Goal: Task Accomplishment & Management: Complete application form

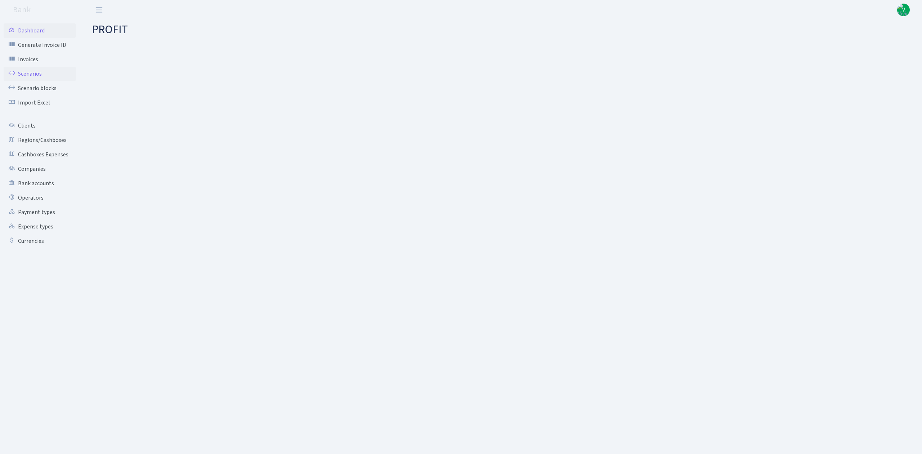
click at [26, 71] on link "Scenarios" at bounding box center [40, 74] width 72 height 14
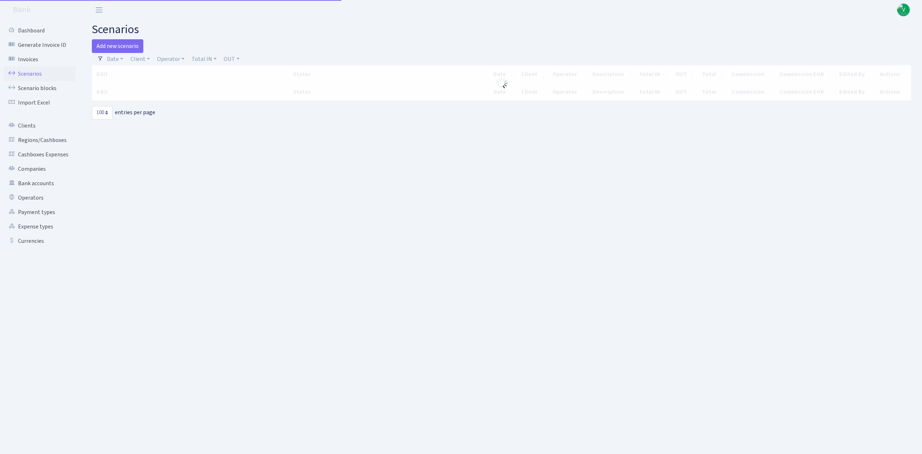
select select "100"
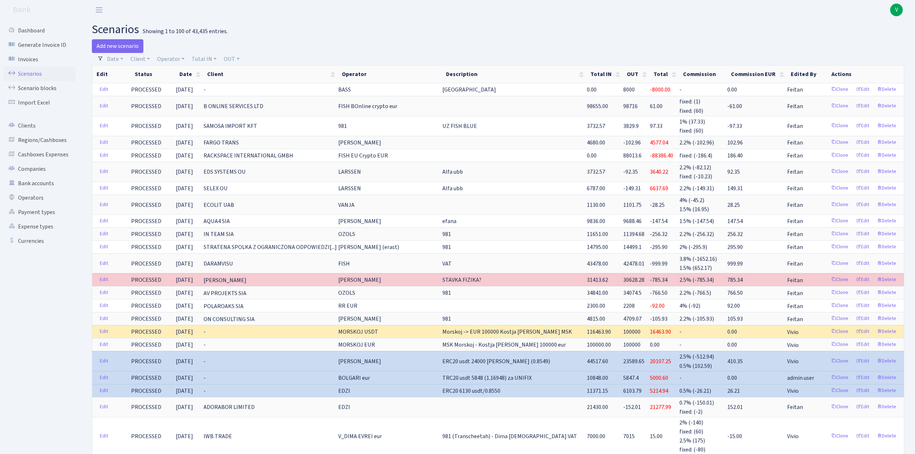
click at [592, 17] on header "Bank V My Account Logout" at bounding box center [457, 10] width 915 height 20
click at [176, 57] on link "Operator" at bounding box center [170, 59] width 33 height 12
click at [181, 85] on input "search" at bounding box center [182, 84] width 53 height 11
type input "morskoj"
click at [198, 146] on li "MORSKOJ USDT" at bounding box center [183, 152] width 54 height 13
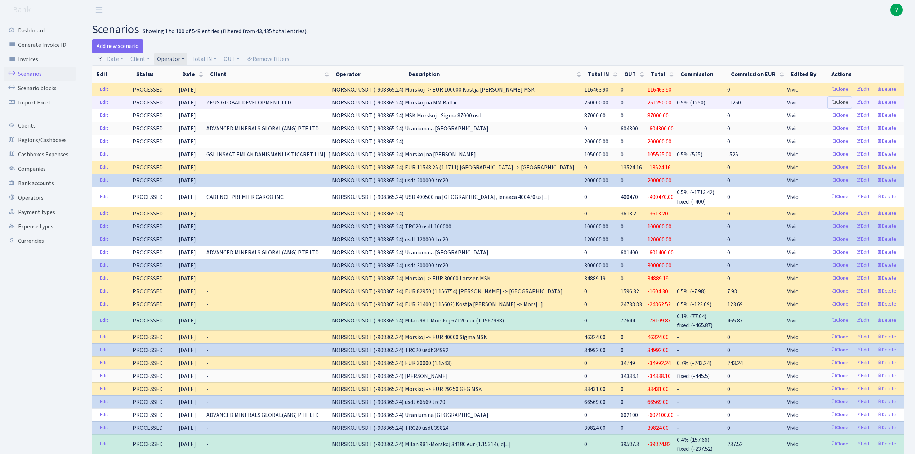
click at [840, 102] on link "Clone" at bounding box center [840, 102] width 24 height 11
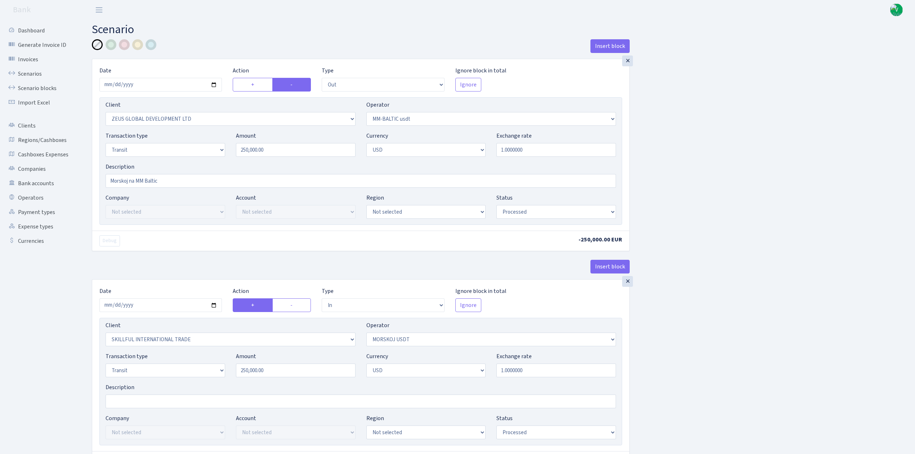
select select "out"
select select "1276"
select select "459"
select select "5"
select select "2"
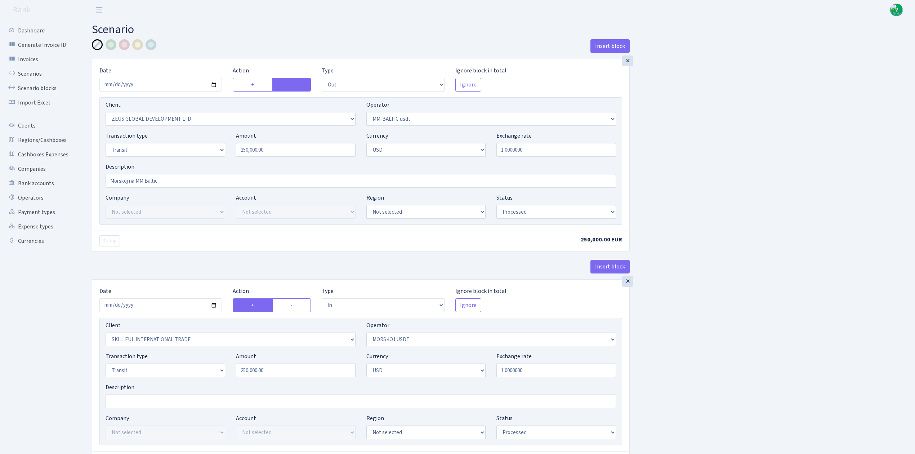
select select "processed"
select select "in"
select select "2655"
select select "324"
select select "5"
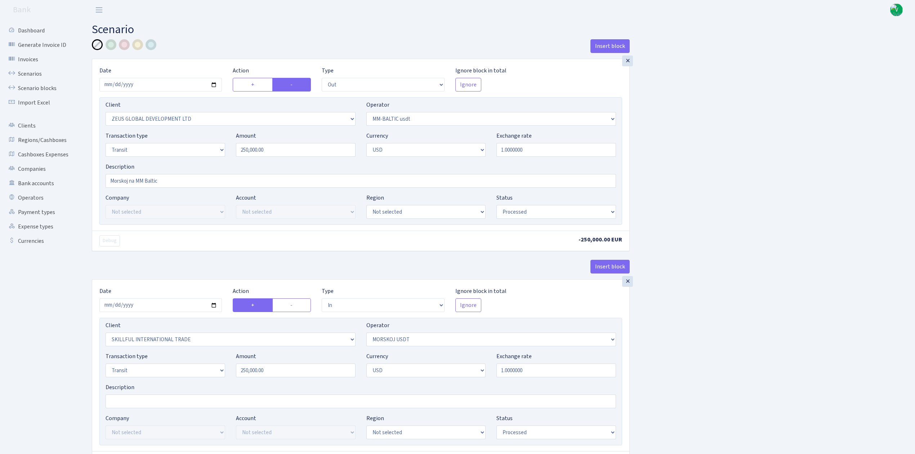
select select "2"
select select "processed"
select select "commission"
select select "324"
select select "processed"
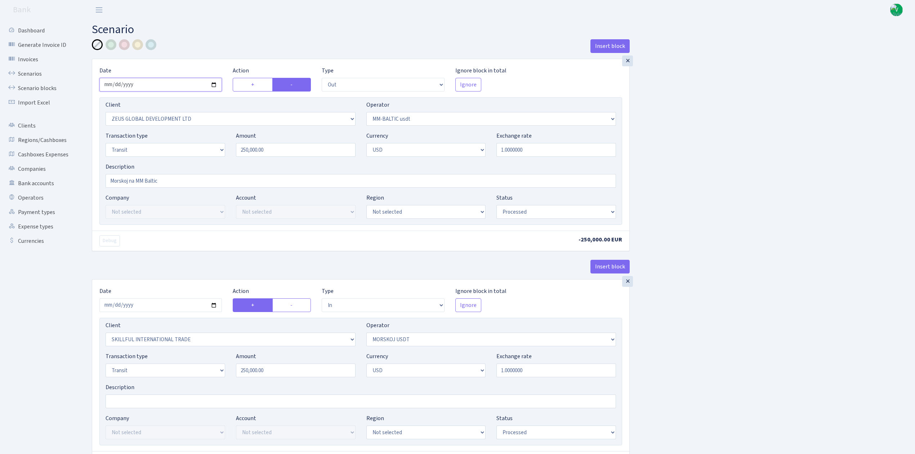
click at [214, 84] on input "2025-08-22" at bounding box center [160, 85] width 123 height 14
click at [687, 158] on div "Insert block × Date 2025-08-22 Action + - Type --- In Out Commission Field requ…" at bounding box center [497, 380] width 823 height 682
click at [519, 214] on select "Draft Pending Later Never Processed" at bounding box center [557, 212] width 120 height 14
select select "pending"
click at [497, 206] on select "Draft Pending Later Never Processed" at bounding box center [557, 212] width 120 height 14
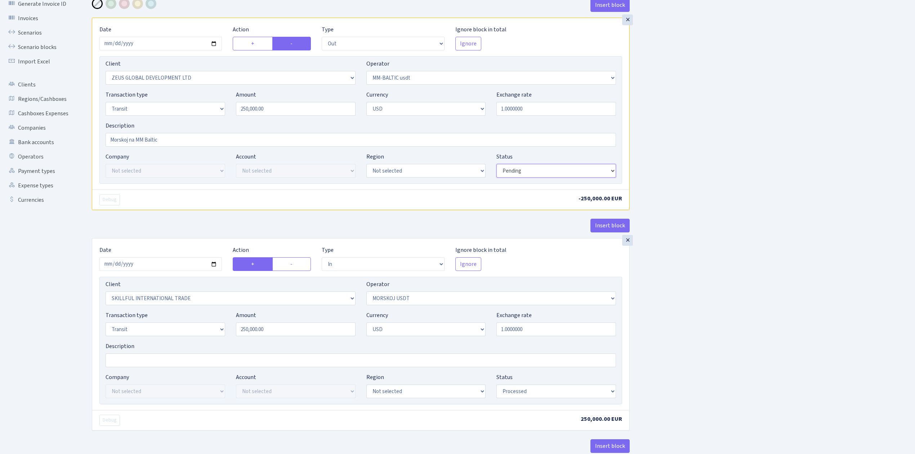
scroll to position [96, 0]
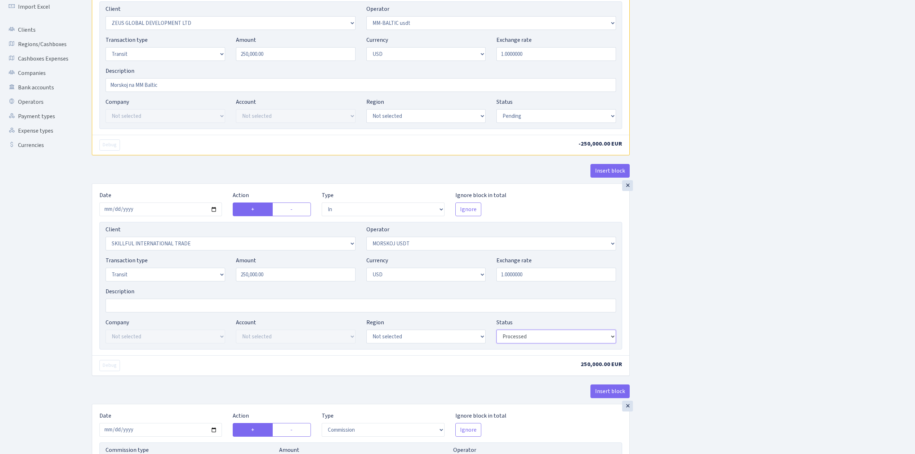
click at [562, 336] on select "Draft Pending Later Never Processed" at bounding box center [557, 337] width 120 height 14
select select "pending"
click at [497, 332] on select "Draft Pending Later Never Processed" at bounding box center [557, 337] width 120 height 14
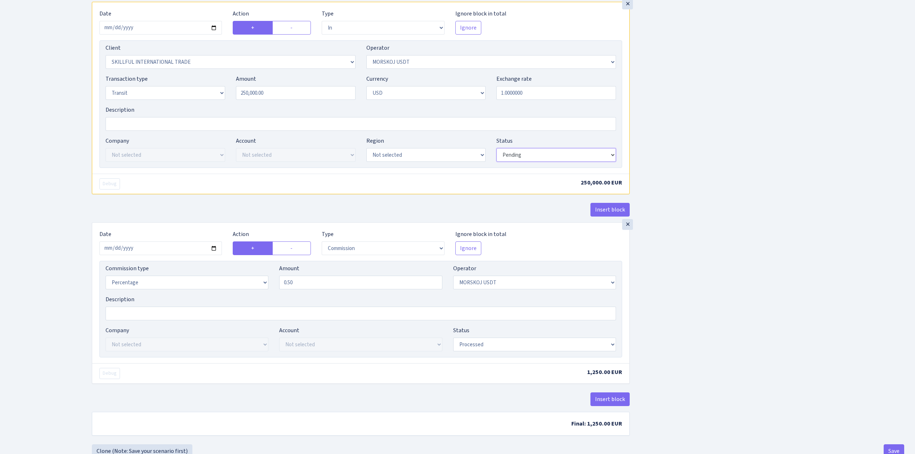
scroll to position [304, 0]
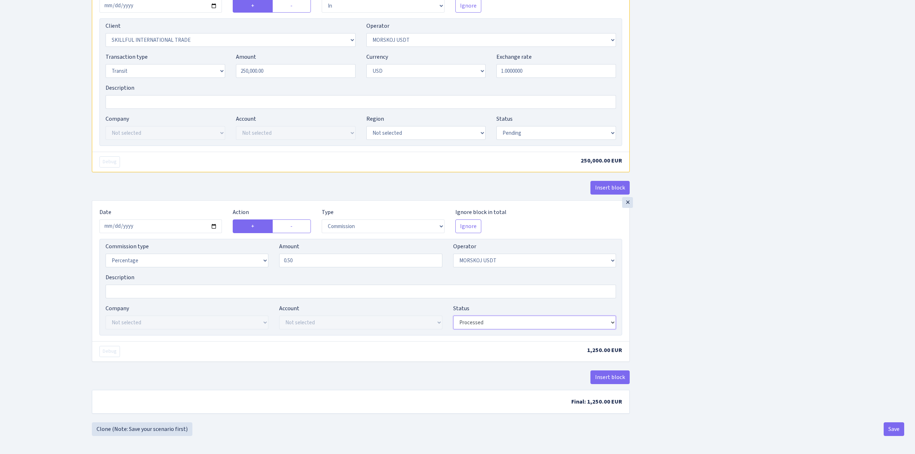
click at [504, 327] on select "Draft Pending Later Never Processed" at bounding box center [534, 323] width 163 height 14
select select "pending"
click at [453, 316] on select "Draft Pending Later Never Processed" at bounding box center [534, 323] width 163 height 14
click at [695, 311] on div "Insert block × Date 2025-08-22 Action + - Type --- In Out Commission Field requ…" at bounding box center [497, 81] width 823 height 682
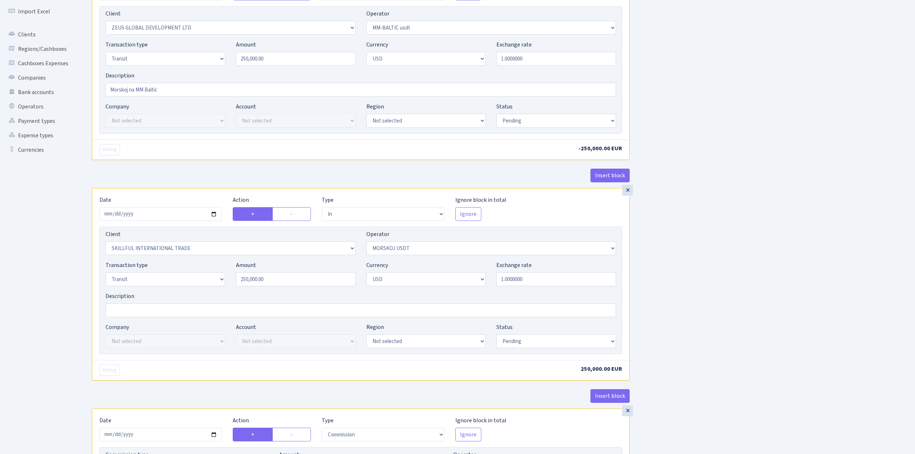
scroll to position [16, 0]
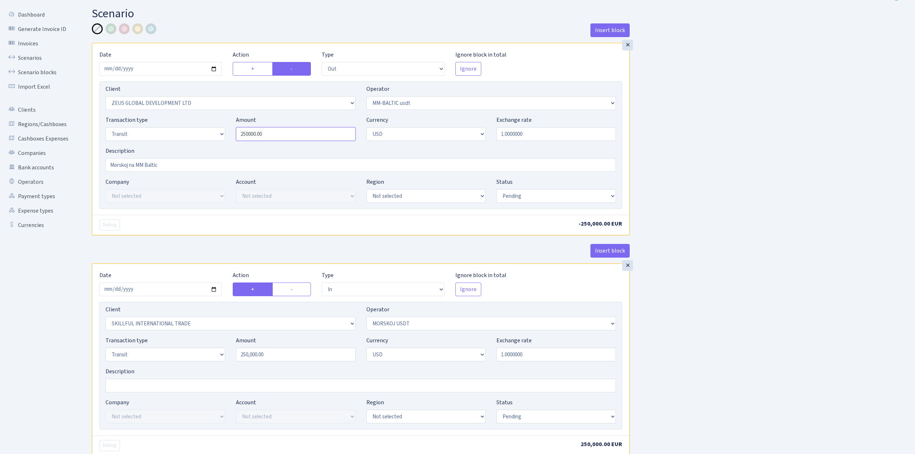
drag, startPoint x: 273, startPoint y: 134, endPoint x: 211, endPoint y: 120, distance: 64.0
click at [211, 120] on div "Transaction type Not selected 981 ELF FISH crypto GIRT IVO dekl MM-BALTIC eur U…" at bounding box center [360, 131] width 521 height 31
click at [671, 162] on div "Insert block × Date 2025-08-22 Action + - Type --- In Out Commission Field requ…" at bounding box center [497, 364] width 823 height 682
type input "350,000.00"
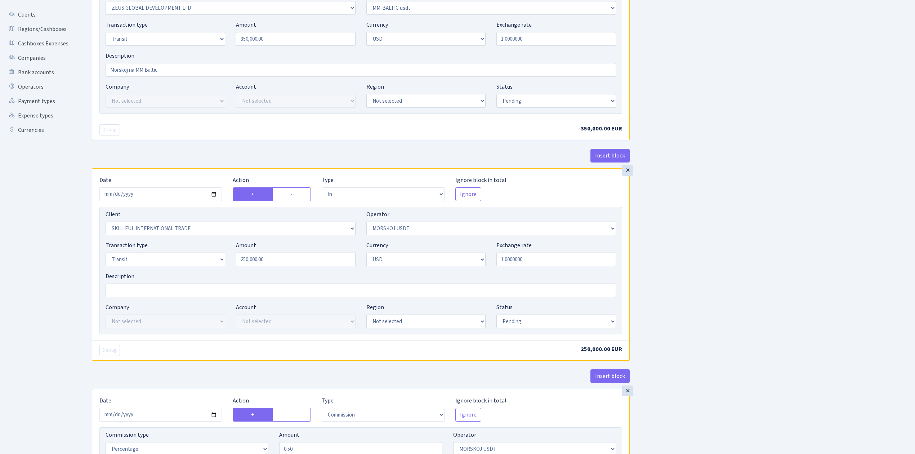
scroll to position [112, 0]
drag, startPoint x: 277, startPoint y: 261, endPoint x: 200, endPoint y: 258, distance: 77.2
click at [200, 258] on div "Transaction type Not selected 981 ELF FISH crypto GIRT IVO dekl MM-BALTIC eur U…" at bounding box center [360, 255] width 521 height 31
type input "350,000.00"
click at [676, 241] on div "Insert block × Date 2025-08-22 Action + - Type --- In Out Commission Field requ…" at bounding box center [497, 269] width 823 height 682
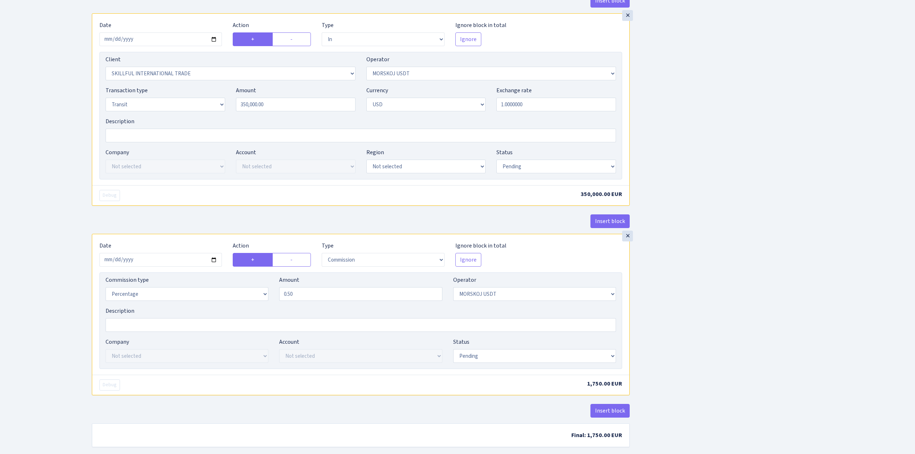
scroll to position [304, 0]
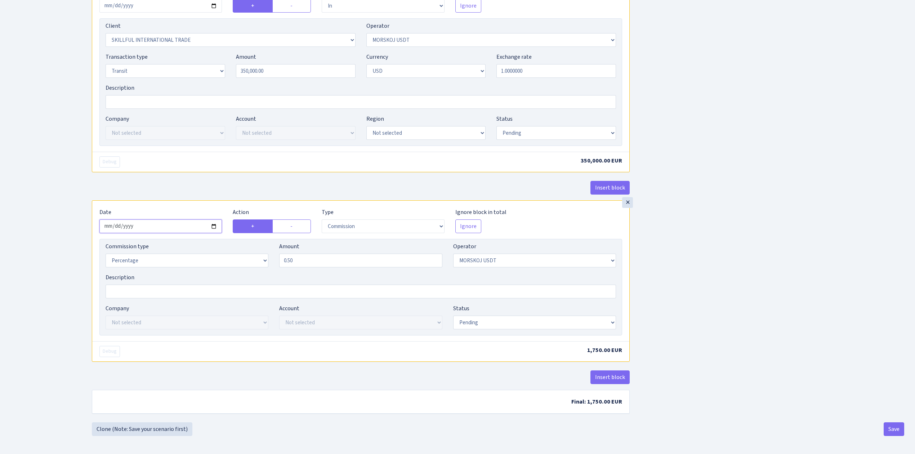
click at [216, 223] on input "2025-08-22" at bounding box center [160, 226] width 123 height 14
type input "[DATE]"
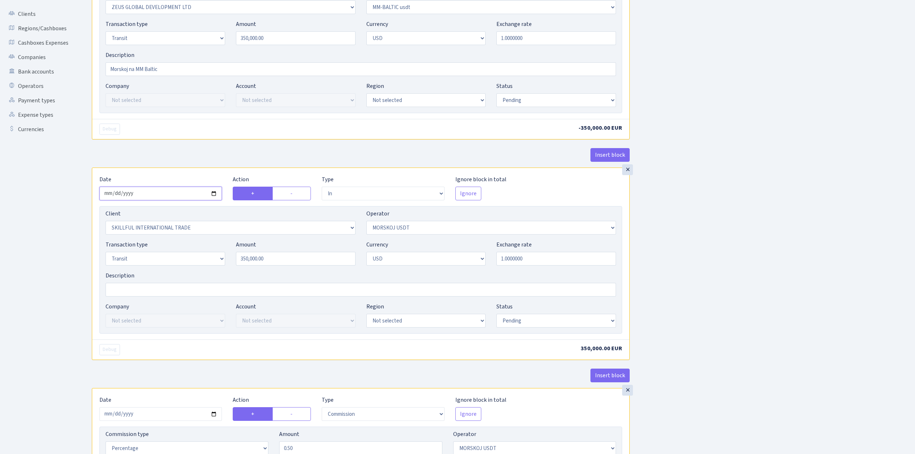
click at [212, 194] on input "2025-08-22" at bounding box center [160, 194] width 123 height 14
type input "[DATE]"
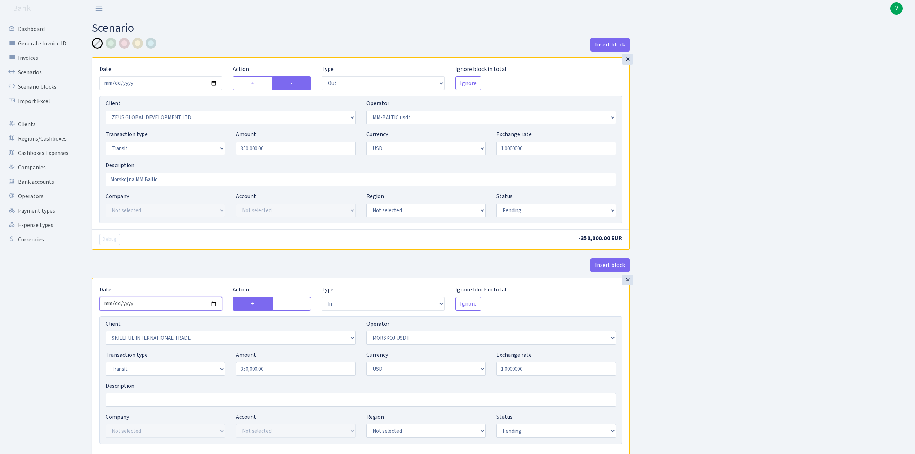
scroll to position [0, 0]
click at [216, 85] on input "2025-08-22" at bounding box center [160, 85] width 123 height 14
type input "[DATE]"
click at [637, 218] on div "Insert block × Date 2025-08-26 Action + - Type --- In Out Commission Field requ…" at bounding box center [497, 380] width 823 height 682
click at [655, 218] on div "Insert block × Date 2025-08-26 Action + - Type --- In Out Commission Field requ…" at bounding box center [497, 380] width 823 height 682
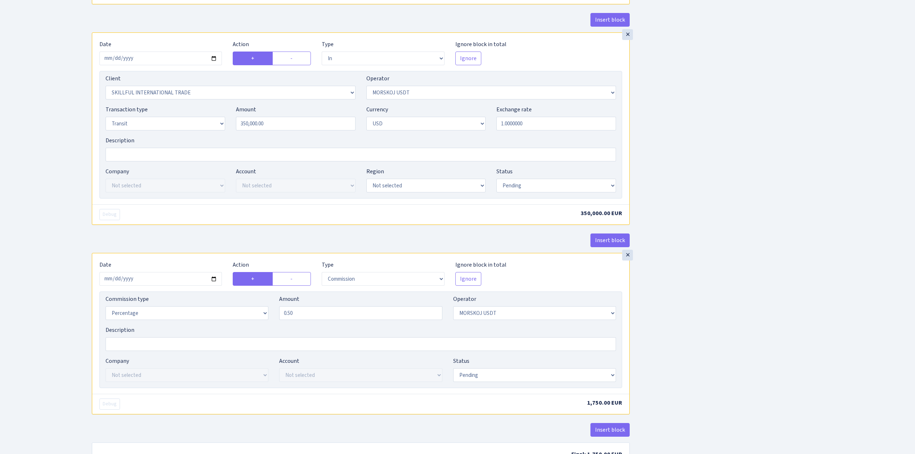
scroll to position [304, 0]
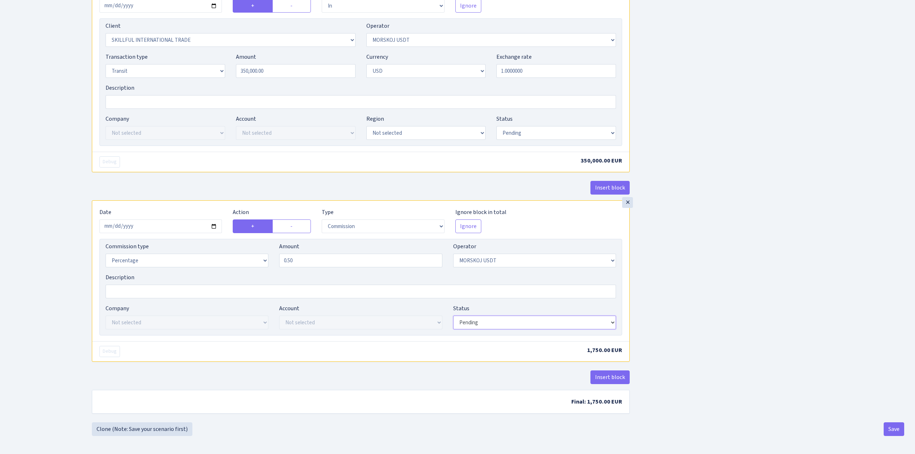
click at [502, 318] on select "Draft Pending Later Never Processed" at bounding box center [534, 323] width 163 height 14
select select "processed"
click at [453, 316] on select "Draft Pending Later Never Processed" at bounding box center [534, 323] width 163 height 14
click at [547, 132] on select "Draft Pending Later Never Processed" at bounding box center [557, 133] width 120 height 14
select select "processed"
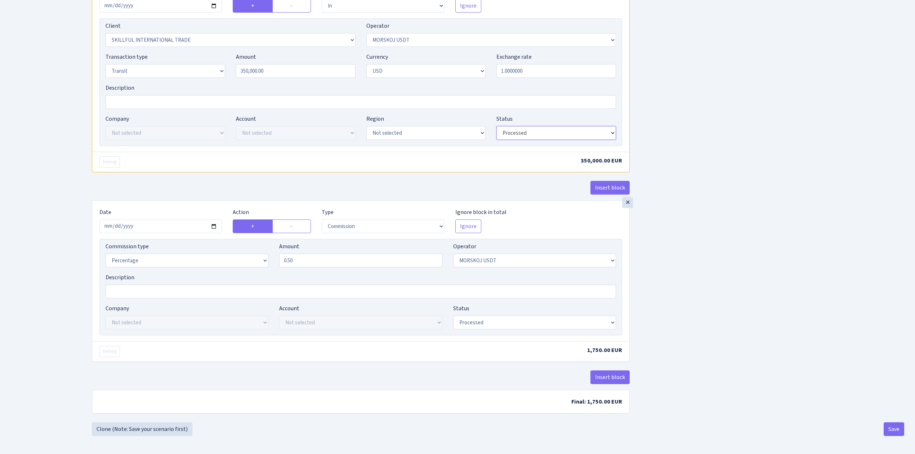
click at [497, 126] on select "Draft Pending Later Never Processed" at bounding box center [557, 133] width 120 height 14
click at [707, 293] on div "Insert block × Date 2025-08-26 Action + - Type --- In Out Commission Field requ…" at bounding box center [497, 81] width 823 height 682
click at [898, 428] on button "Save" at bounding box center [894, 429] width 21 height 14
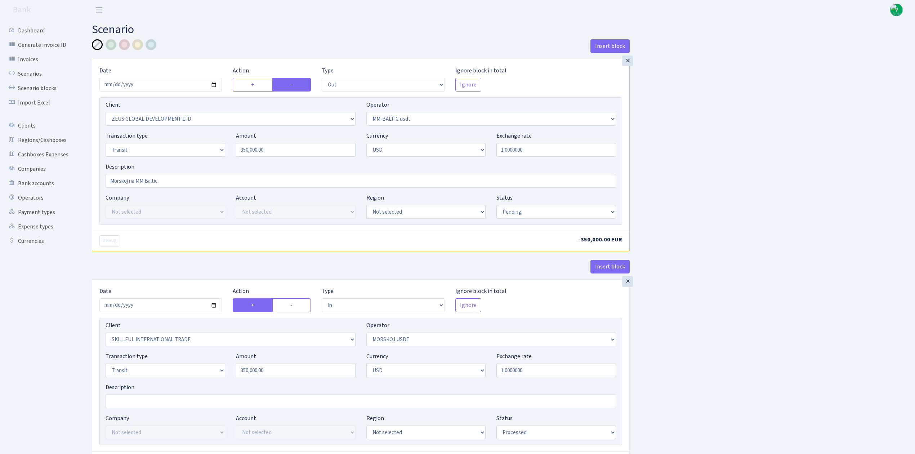
select select "out"
select select "1276"
select select "459"
select select "5"
select select "2"
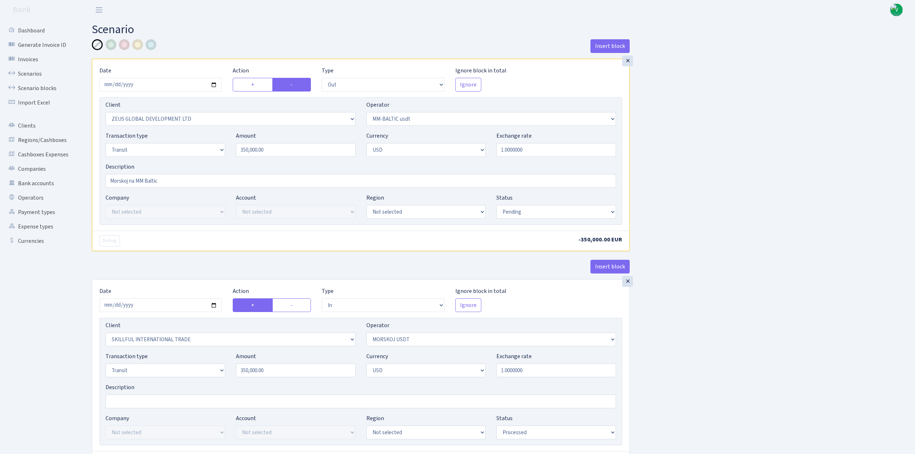
select select "pending"
select select "in"
select select "2655"
select select "324"
select select "5"
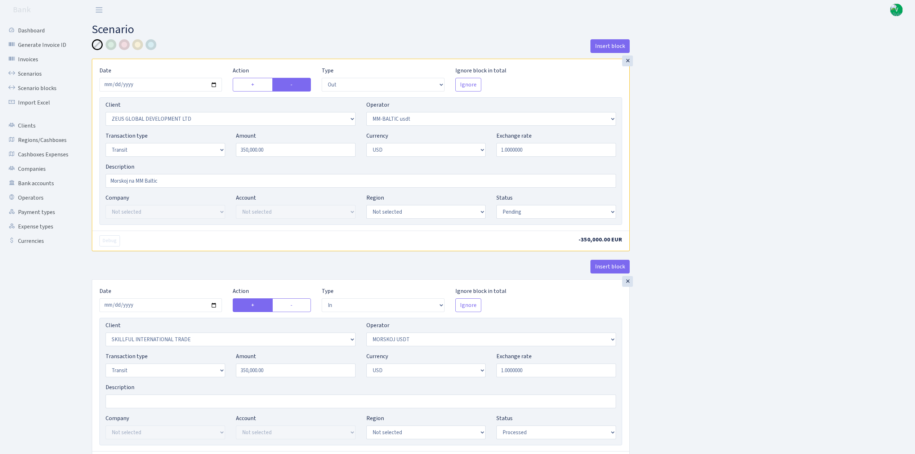
select select "2"
select select "processed"
select select "commission"
select select "324"
select select "processed"
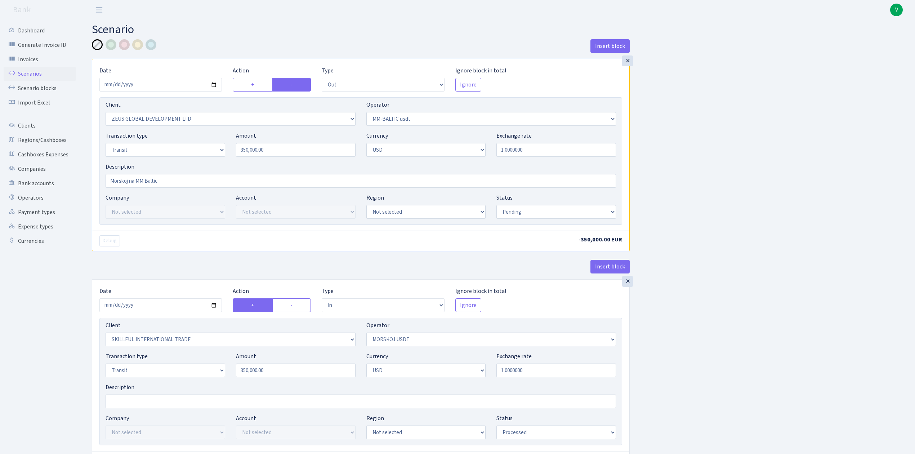
click at [28, 68] on link "Scenarios" at bounding box center [40, 74] width 72 height 14
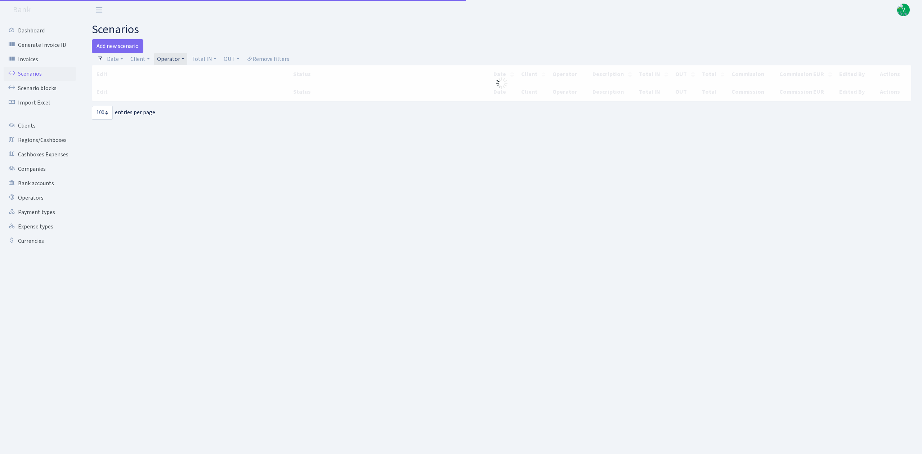
select select "100"
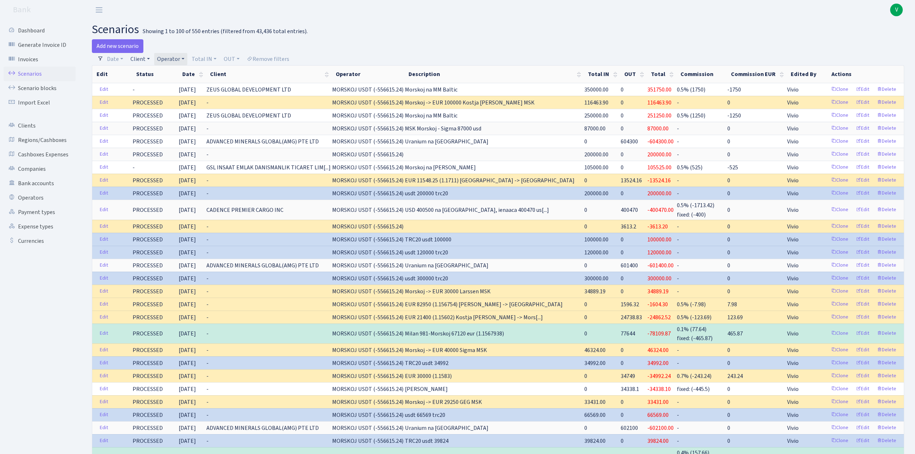
click at [138, 61] on link "Client" at bounding box center [140, 59] width 25 height 12
click at [144, 82] on input "search" at bounding box center [156, 84] width 53 height 11
type input "natk"
click at [32, 125] on link "Clients" at bounding box center [40, 126] width 72 height 14
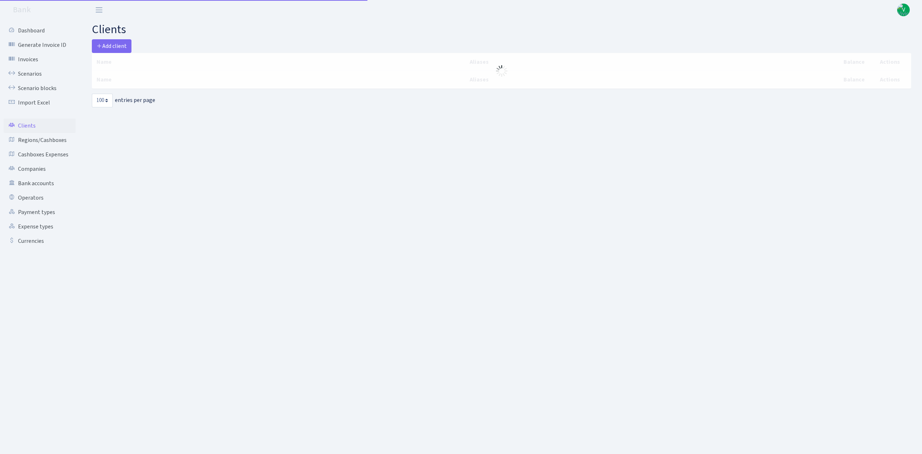
select select "100"
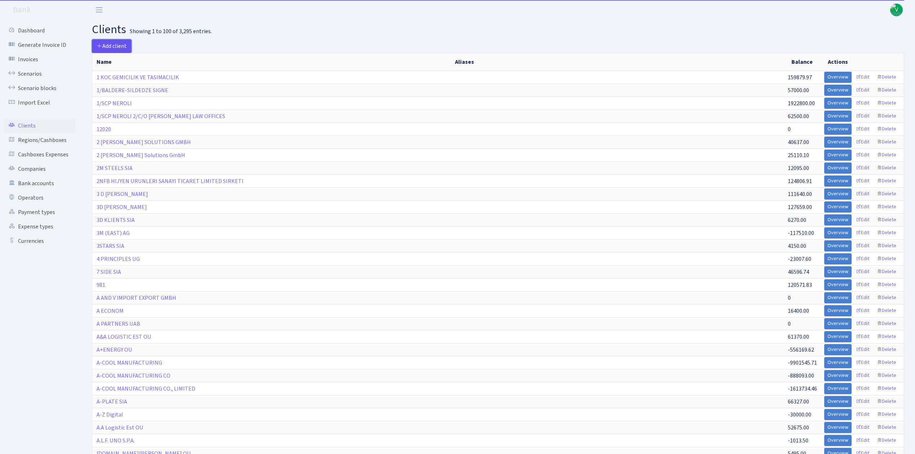
click at [127, 44] on span "Add client" at bounding box center [112, 46] width 30 height 8
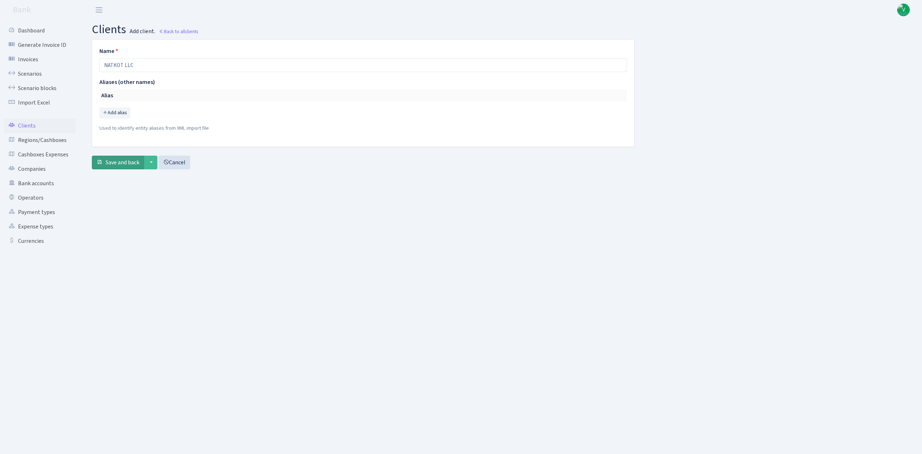
type input "NATKOT LLC"
click at [113, 163] on span "Save and back" at bounding box center [123, 163] width 34 height 8
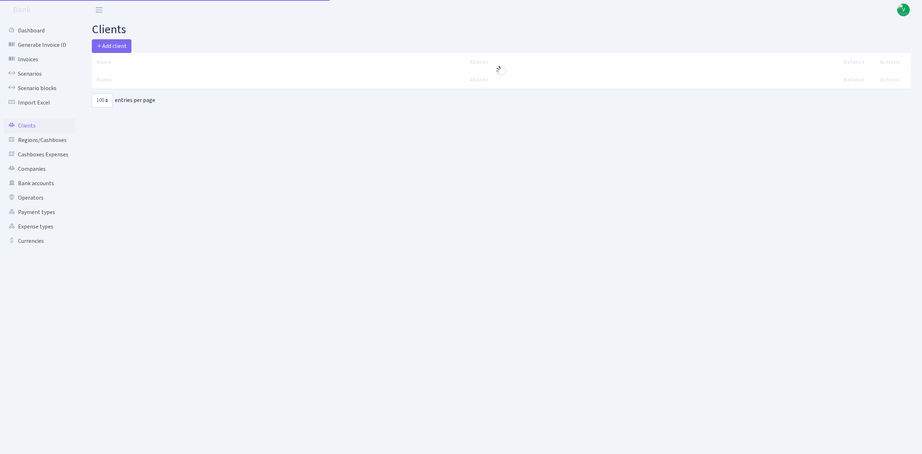
select select "100"
click at [28, 72] on link "Scenarios" at bounding box center [40, 74] width 72 height 14
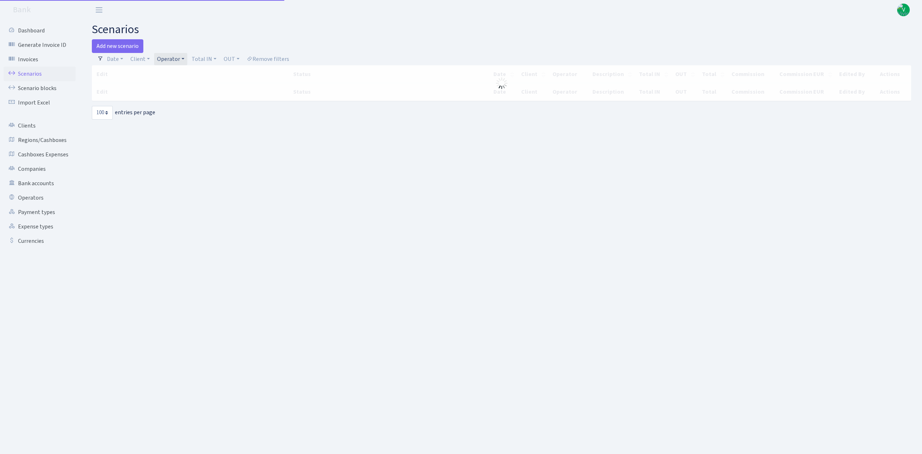
select select "100"
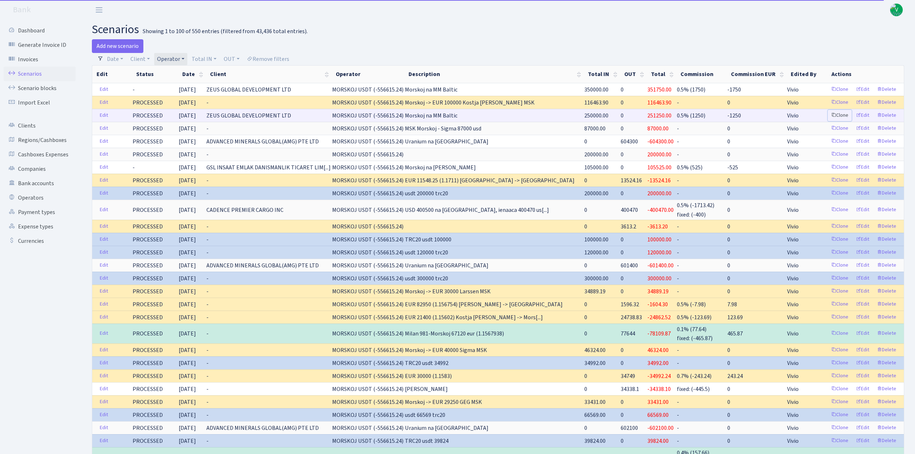
click at [839, 114] on link "Clone" at bounding box center [840, 115] width 24 height 11
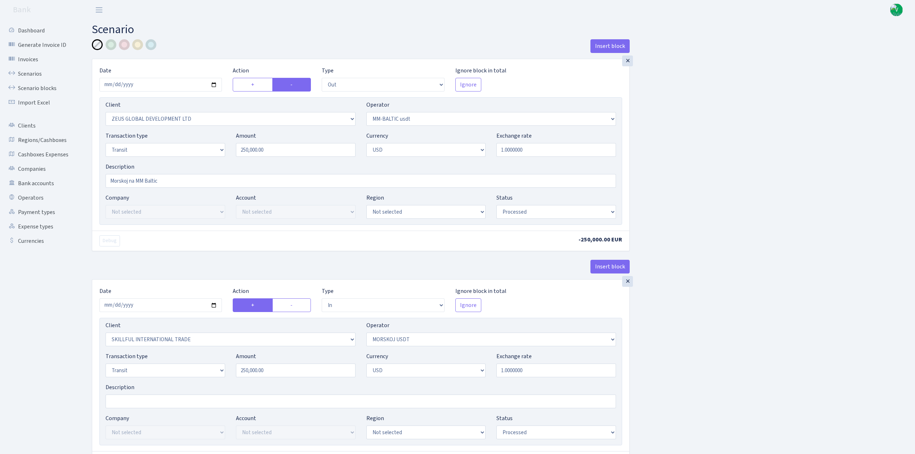
select select "out"
select select "1276"
select select "459"
select select "5"
select select "2"
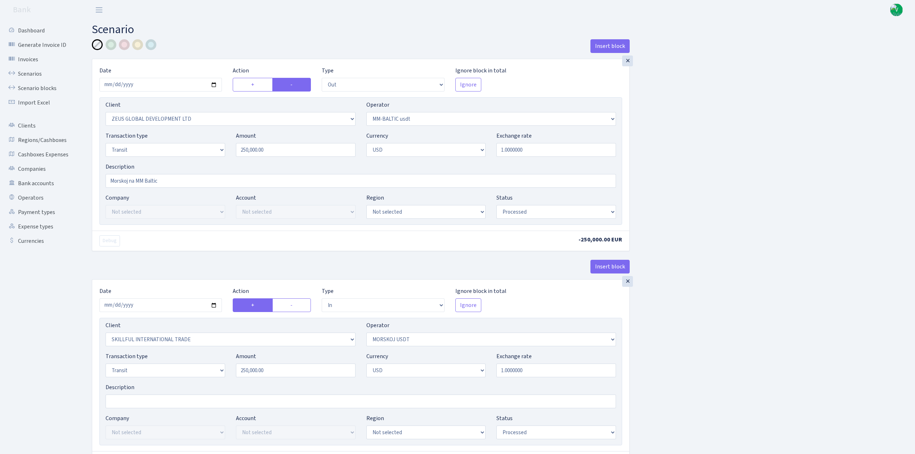
select select "processed"
select select "in"
select select "2655"
select select "324"
select select "5"
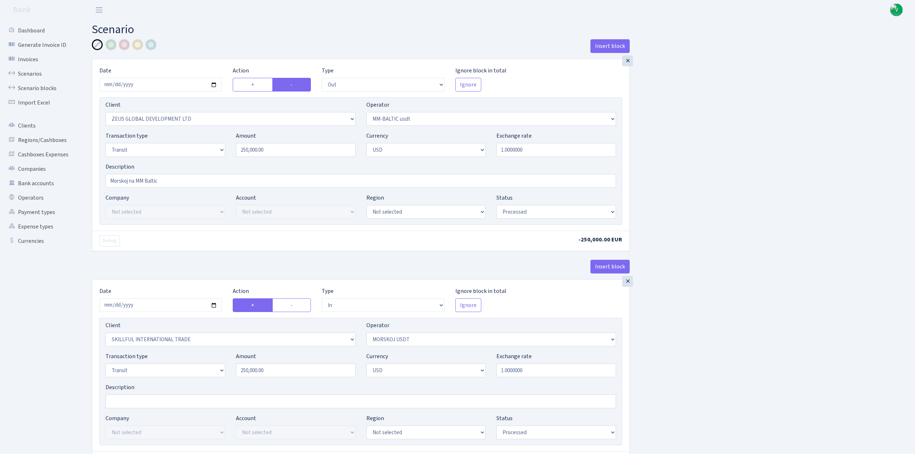
select select "2"
select select "processed"
select select "commission"
select select "324"
select select "processed"
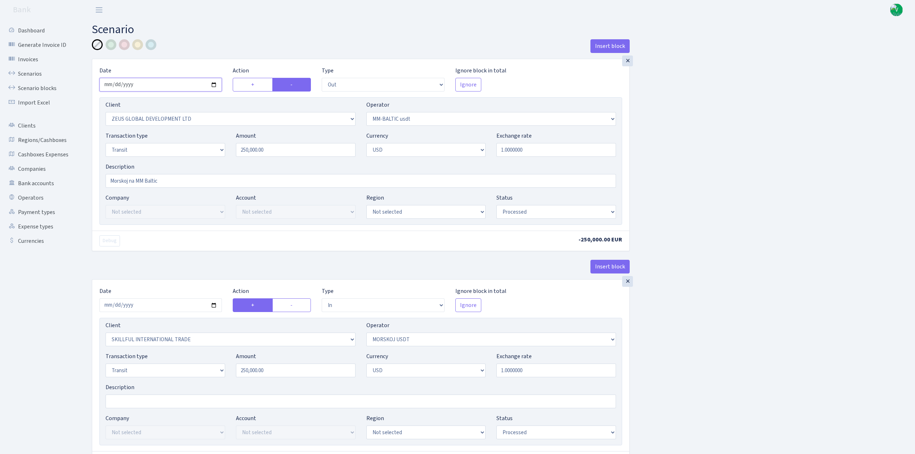
click at [212, 84] on input "2025-08-22" at bounding box center [160, 85] width 123 height 14
type input "2025-08-26"
click at [512, 119] on select "Not selected 981 981 AED 981 BN usdt 981 CASH USDT 981 CASH USDT EUR 981 GOLD 9…" at bounding box center [491, 119] width 250 height 14
select select "435"
click at [366, 113] on select "Not selected 981 981 AED 981 BN usdt 981 CASH USDT 981 CASH USDT EUR 981 GOLD 9…" at bounding box center [491, 119] width 250 height 14
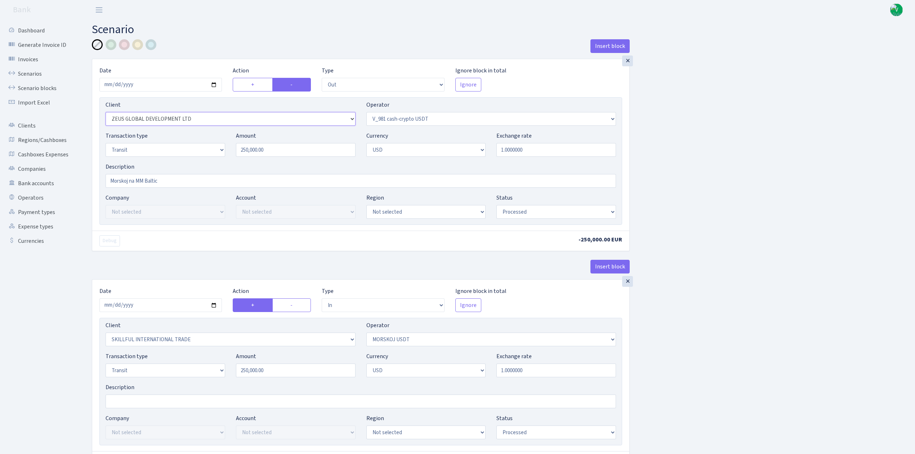
click at [351, 119] on select "Not selected 1 KOC GEMICILIK VE TASIMACILIK 1/BALDERE-SILDEDZE SIGNE 1/SCP NERO…" at bounding box center [231, 119] width 250 height 14
select select "3321"
click at [106, 113] on select "Not selected 1 KOC GEMICILIK VE TASIMACILIK 1/BALDERE-SILDEDZE SIGNE 1/SCP NERO…" at bounding box center [231, 119] width 250 height 14
drag, startPoint x: 290, startPoint y: 149, endPoint x: 197, endPoint y: 149, distance: 93.3
click at [197, 149] on div "Transaction type Not selected 981 ELF FISH crypto GIRT IVO dekl MM-BALTIC eur U…" at bounding box center [360, 147] width 521 height 31
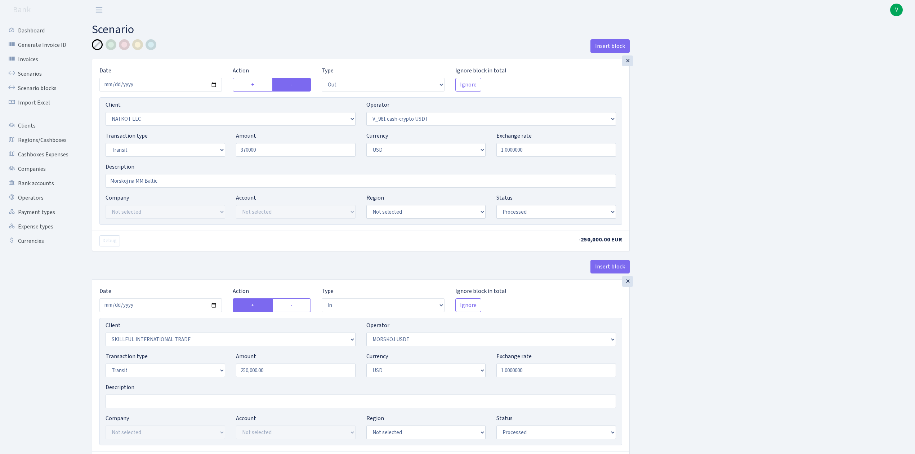
type input "370,000.00"
click at [742, 208] on div "Insert block × Date [DATE] Action + - Type --- In Out Commission Field required…" at bounding box center [497, 379] width 823 height 680
drag, startPoint x: 166, startPoint y: 182, endPoint x: 43, endPoint y: 164, distance: 123.7
click at [44, 165] on div "Dashboard Generate Invoice ID Invoices Scenarios Scenario blocks Import Excel C…" at bounding box center [457, 378] width 915 height 716
type input "9"
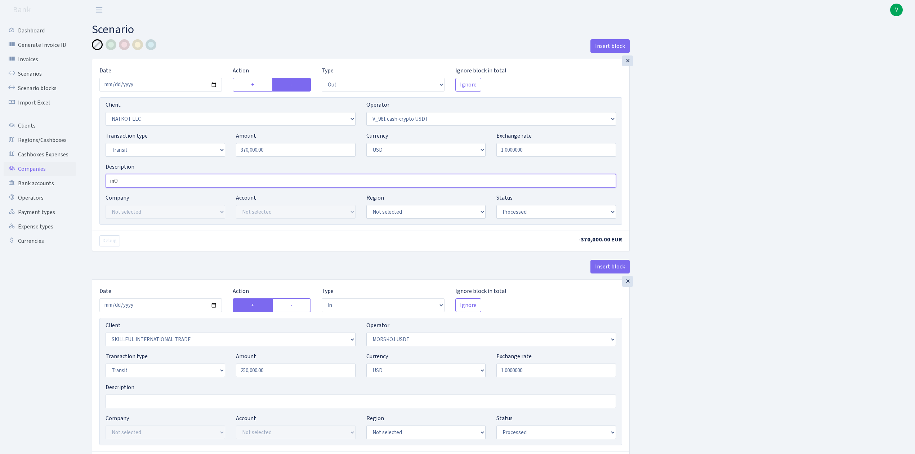
type input "m"
type input "Morskoj na 981"
click at [734, 252] on div "Insert block × Date 2025-08-26 Action + - Type --- In Out Commission Field requ…" at bounding box center [497, 380] width 823 height 682
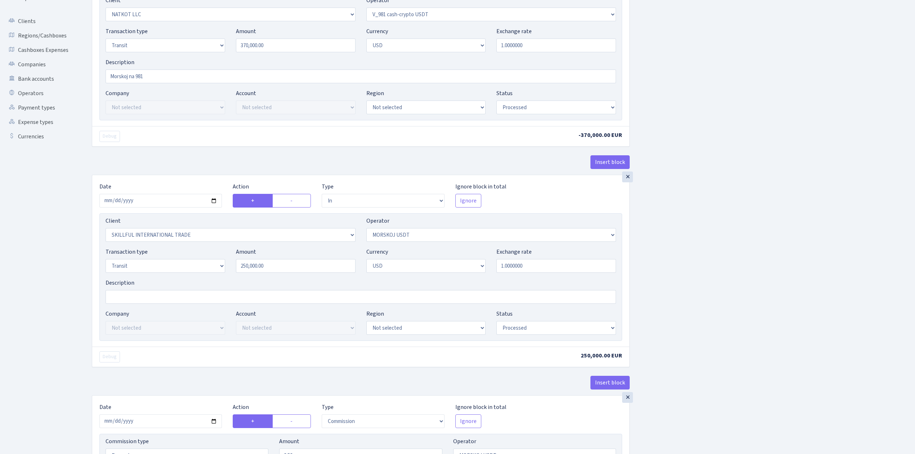
scroll to position [144, 0]
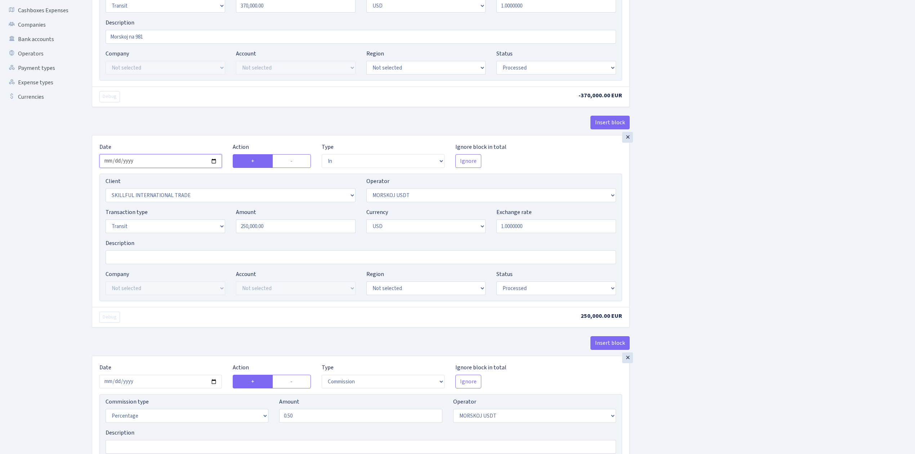
click at [217, 162] on input "2025-08-22" at bounding box center [160, 161] width 123 height 14
type input "[DATE]"
drag, startPoint x: 239, startPoint y: 221, endPoint x: 168, endPoint y: 212, distance: 71.2
click at [168, 212] on div "Transaction type Not selected 981 ELF FISH crypto GIRT IVO dekl MM-BALTIC eur U…" at bounding box center [360, 223] width 521 height 31
click at [701, 221] on div "Insert block × Date 2025-08-26 Action + - Type --- In Out Commission Field requ…" at bounding box center [497, 236] width 823 height 682
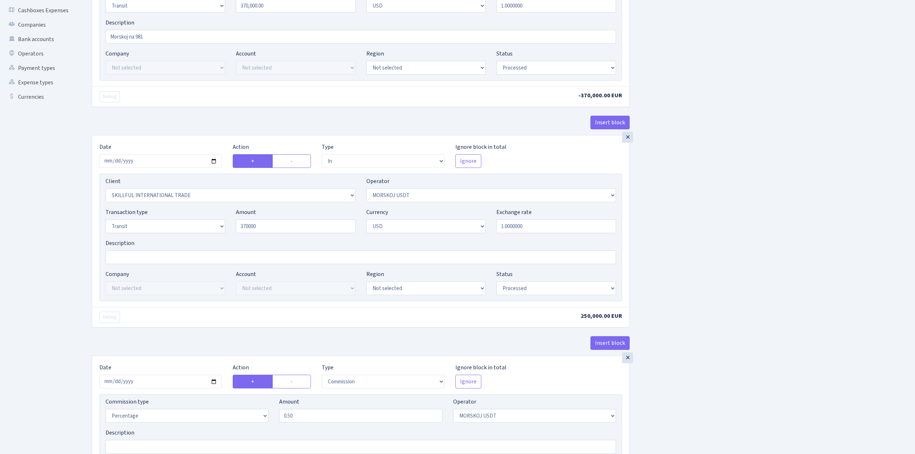
type input "370,000.00"
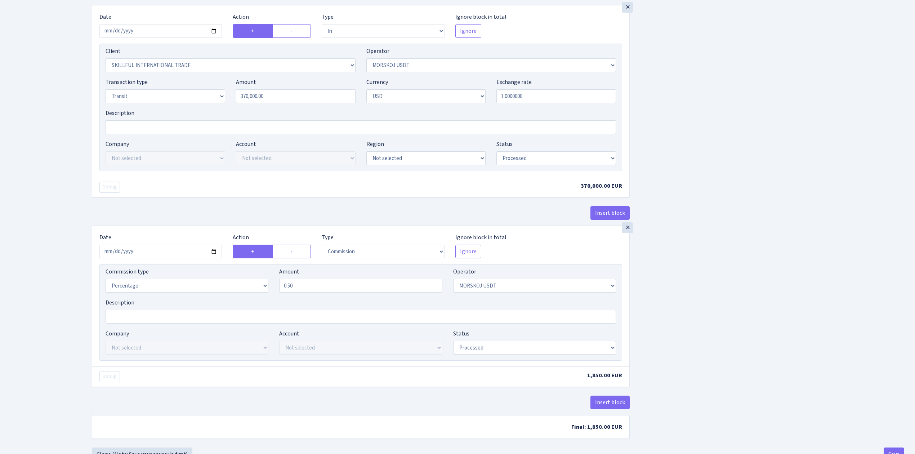
scroll to position [304, 0]
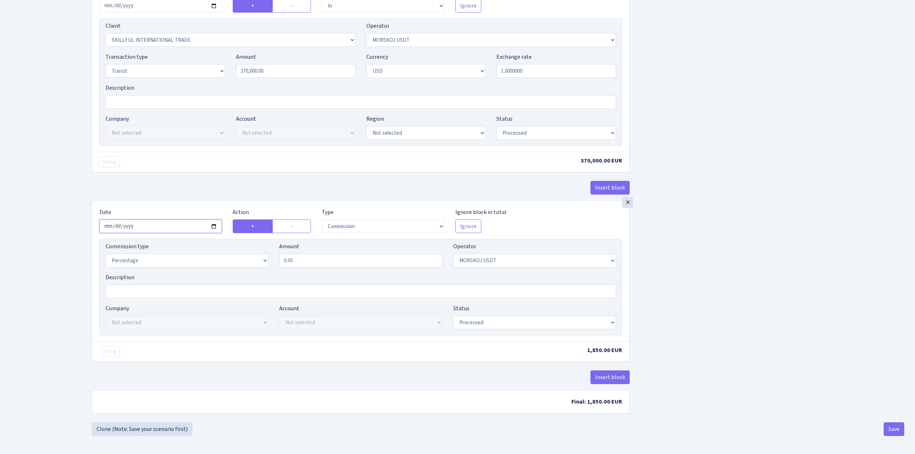
click at [214, 225] on input "2025-08-22" at bounding box center [160, 226] width 123 height 14
type input "[DATE]"
click at [726, 295] on div "Insert block × Date [DATE] Action + - Type --- In Out Commission Field required…" at bounding box center [497, 81] width 823 height 682
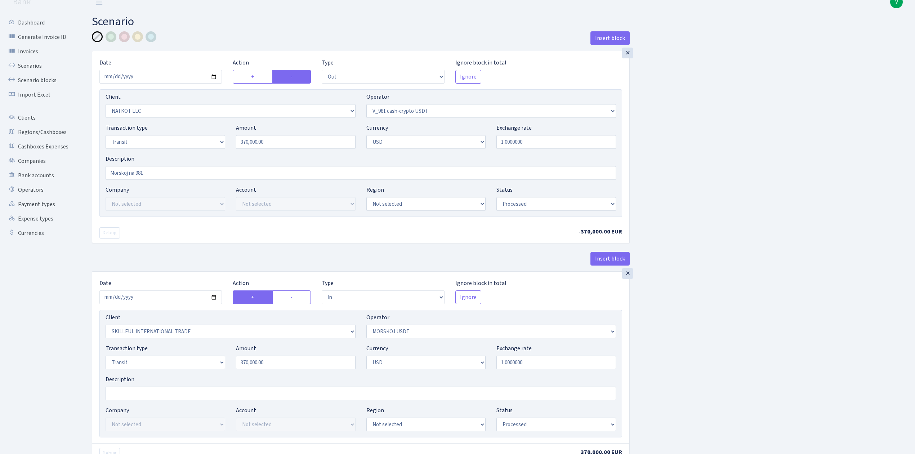
scroll to position [0, 0]
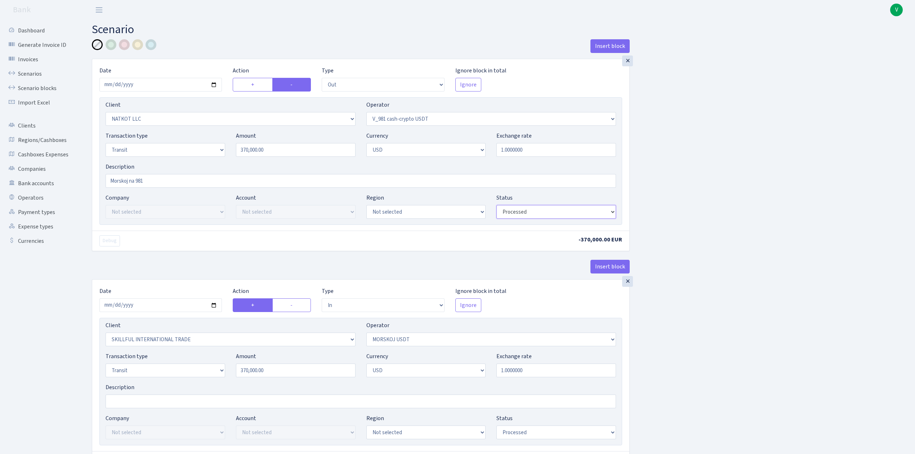
click at [512, 212] on select "Draft Pending Later Never Processed" at bounding box center [557, 212] width 120 height 14
select select "pending"
click at [497, 206] on select "Draft Pending Later Never Processed" at bounding box center [557, 212] width 120 height 14
click at [705, 301] on div "Insert block × Date 2025-08-26 Action + - Type --- In Out Commission Field requ…" at bounding box center [497, 380] width 823 height 682
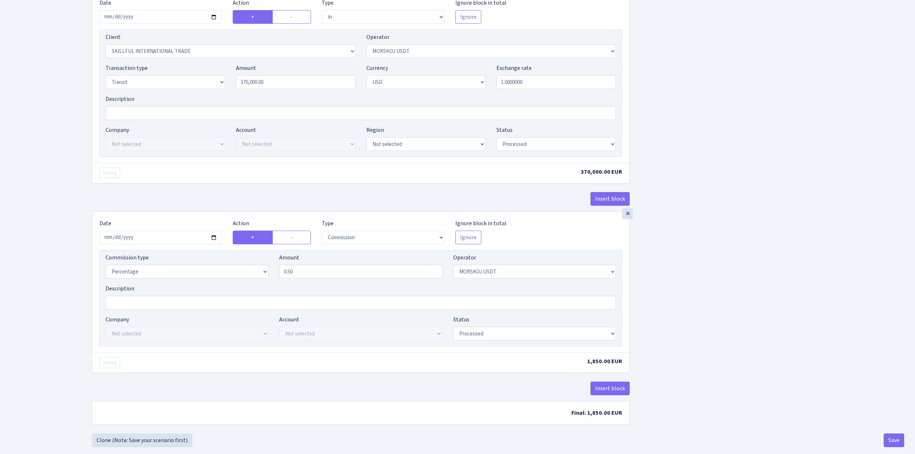
scroll to position [304, 0]
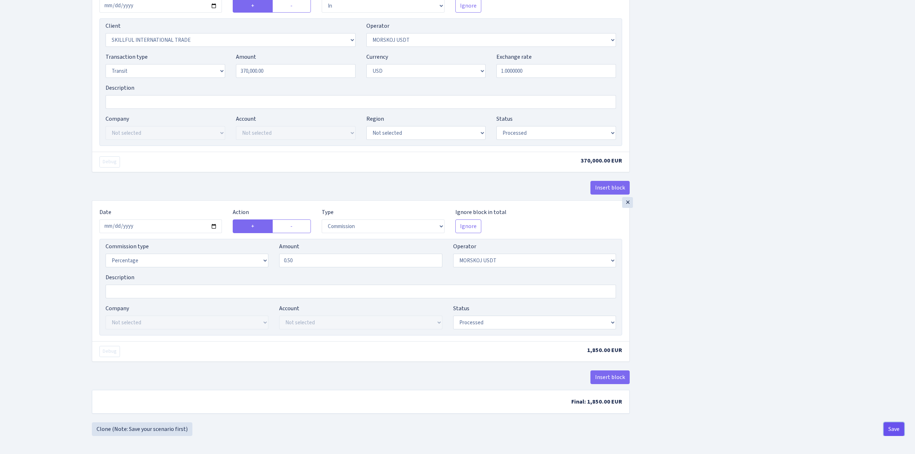
click at [893, 424] on button "Save" at bounding box center [894, 429] width 21 height 14
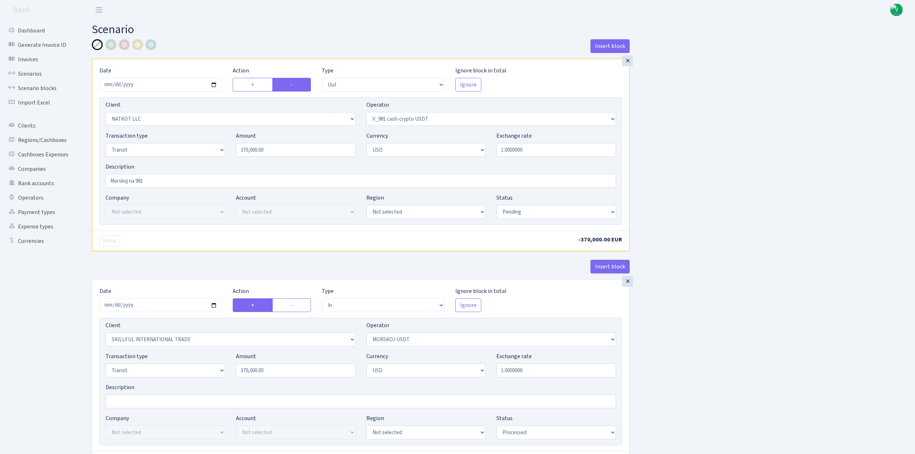
select select "out"
select select "3321"
select select "435"
select select "5"
select select "2"
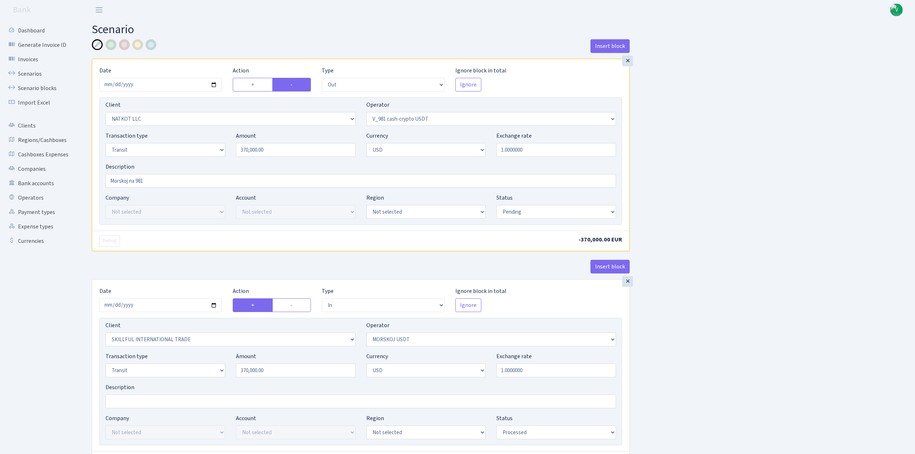
select select "pending"
select select "in"
select select "2655"
select select "324"
select select "5"
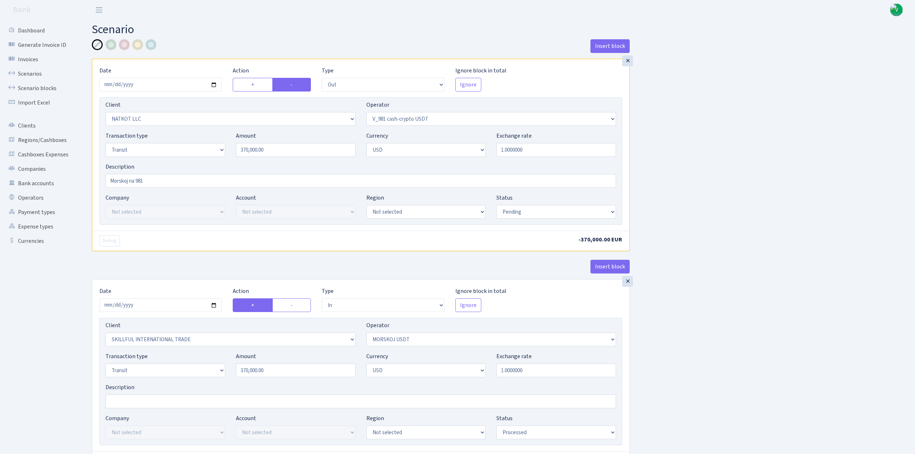
select select "2"
select select "processed"
select select "commission"
select select "324"
select select "processed"
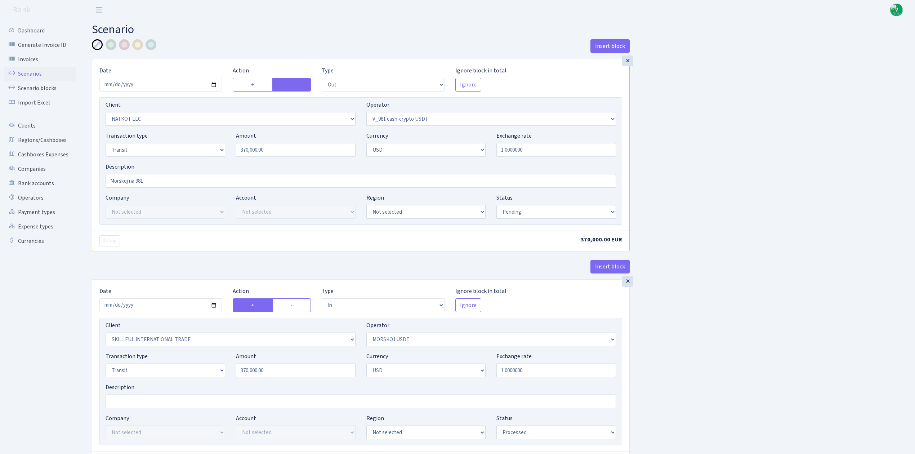
click at [22, 74] on link "Scenarios" at bounding box center [40, 74] width 72 height 14
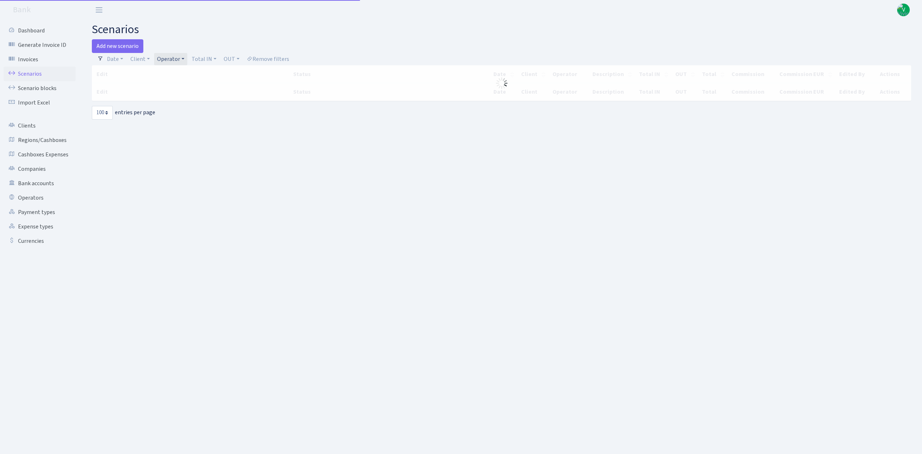
select select "100"
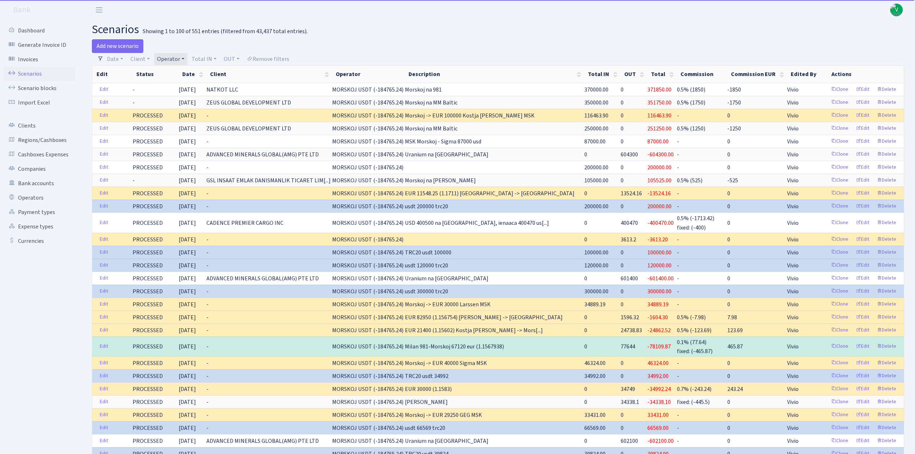
click at [169, 54] on link "Operator" at bounding box center [170, 59] width 33 height 12
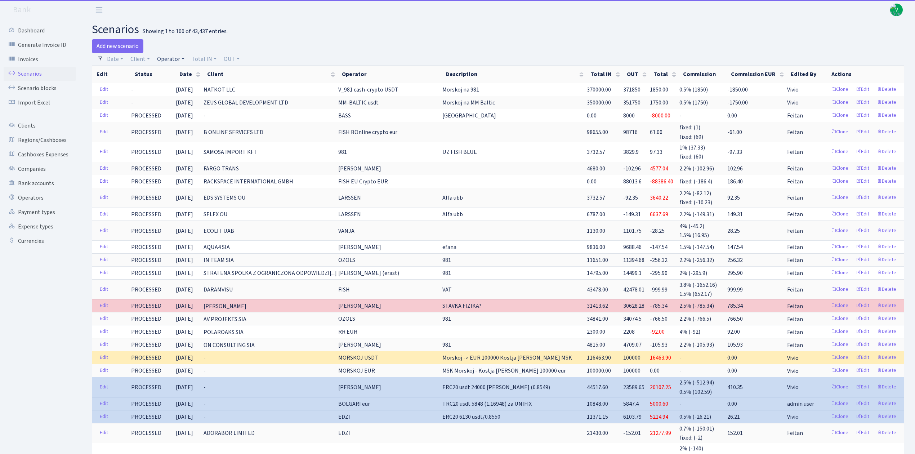
click at [166, 58] on link "Operator" at bounding box center [170, 59] width 33 height 12
click at [181, 86] on input "search" at bounding box center [182, 84] width 53 height 11
type input "981"
click at [184, 105] on li "V_981 cash-crypto USDT" at bounding box center [183, 115] width 54 height 21
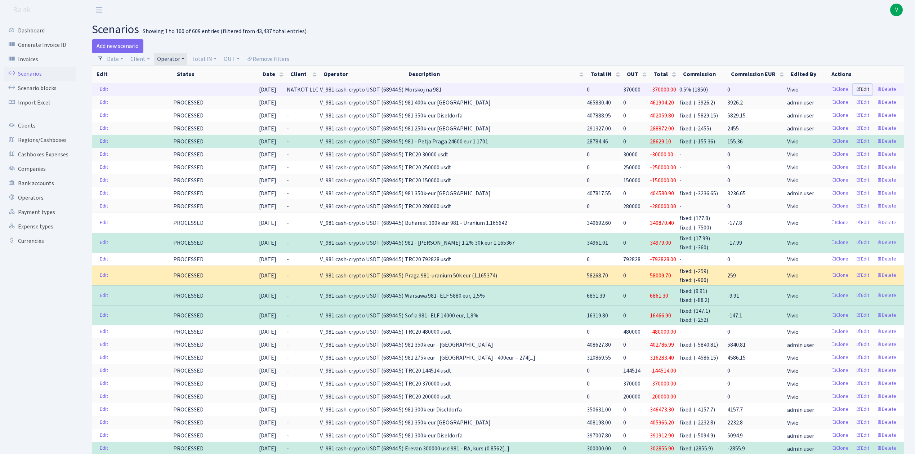
click at [867, 85] on link "Edit" at bounding box center [863, 89] width 20 height 11
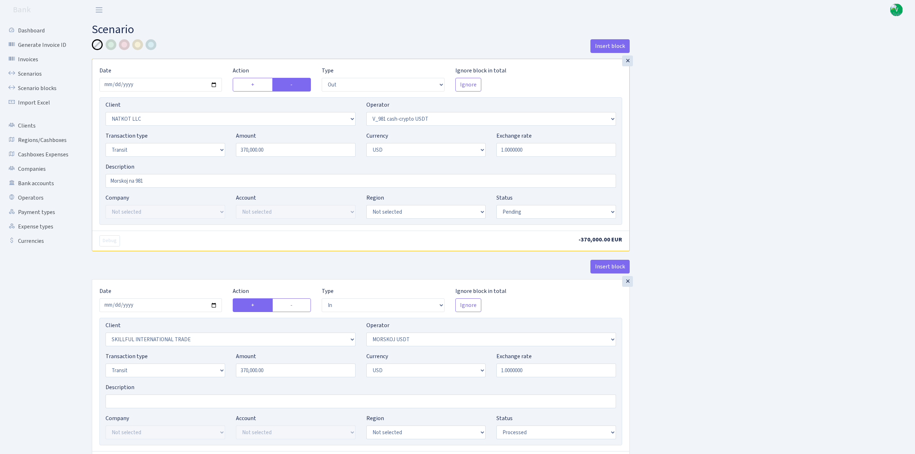
select select "out"
select select "3321"
select select "435"
select select "5"
select select "2"
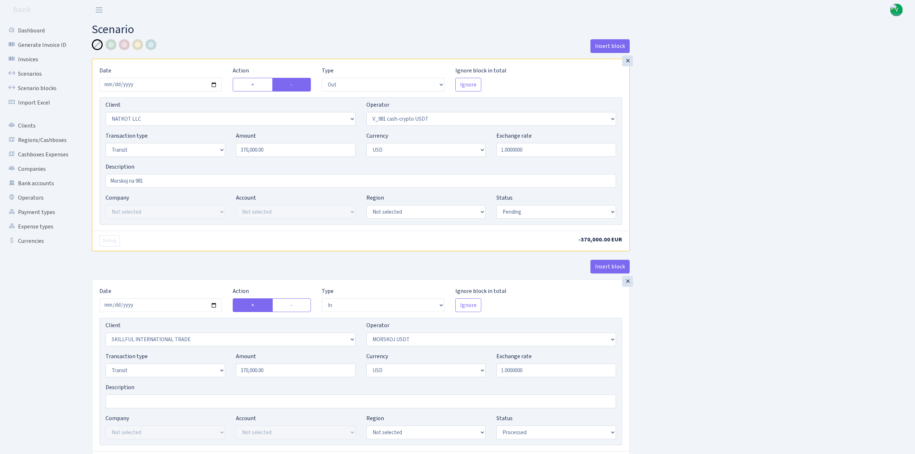
select select "pending"
select select "in"
select select "2655"
select select "324"
select select "5"
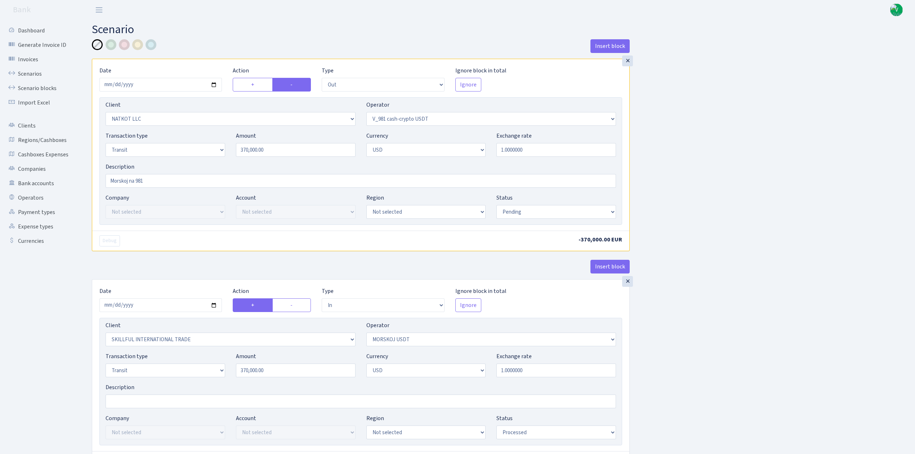
select select "2"
select select "processed"
select select "commission"
select select "324"
select select "processed"
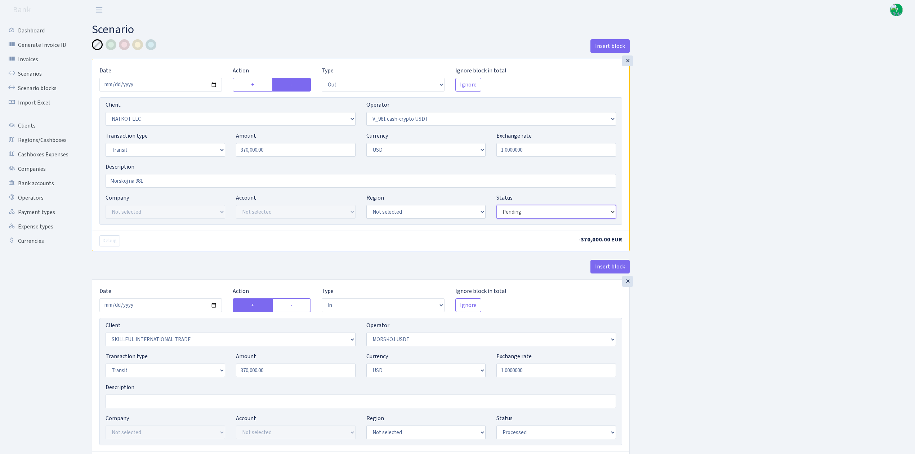
click at [519, 212] on select "Draft Pending Later Never Processed" at bounding box center [557, 212] width 120 height 14
select select "processed"
click at [497, 206] on select "Draft Pending Later Never Processed" at bounding box center [557, 212] width 120 height 14
click at [720, 312] on div "Insert block × Date 2025-08-26 Action + - Type --- In Out Commission Field requ…" at bounding box center [497, 380] width 823 height 682
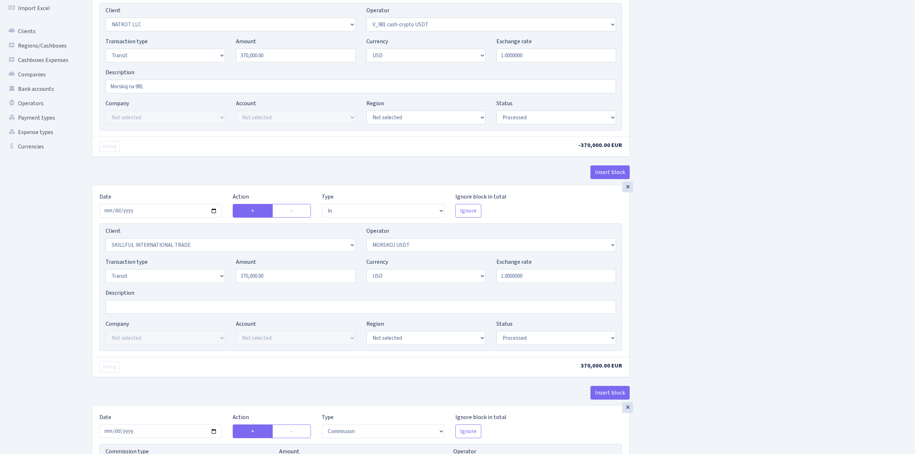
scroll to position [304, 0]
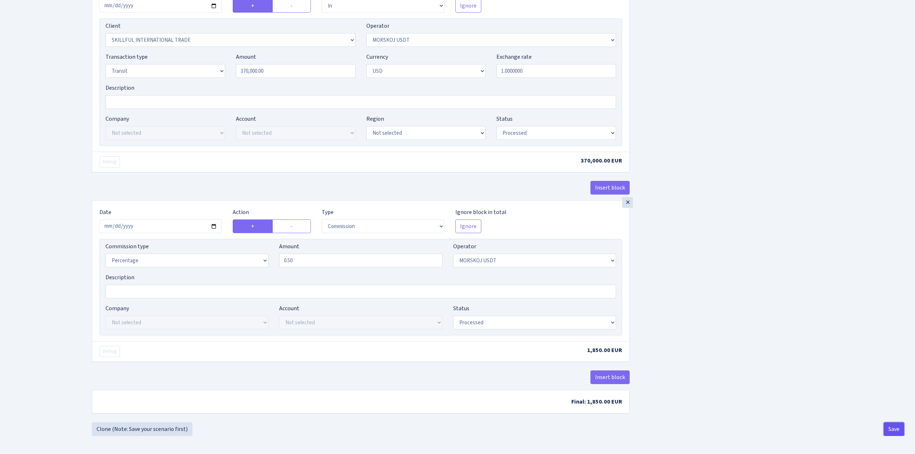
click at [885, 423] on button "Save" at bounding box center [894, 429] width 21 height 14
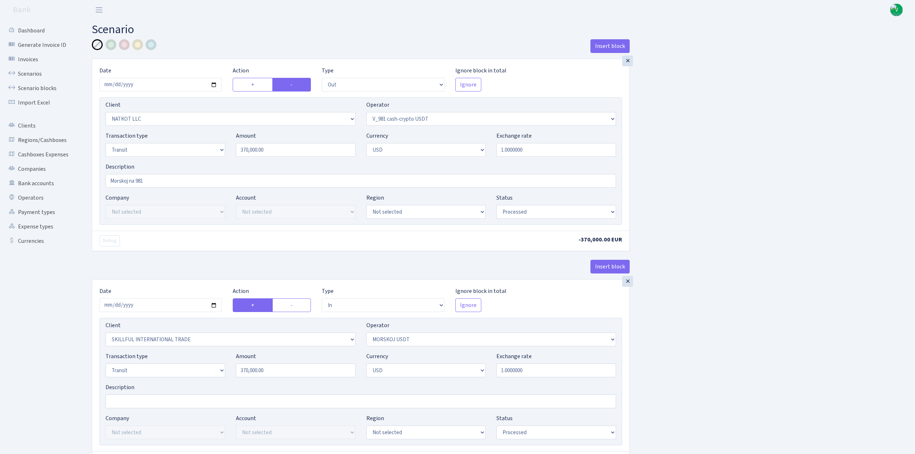
select select "out"
select select "3321"
select select "435"
select select "5"
select select "2"
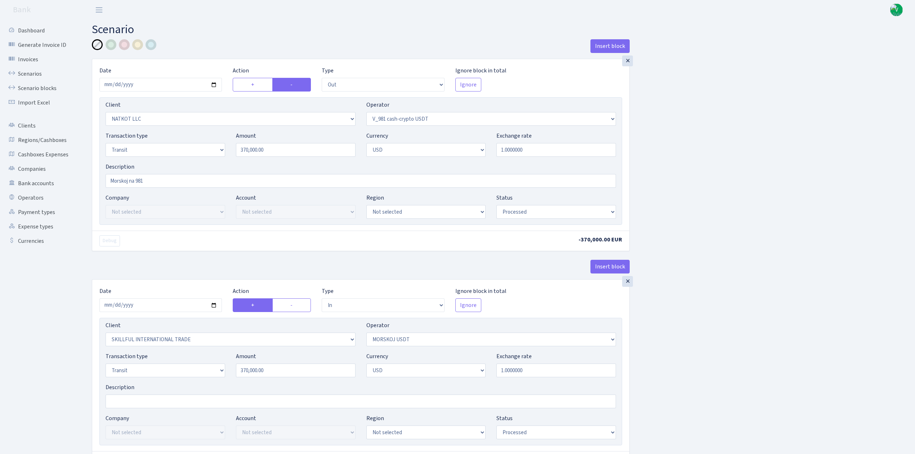
select select "processed"
select select "in"
select select "2655"
select select "324"
select select "5"
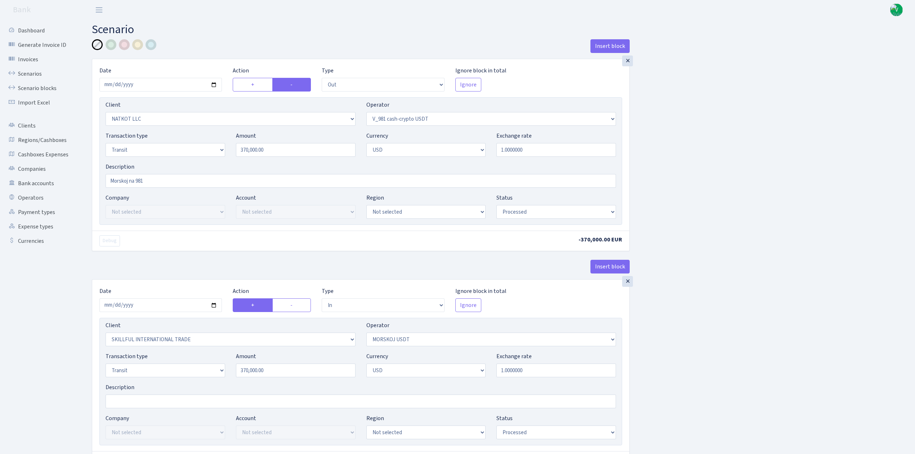
select select "2"
select select "processed"
select select "commission"
select select "324"
select select "processed"
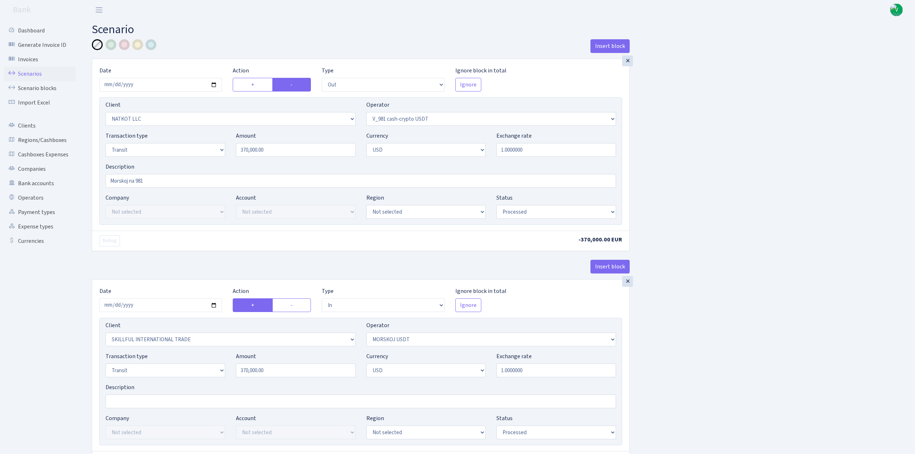
click at [32, 67] on link "Scenarios" at bounding box center [40, 74] width 72 height 14
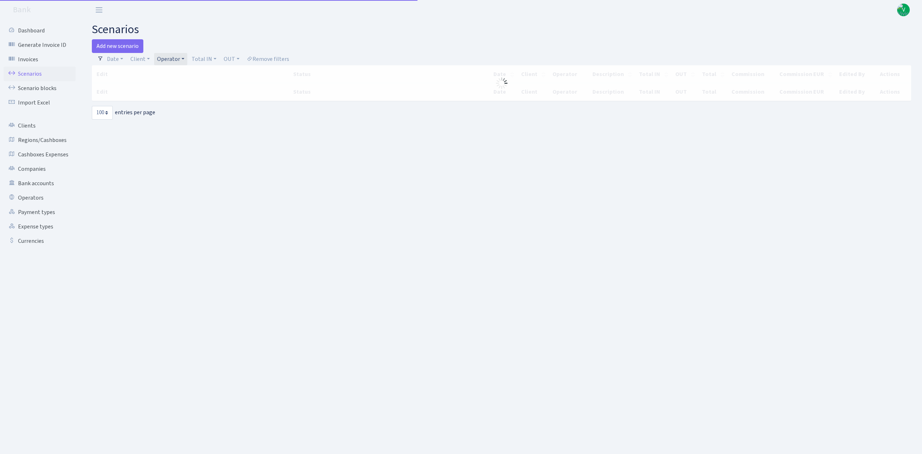
select select "100"
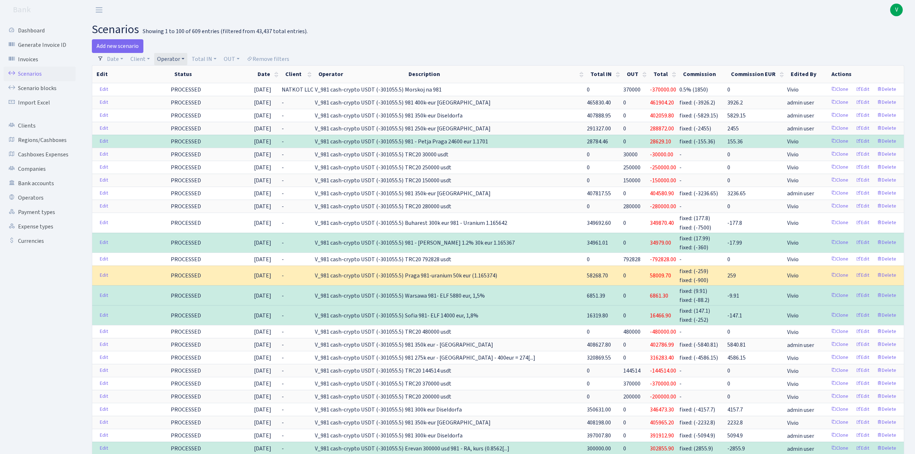
click at [656, 46] on div at bounding box center [704, 46] width 412 height 14
click at [168, 53] on link "Operator" at bounding box center [170, 59] width 33 height 12
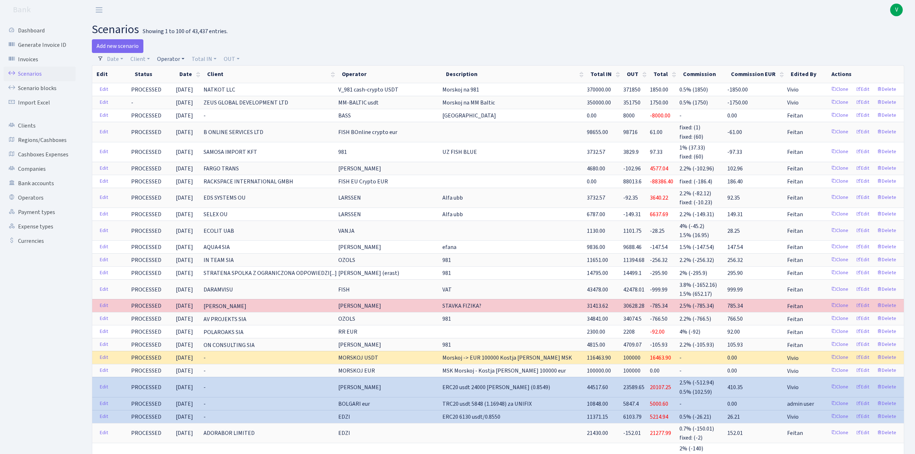
click at [175, 55] on link "Operator" at bounding box center [170, 59] width 33 height 12
click at [179, 84] on input "search" at bounding box center [182, 84] width 53 height 11
type input "morskoj"
click at [178, 150] on li "MORSKOJ USDT" at bounding box center [183, 152] width 54 height 13
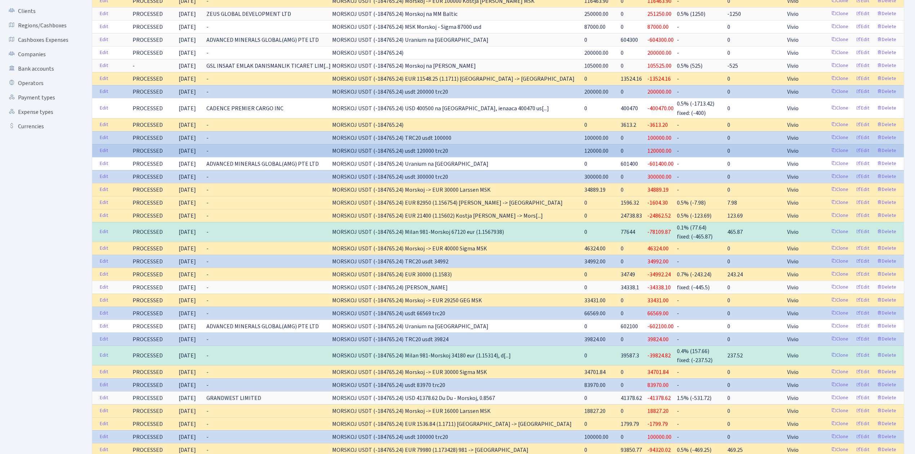
scroll to position [144, 0]
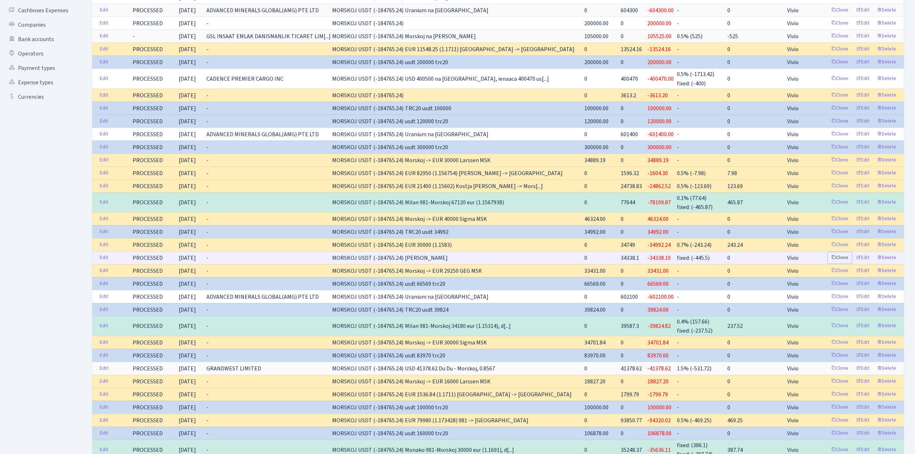
click at [842, 263] on link "Clone" at bounding box center [840, 257] width 24 height 11
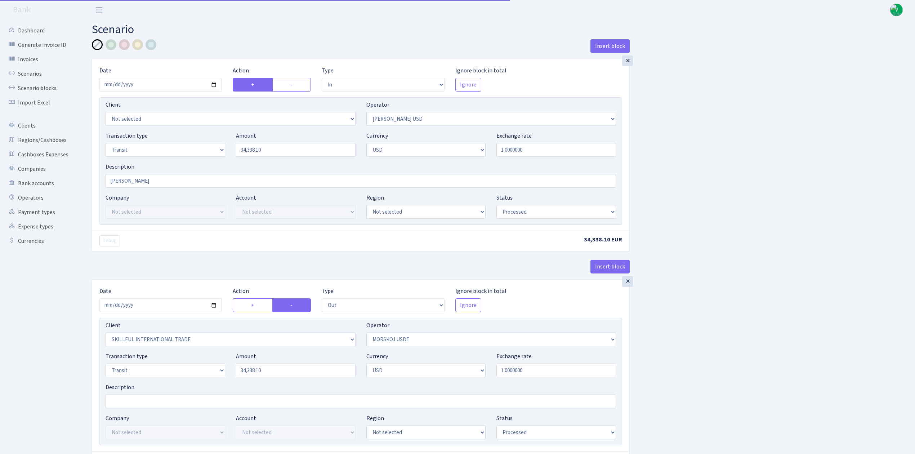
select select "in"
select select "321"
select select "5"
select select "2"
select select "processed"
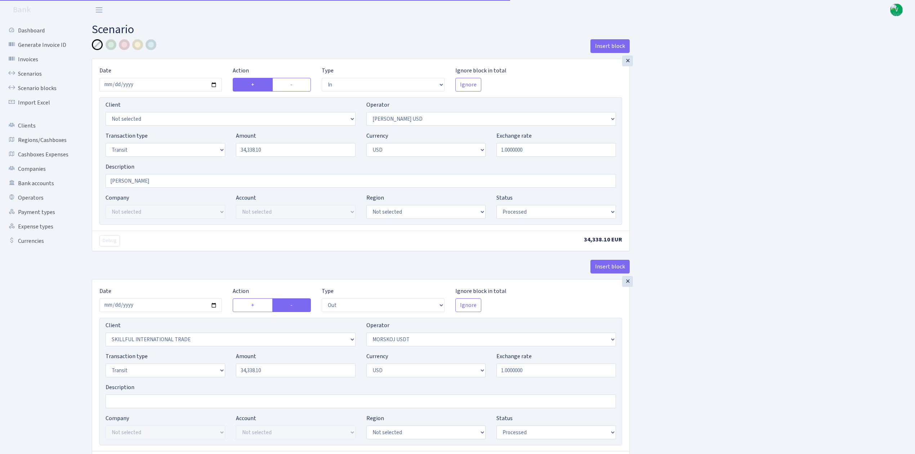
select select "out"
select select "2655"
select select "324"
select select "5"
select select "2"
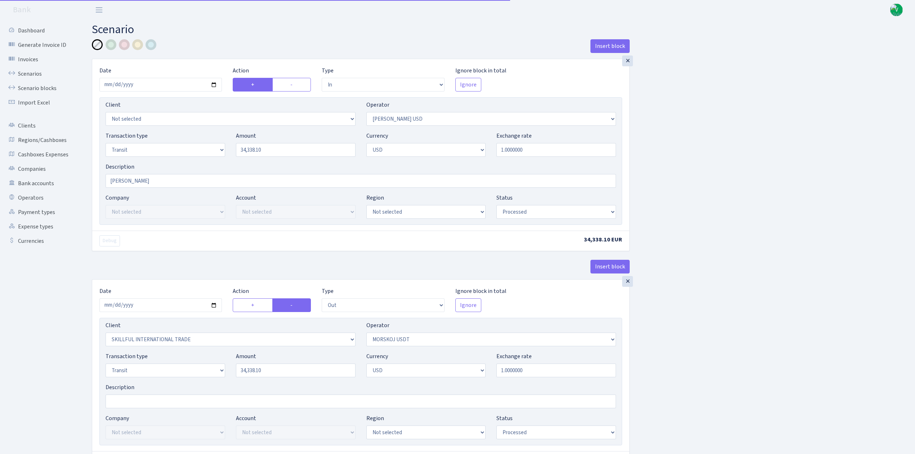
select select "processed"
select select "out"
select select "321"
select select "15"
select select "2"
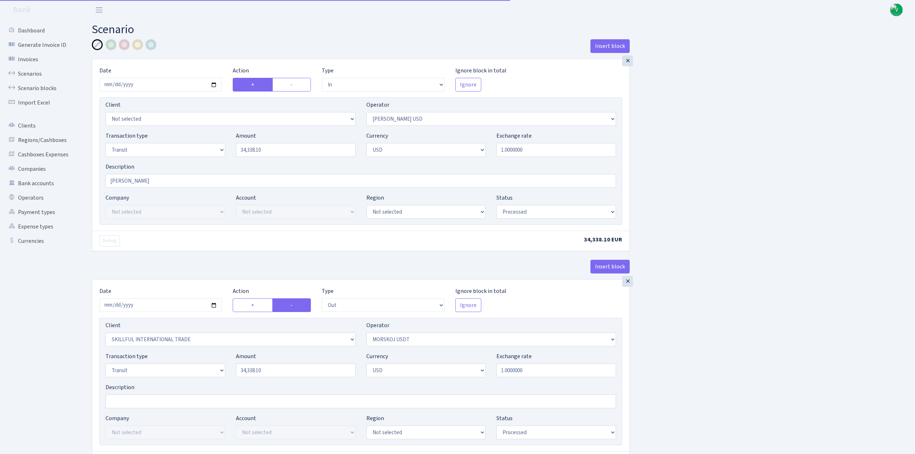
select select "processed"
select select "in"
select select "319"
select select "2"
select select "processed"
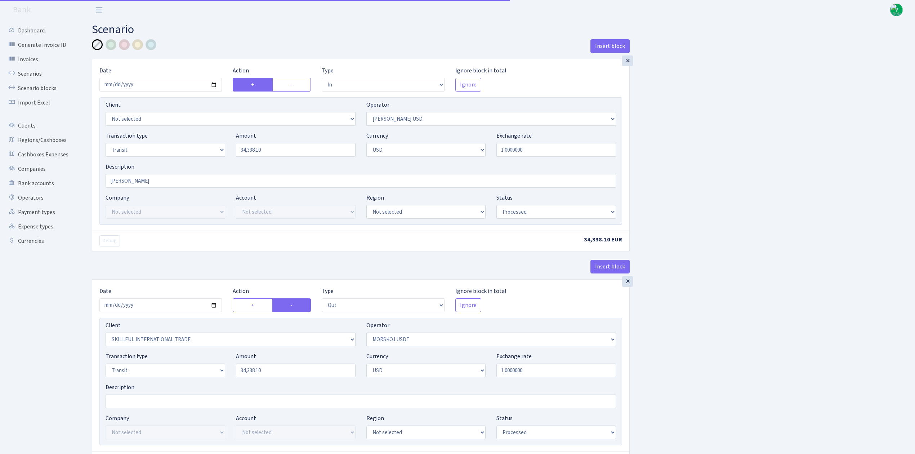
select select "commission"
select select "fixed"
select select "319"
select select "processed"
click at [215, 87] on input "2025-07-31" at bounding box center [160, 85] width 123 height 14
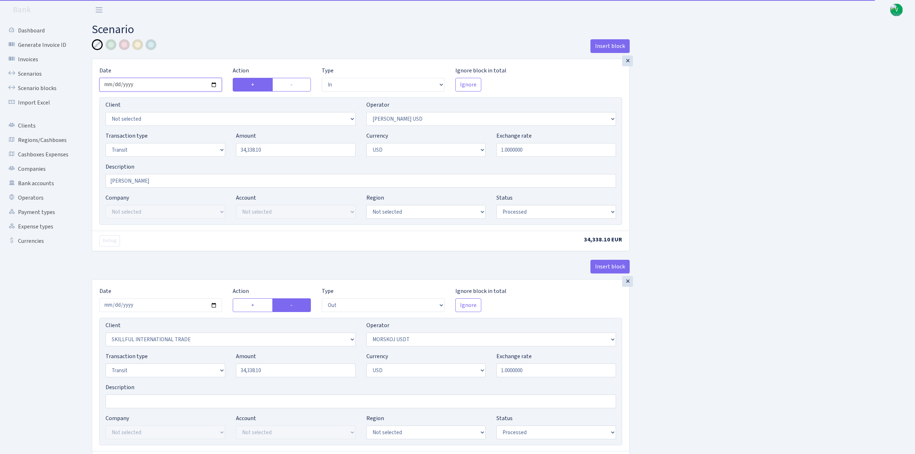
type input "2025-08-26"
drag, startPoint x: 194, startPoint y: 121, endPoint x: 177, endPoint y: 120, distance: 16.3
click at [179, 120] on div "Client Not selected 1 KOC GEMICILIK VE TASIMACILIK 1/BALDERE-SILDEDZE SIGNE 1/S…" at bounding box center [360, 161] width 523 height 128
type input "35,380.00"
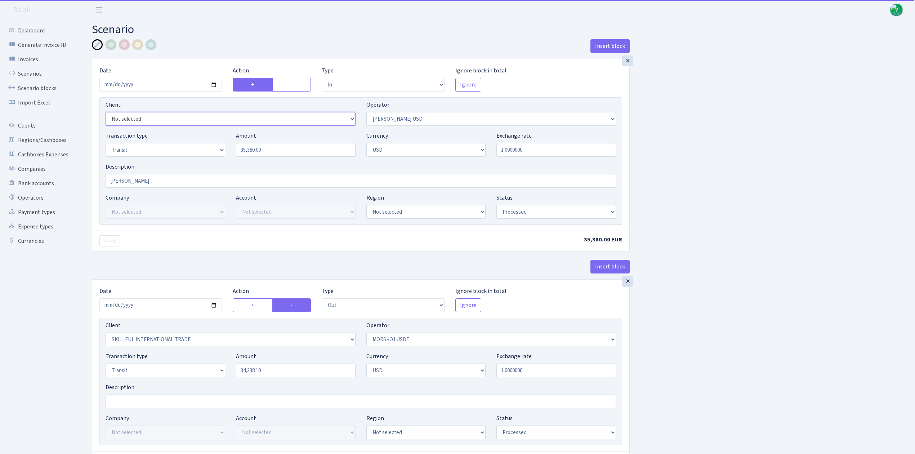
click at [252, 123] on select "Not selected 1 KOC GEMICILIK VE TASIMACILIK 1/BALDERE-SILDEDZE SIGNE 1/SCP NERO…" at bounding box center [231, 119] width 250 height 14
select select "2838"
click at [106, 113] on select "Not selected 1 KOC GEMICILIK VE TASIMACILIK 1/BALDERE-SILDEDZE SIGNE 1/SCP NERO…" at bounding box center [231, 119] width 250 height 14
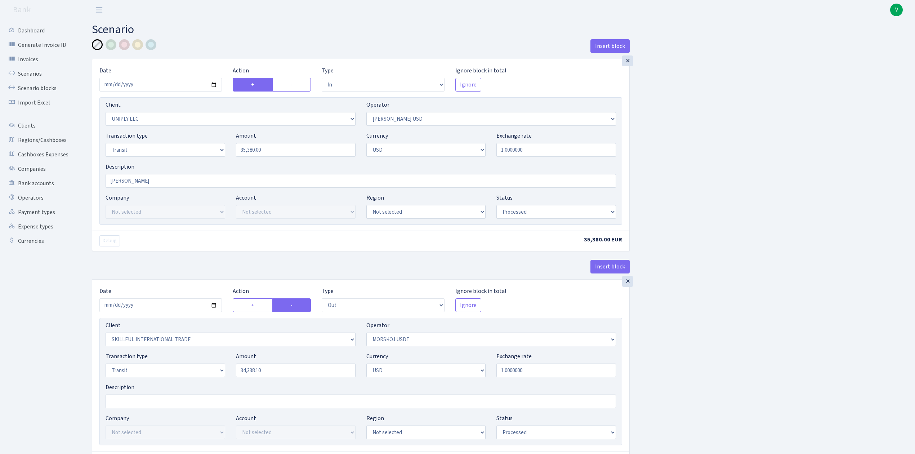
click at [559, 215] on select "Draft Pending Later Never Processed" at bounding box center [557, 212] width 120 height 14
select select "pending"
click at [497, 206] on select "Draft Pending Later Never Processed" at bounding box center [557, 212] width 120 height 14
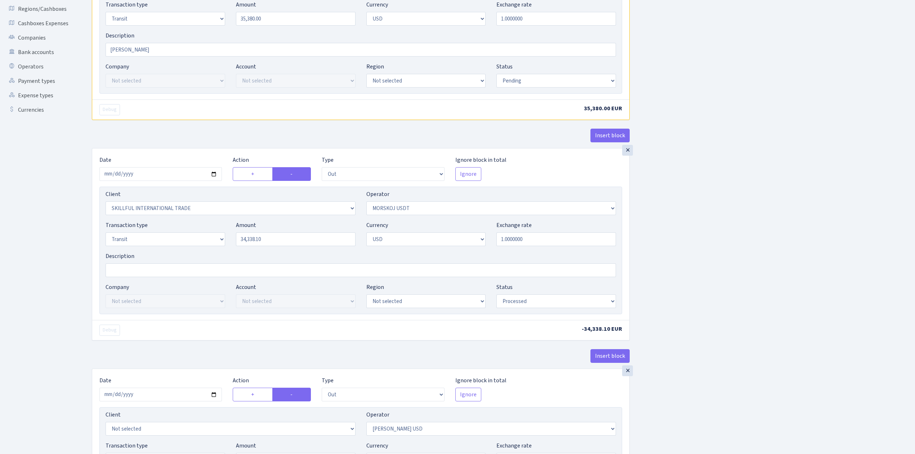
scroll to position [192, 0]
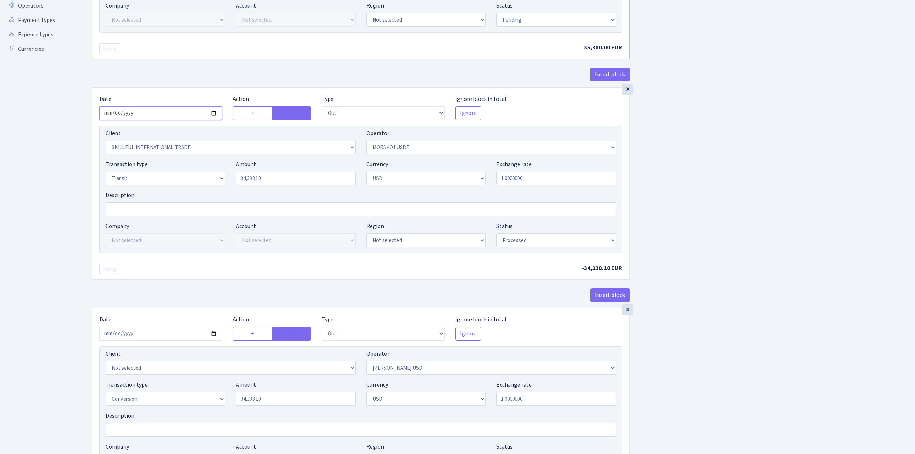
click at [217, 115] on input "2025-07-31" at bounding box center [160, 113] width 123 height 14
type input "2025-08-26"
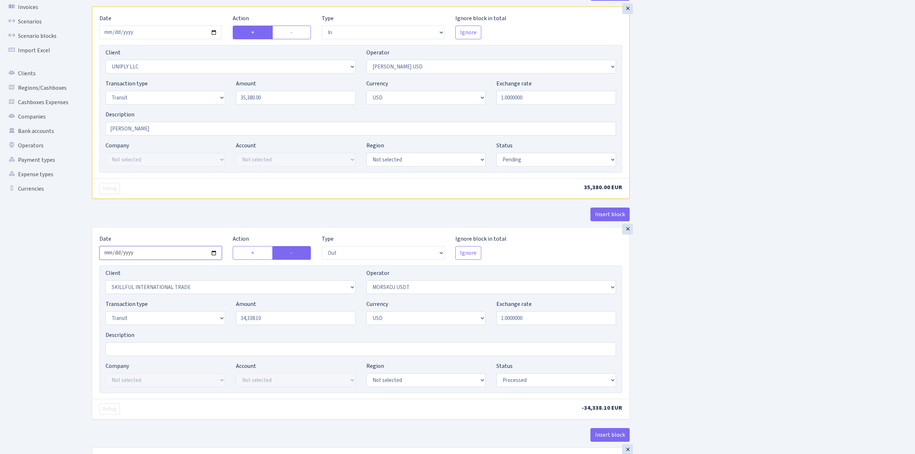
scroll to position [48, 0]
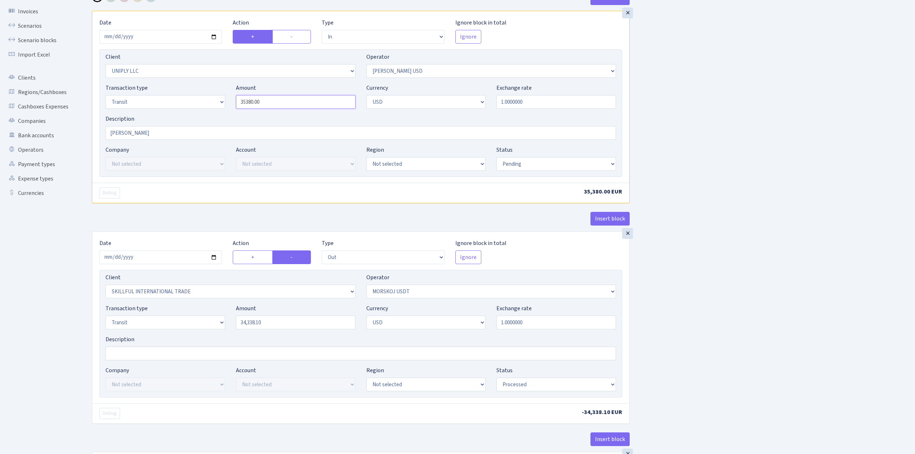
drag, startPoint x: 283, startPoint y: 104, endPoint x: 213, endPoint y: 87, distance: 71.8
click at [213, 87] on div "Transaction type Not selected 981 ELF FISH crypto GIRT IVO dekl MM-BALTIC eur U…" at bounding box center [360, 99] width 521 height 31
click at [262, 326] on input "34,338.10" at bounding box center [296, 323] width 120 height 14
type input "35,380.00"
click at [201, 306] on div "Transaction type Not selected 981 ELF FISH crypto GIRT IVO dekl MM-BALTIC eur U…" at bounding box center [360, 319] width 521 height 31
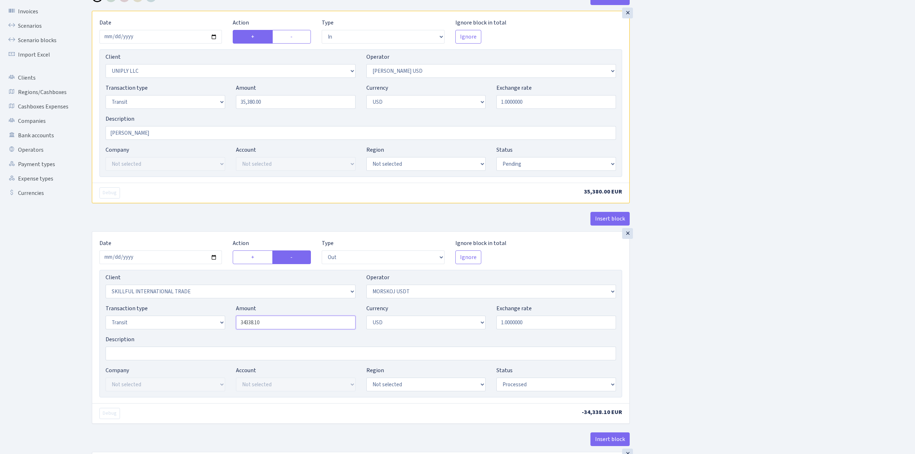
paste input "5380.0"
type input "35,380.00"
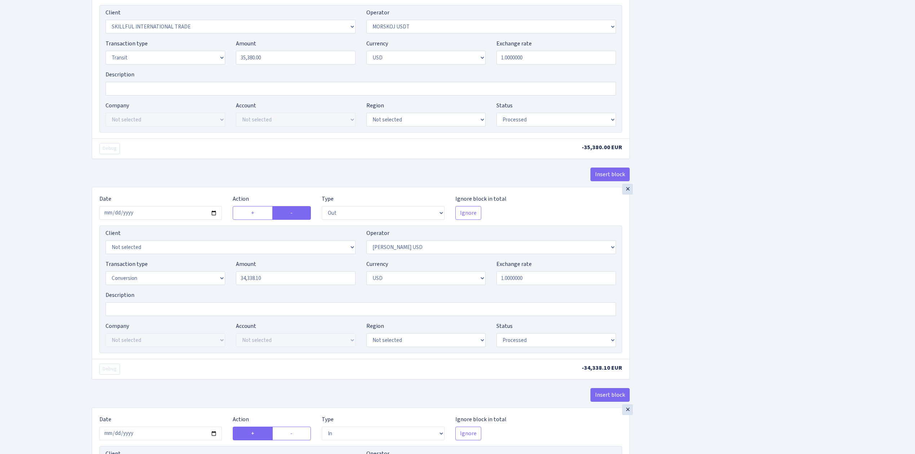
scroll to position [336, 0]
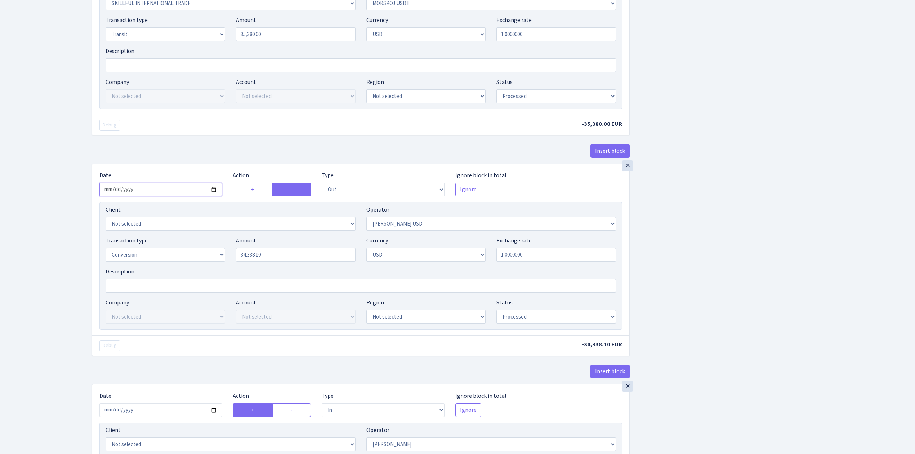
click at [211, 192] on input "2025-07-31" at bounding box center [160, 190] width 123 height 14
type input "2025-08-26"
drag, startPoint x: 297, startPoint y: 264, endPoint x: 205, endPoint y: 254, distance: 92.4
click at [205, 254] on div "Transaction type Not selected 981 ELF FISH crypto GIRT IVO dekl MM-BALTIC eur U…" at bounding box center [360, 251] width 521 height 31
paste input "5380.0"
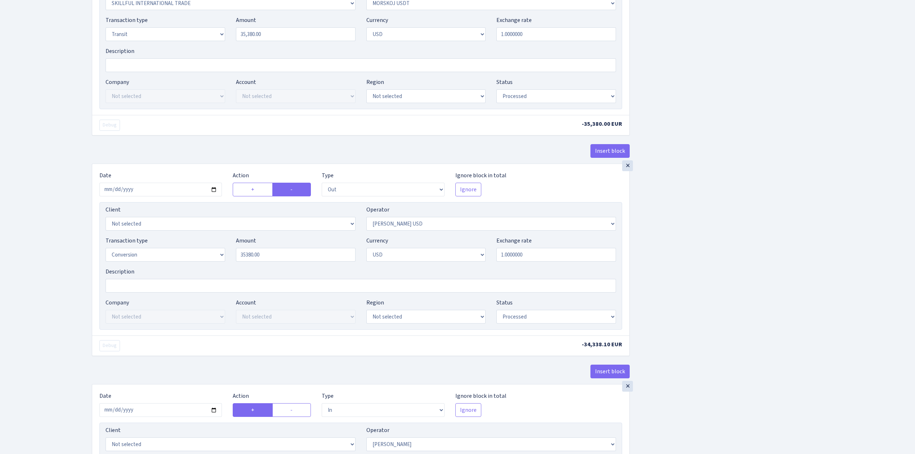
click at [686, 279] on div "Insert block × Date 2025-08-26 Action + - Type --- In Out Commission Field requ…" at bounding box center [497, 265] width 823 height 1124
type input "35,380.00"
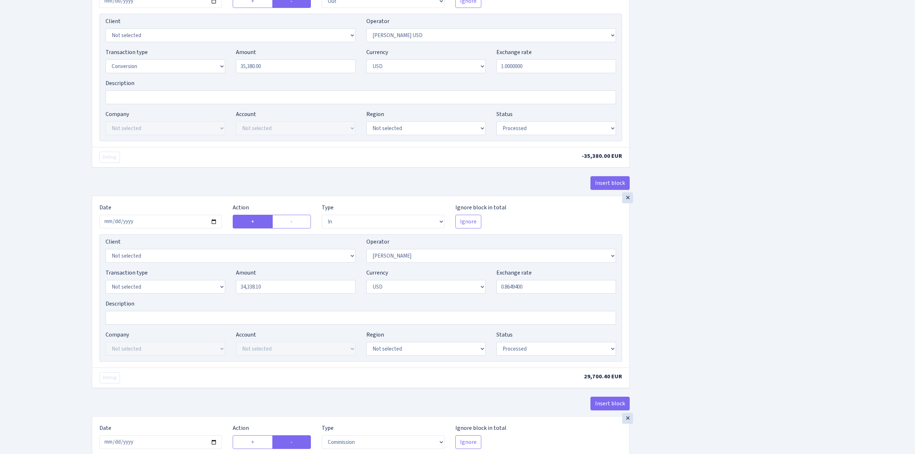
scroll to position [528, 0]
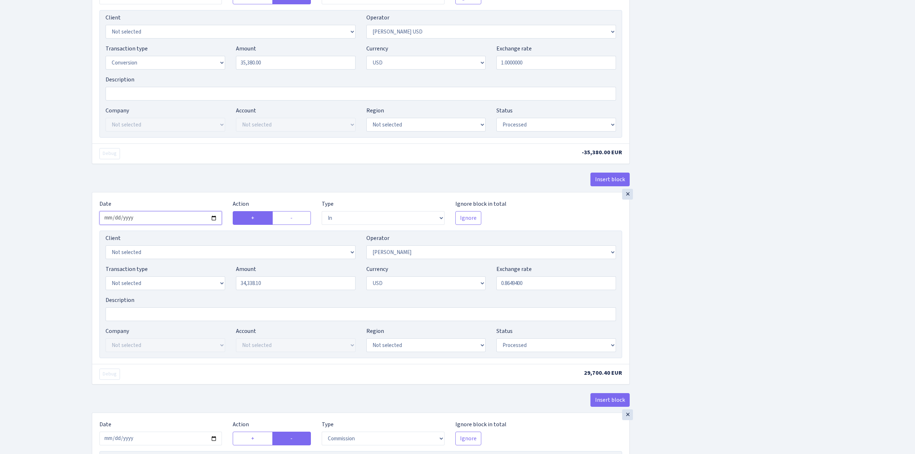
click at [214, 221] on input "2025-07-31" at bounding box center [160, 218] width 123 height 14
type input "2025-08-26"
drag, startPoint x: 267, startPoint y: 285, endPoint x: 197, endPoint y: 277, distance: 69.7
click at [198, 277] on div "Transaction type Not selected 981 ELF FISH crypto GIRT IVO dekl MM-BALTIC eur U…" at bounding box center [360, 280] width 521 height 31
paste input "5380.0"
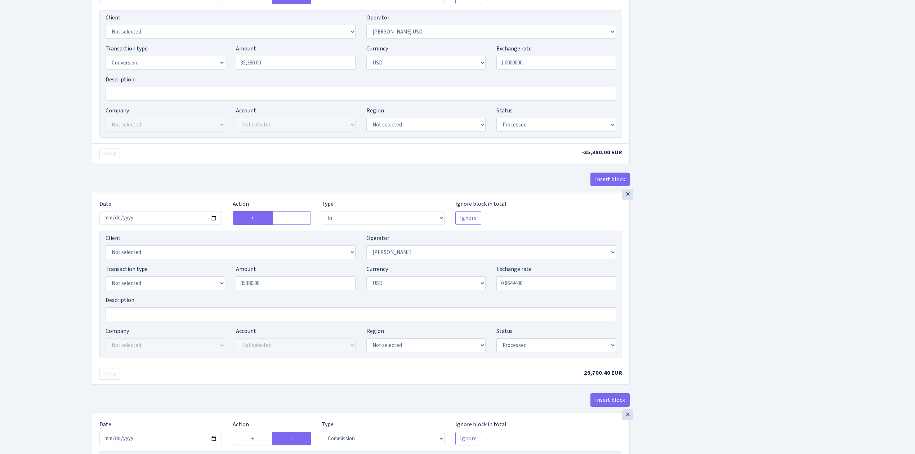
click at [727, 301] on div "Insert block × Date 2025-08-26 Action + - Type --- In Out Commission Field requ…" at bounding box center [497, 73] width 823 height 1124
type input "35,380.00"
drag, startPoint x: 507, startPoint y: 289, endPoint x: 580, endPoint y: 292, distance: 73.2
click at [580, 290] on input "0.8649400" at bounding box center [557, 283] width 120 height 14
click at [690, 287] on div "Insert block × Date 2025-08-26 Action + - Type --- In Out Commission Field requ…" at bounding box center [497, 73] width 823 height 1124
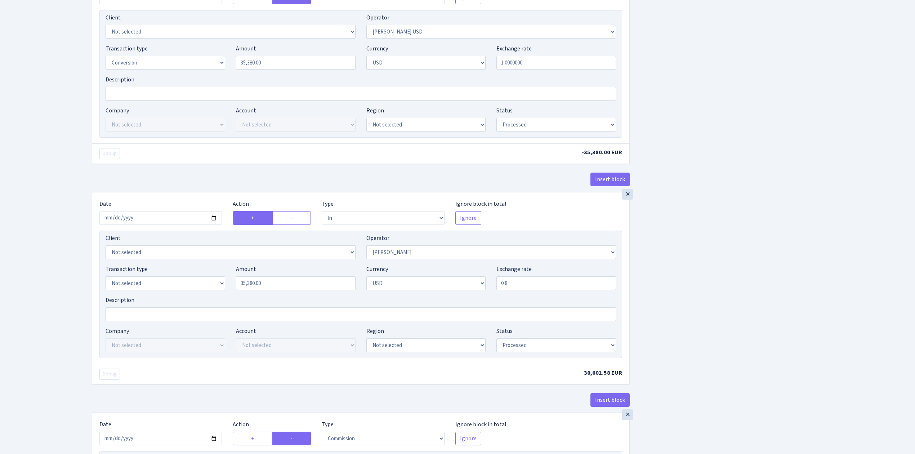
type input "0.8000000"
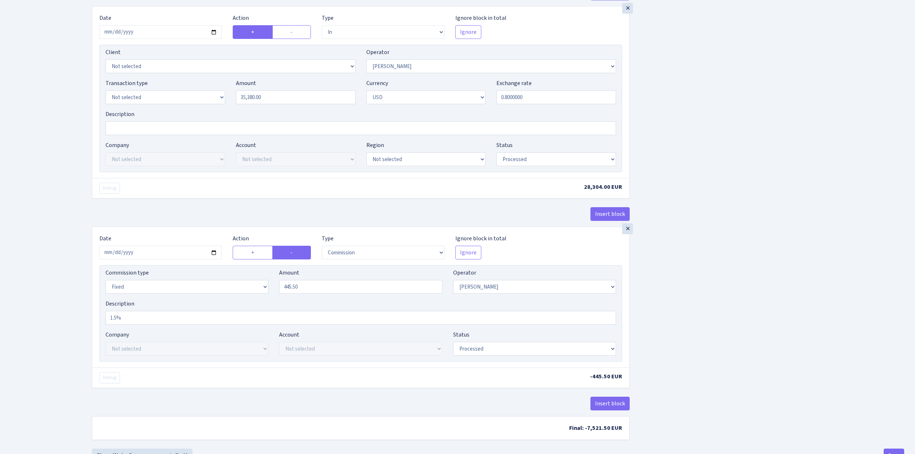
scroll to position [721, 0]
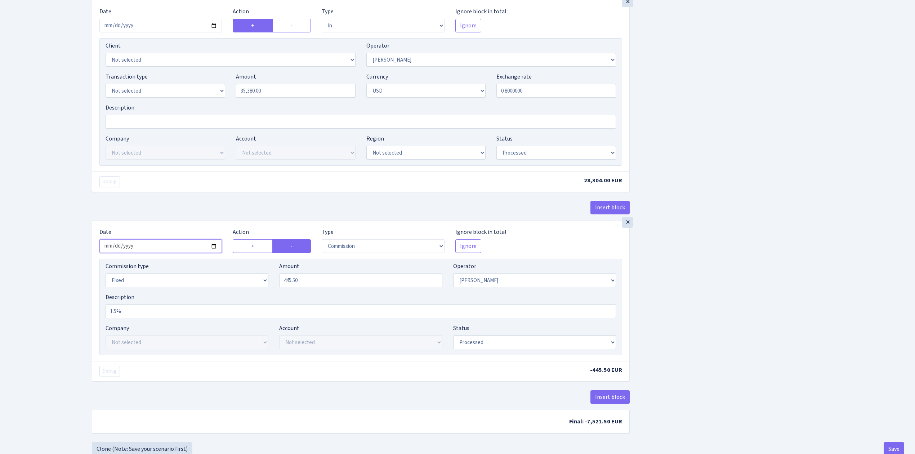
click at [215, 251] on input "2025-07-31" at bounding box center [160, 246] width 123 height 14
type input "2025-08-26"
click at [518, 347] on select "Draft Pending Later Never Processed" at bounding box center [534, 342] width 163 height 14
select select "pending"
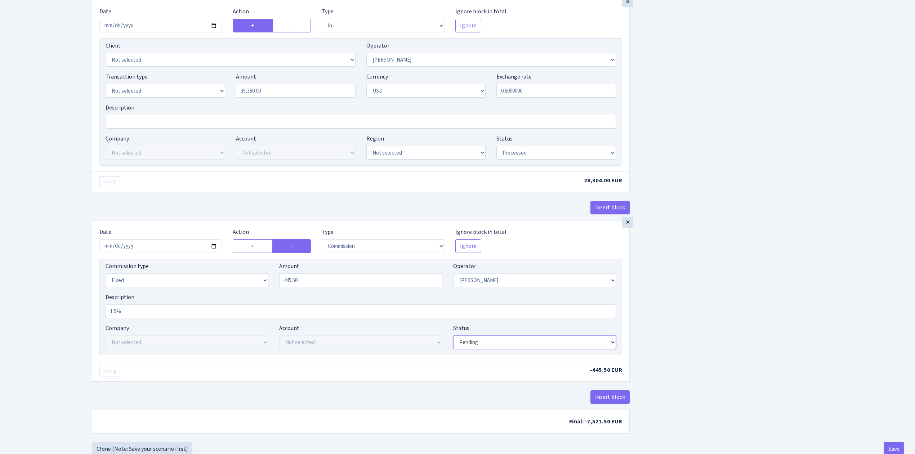
click at [453, 342] on select "Draft Pending Later Never Processed" at bounding box center [534, 342] width 163 height 14
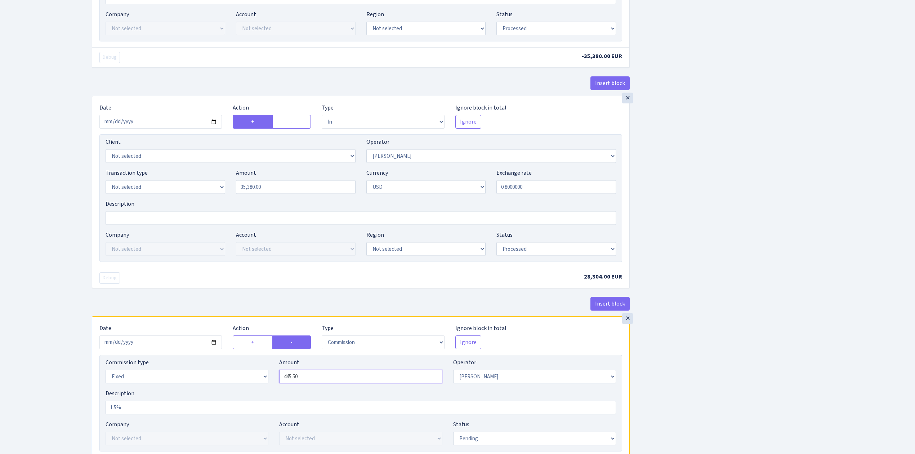
drag, startPoint x: 306, startPoint y: 384, endPoint x: 266, endPoint y: 375, distance: 41.3
click at [266, 375] on div "Commission type Percentage Fixed Bank Amount 445.50 Operator Not selected 981 9…" at bounding box center [360, 373] width 521 height 31
drag, startPoint x: 685, startPoint y: 361, endPoint x: 686, endPoint y: 351, distance: 10.2
type input "0.00"
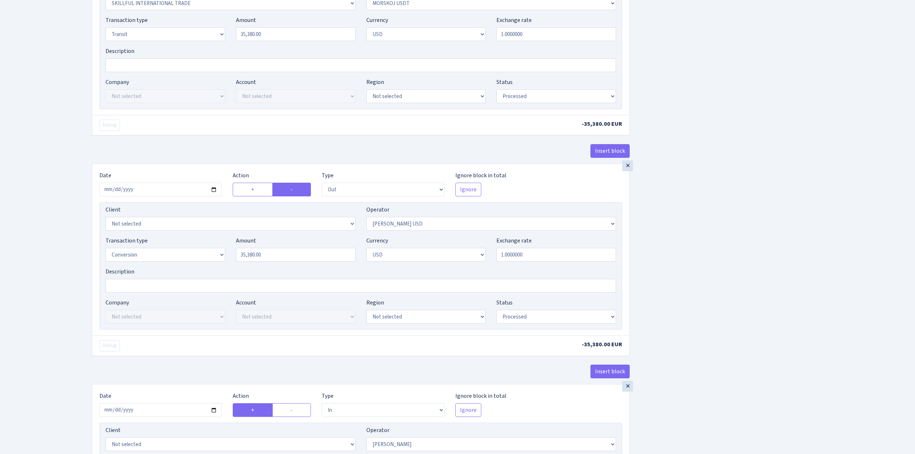
scroll to position [384, 0]
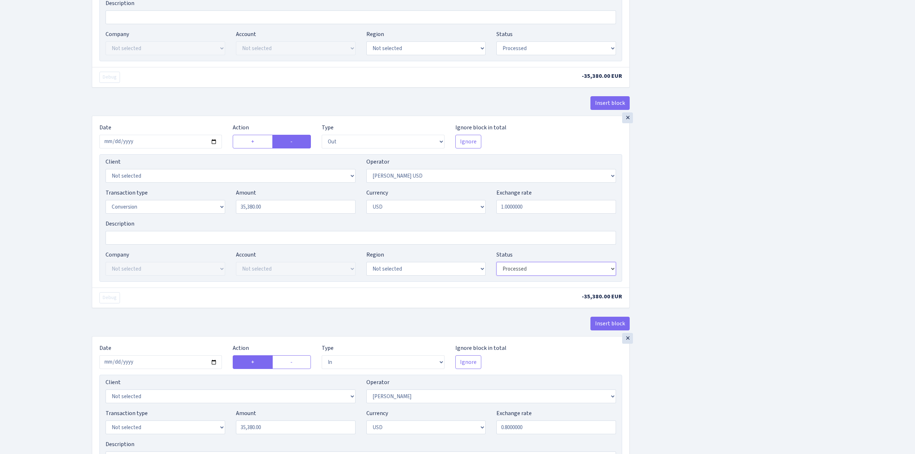
drag, startPoint x: 541, startPoint y: 271, endPoint x: 538, endPoint y: 279, distance: 7.8
click at [541, 271] on select "Draft Pending Later Never Processed" at bounding box center [557, 269] width 120 height 14
select select "pending"
click at [497, 265] on select "Draft Pending Later Never Processed" at bounding box center [557, 269] width 120 height 14
click at [710, 349] on div "Insert block × Date 2025-08-26 Action + - Type --- In Out Commission Field requ…" at bounding box center [497, 217] width 823 height 1124
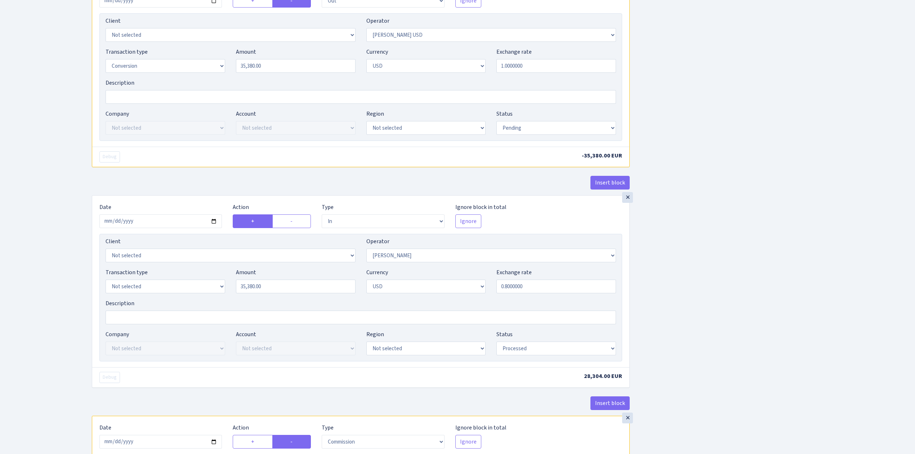
scroll to position [528, 0]
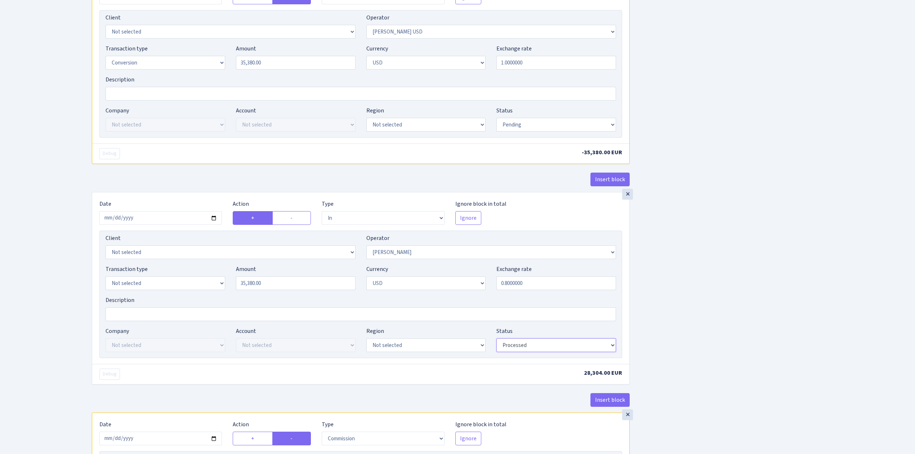
click at [569, 349] on select "Draft Pending Later Never Processed" at bounding box center [557, 345] width 120 height 14
select select "pending"
click at [497, 343] on select "Draft Pending Later Never Processed" at bounding box center [557, 345] width 120 height 14
click at [699, 364] on div "Insert block × Date 2025-08-26 Action + - Type --- In Out Commission Field requ…" at bounding box center [497, 73] width 823 height 1124
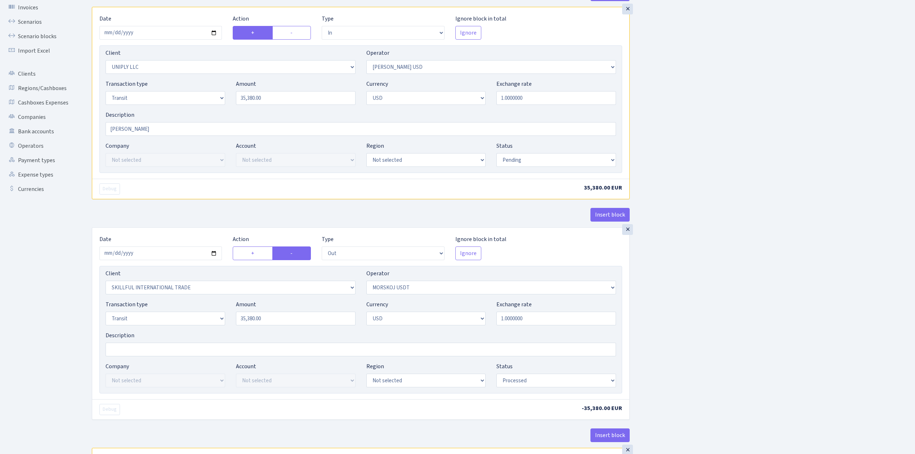
scroll to position [0, 0]
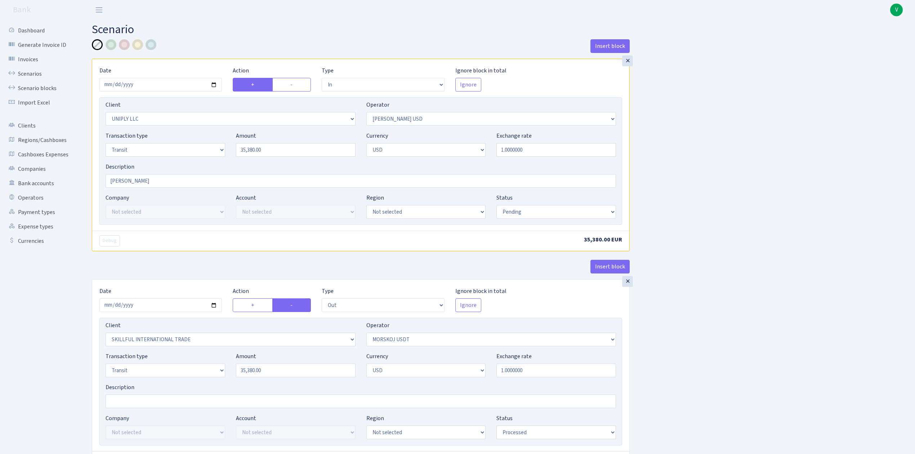
click at [124, 45] on div at bounding box center [124, 44] width 11 height 11
click at [169, 179] on input "Arnis Sergey - Morskoj" at bounding box center [361, 181] width 511 height 14
type input "[PERSON_NAME], kurss?"
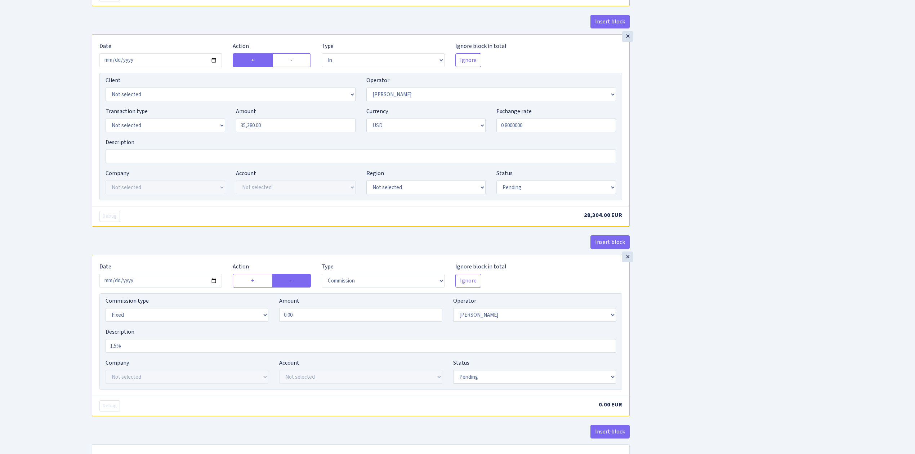
scroll to position [748, 0]
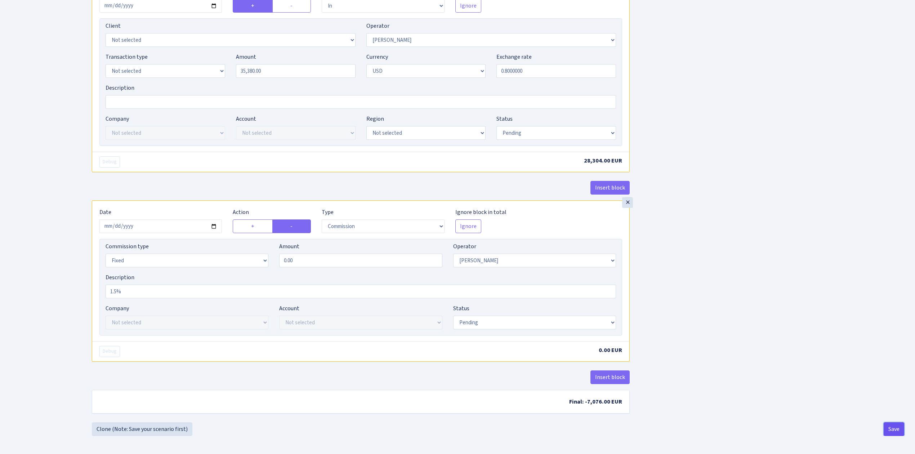
click at [897, 426] on button "Save" at bounding box center [894, 429] width 21 height 14
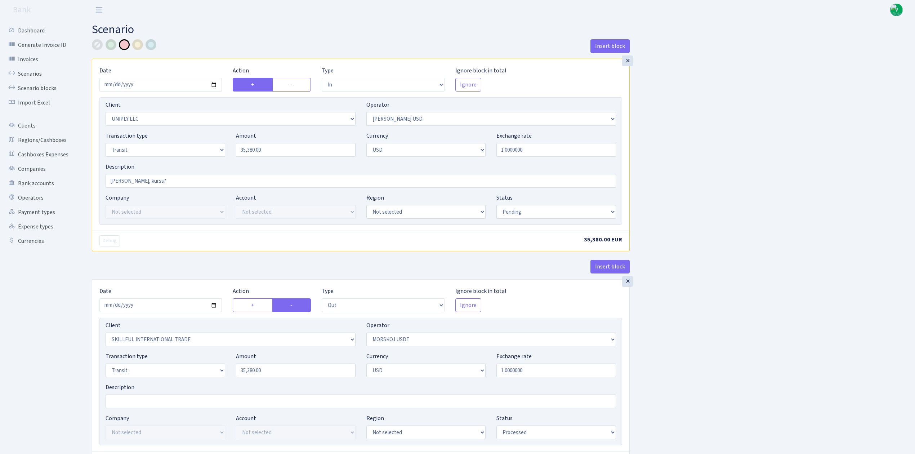
select select "in"
select select "2838"
select select "321"
select select "5"
select select "2"
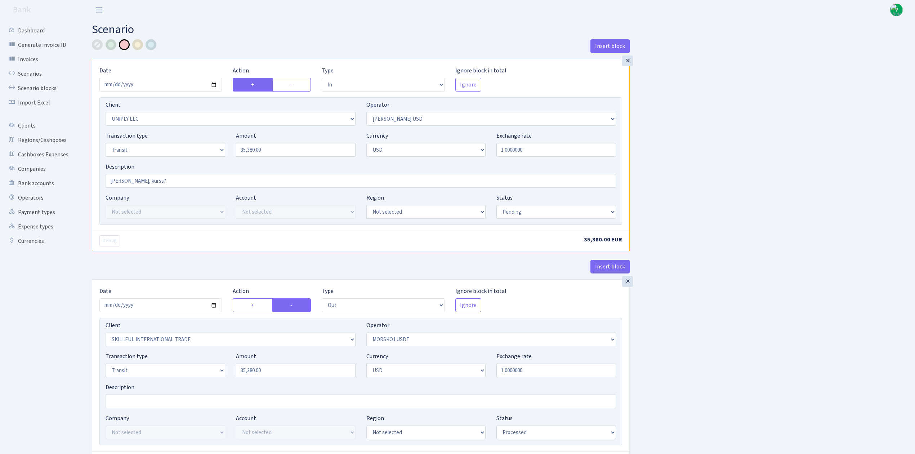
select select "pending"
select select "out"
select select "2655"
select select "324"
select select "5"
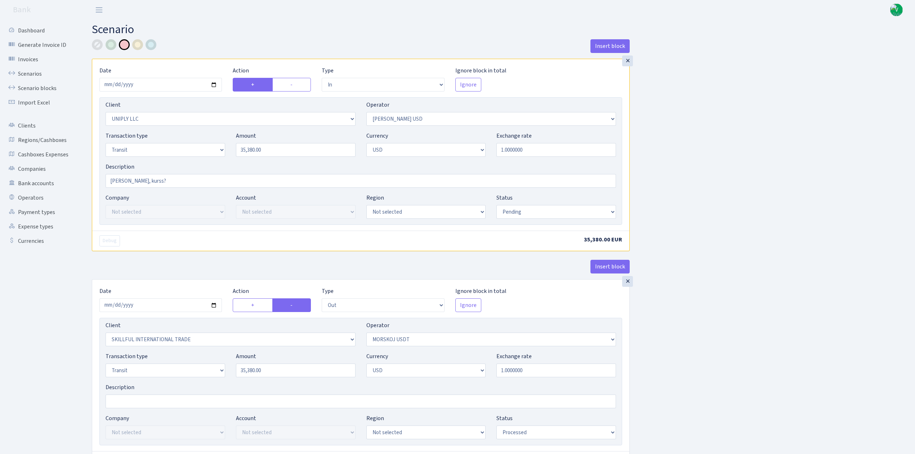
select select "2"
select select "processed"
select select "out"
select select "321"
select select "15"
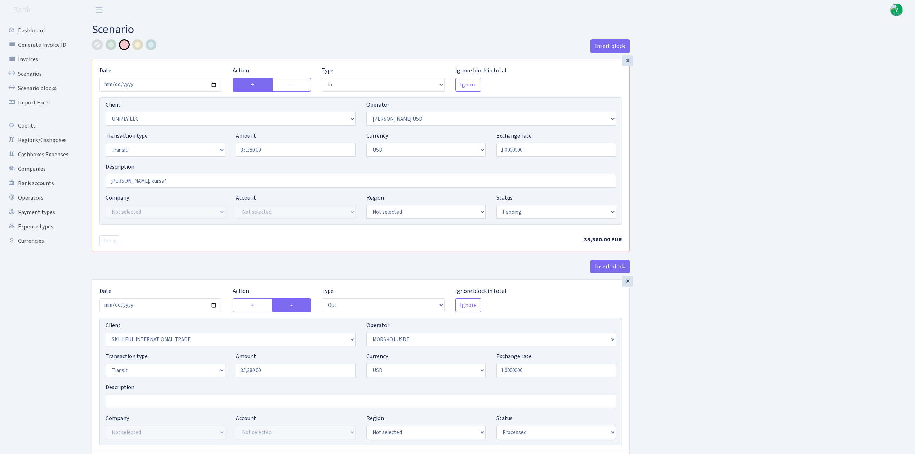
select select "2"
select select "pending"
select select "in"
select select "319"
select select "2"
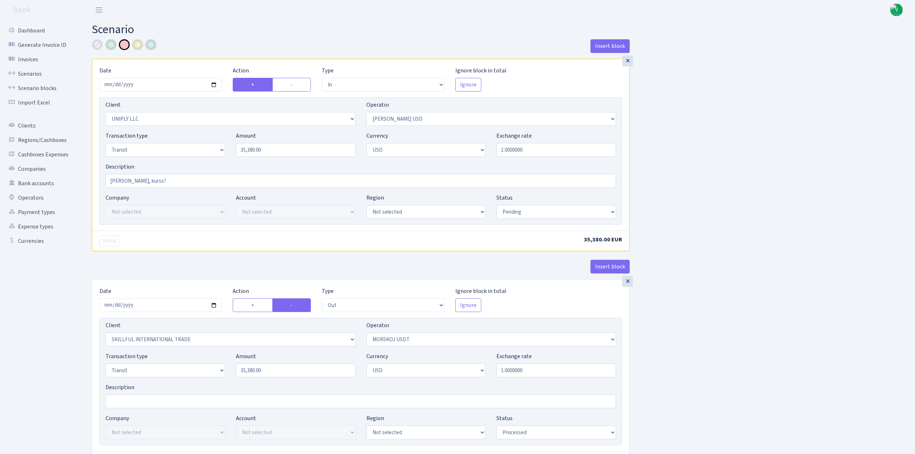
select select "pending"
select select "commission"
select select "fixed"
select select "319"
select select "pending"
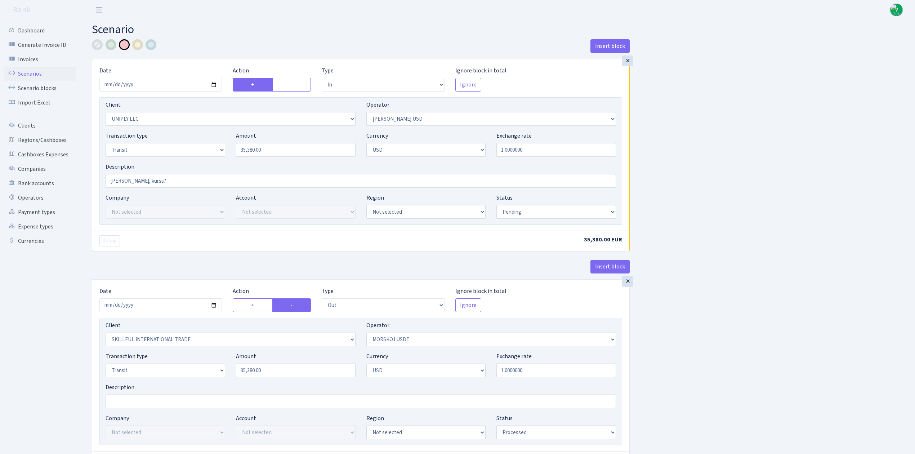
click at [29, 70] on link "Scenarios" at bounding box center [40, 74] width 72 height 14
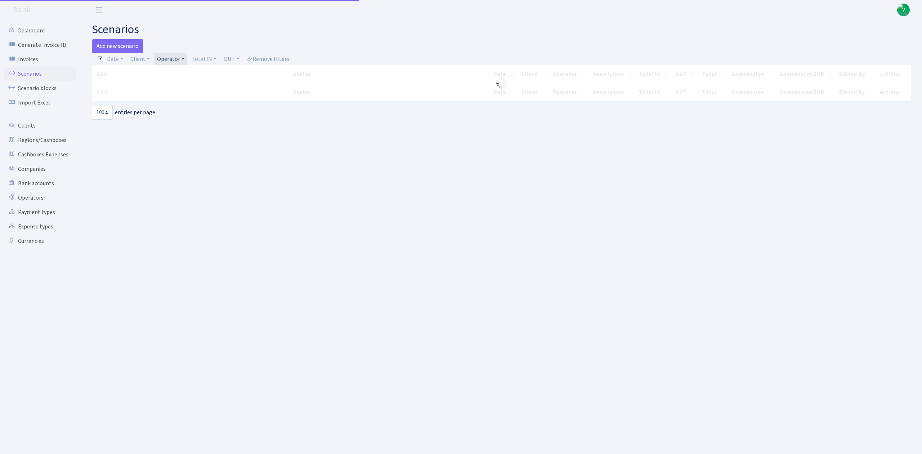
select select "100"
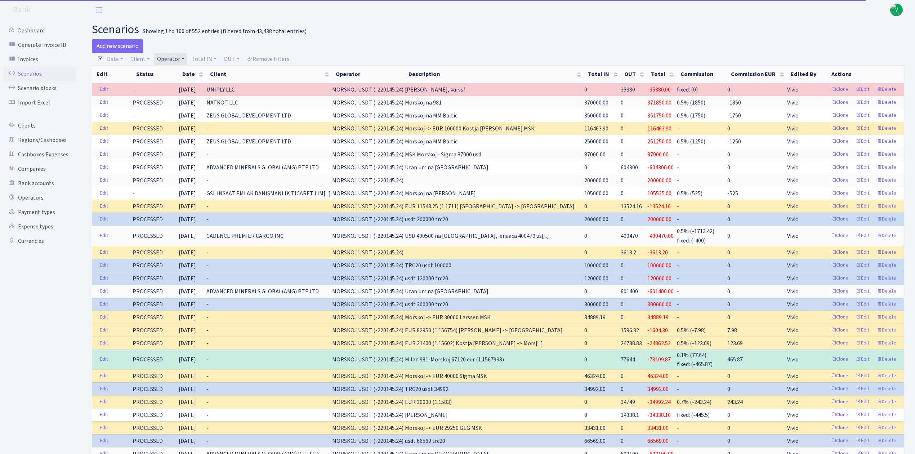
click at [171, 55] on link "Operator" at bounding box center [170, 59] width 33 height 12
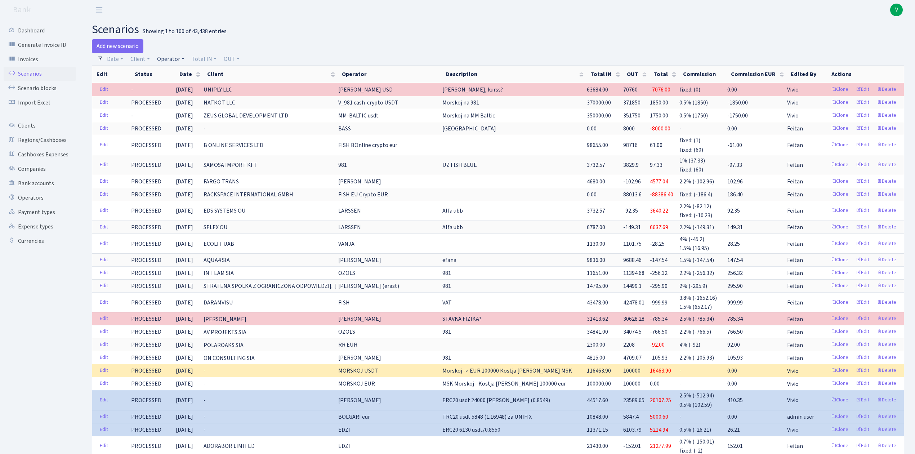
click at [165, 55] on link "Operator" at bounding box center [170, 59] width 33 height 12
click at [177, 85] on input "search" at bounding box center [182, 84] width 53 height 11
type input "981"
click at [185, 144] on li "V_981 cash-crypto USDT" at bounding box center [183, 153] width 54 height 21
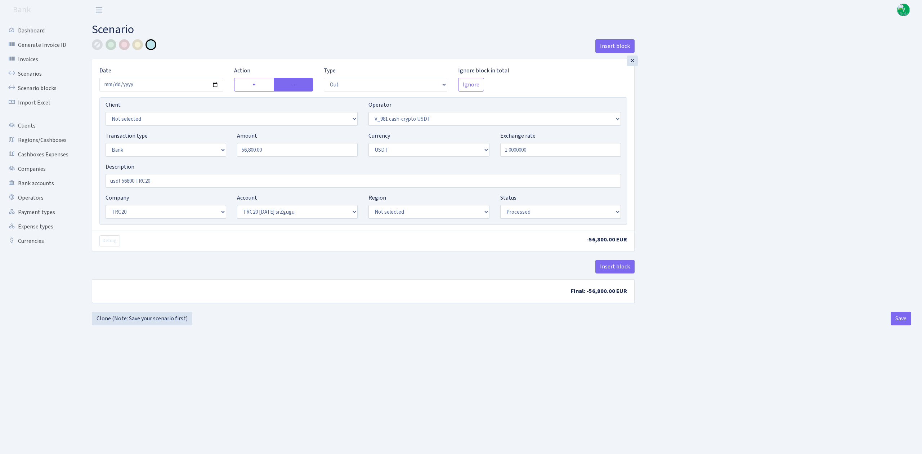
select select "out"
select select "435"
select select "2"
select select "6"
select select "20"
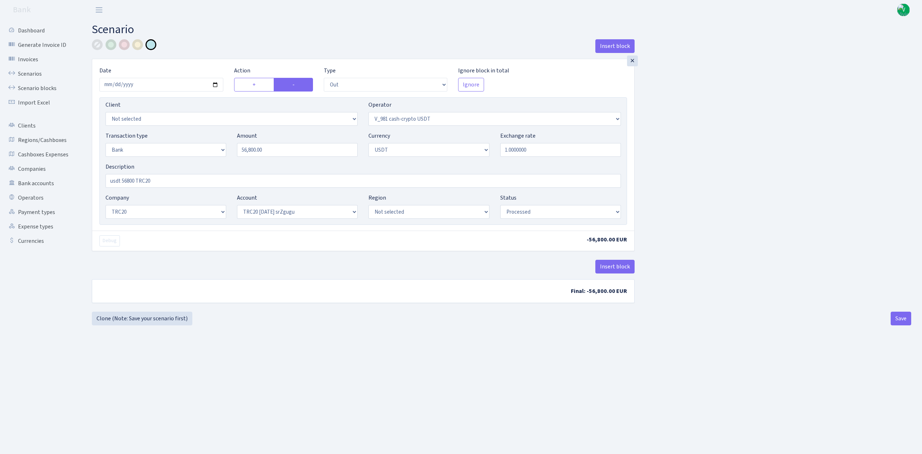
select select "61"
select select "processed"
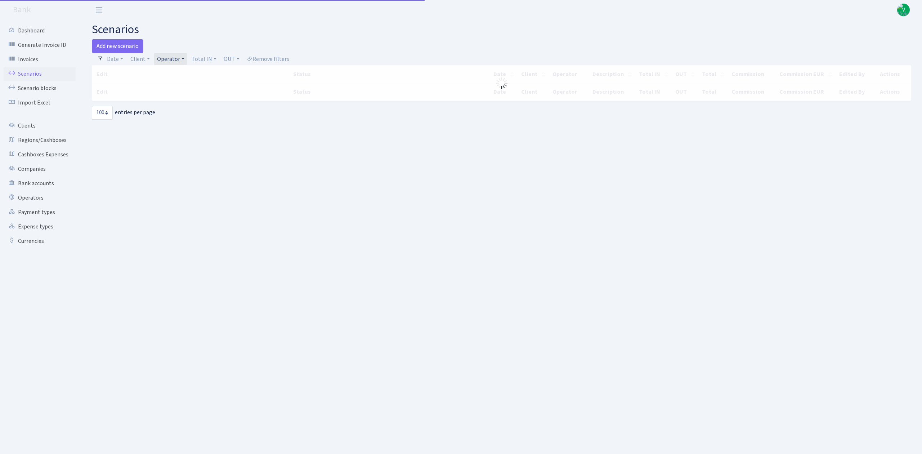
select select "100"
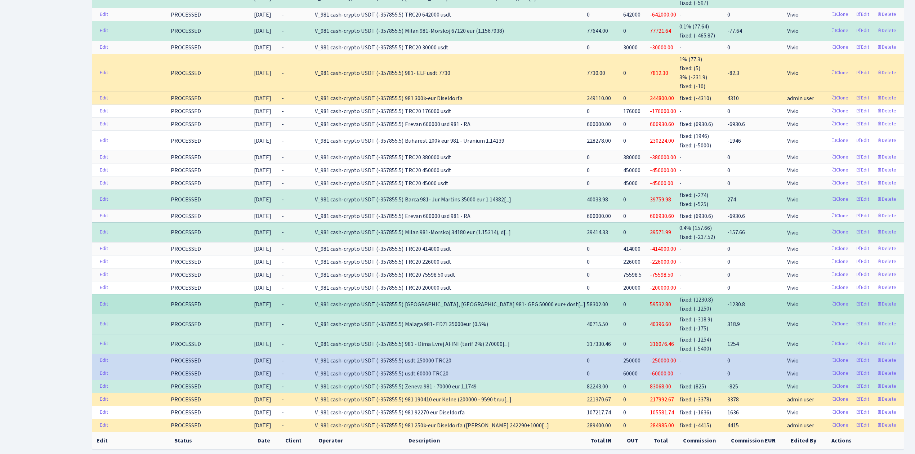
scroll to position [1258, 0]
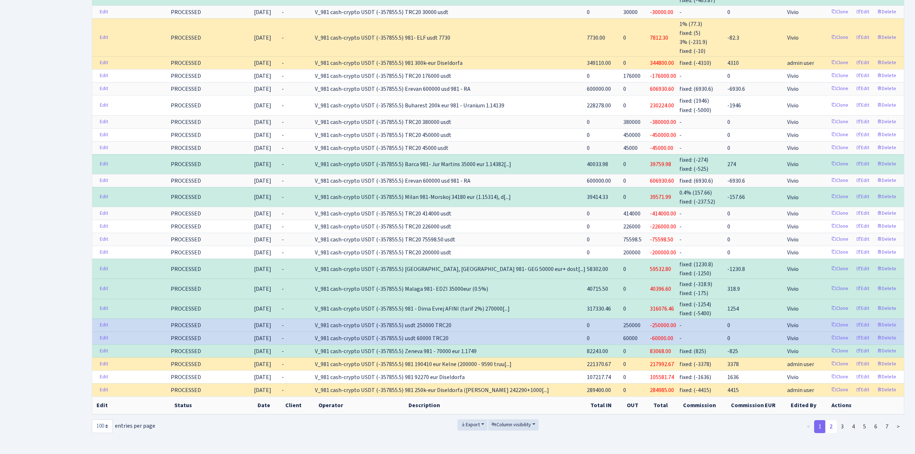
click at [832, 420] on link "2" at bounding box center [832, 426] width 12 height 13
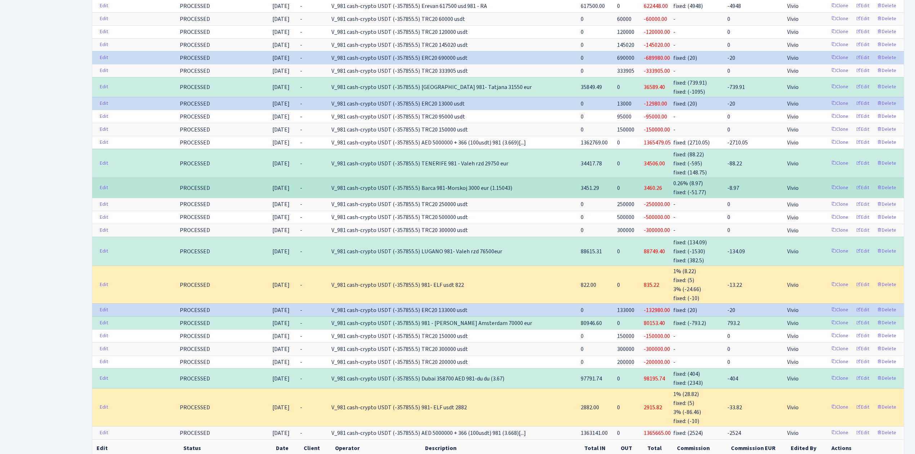
scroll to position [1222, 0]
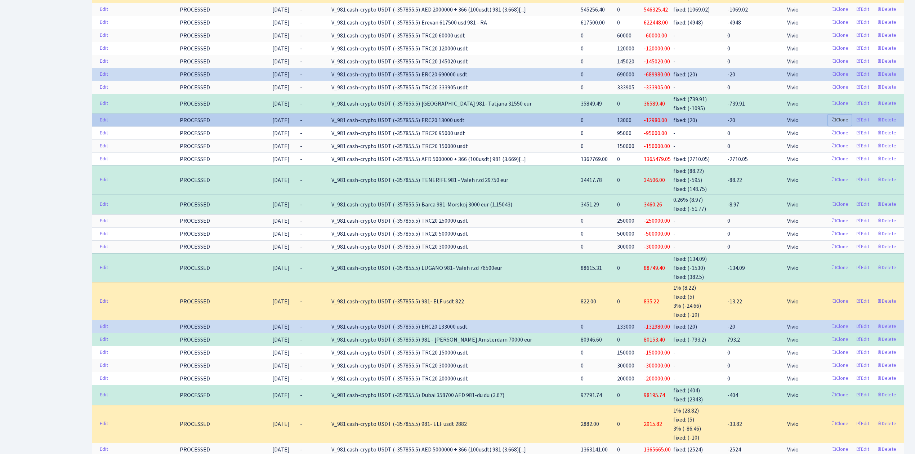
click at [841, 126] on link "Clone" at bounding box center [840, 120] width 24 height 11
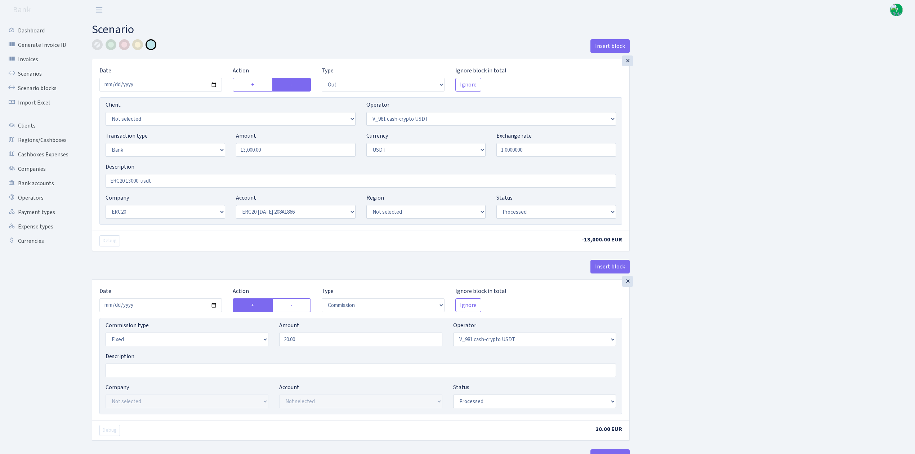
select select "out"
select select "435"
select select "2"
select select "6"
select select "21"
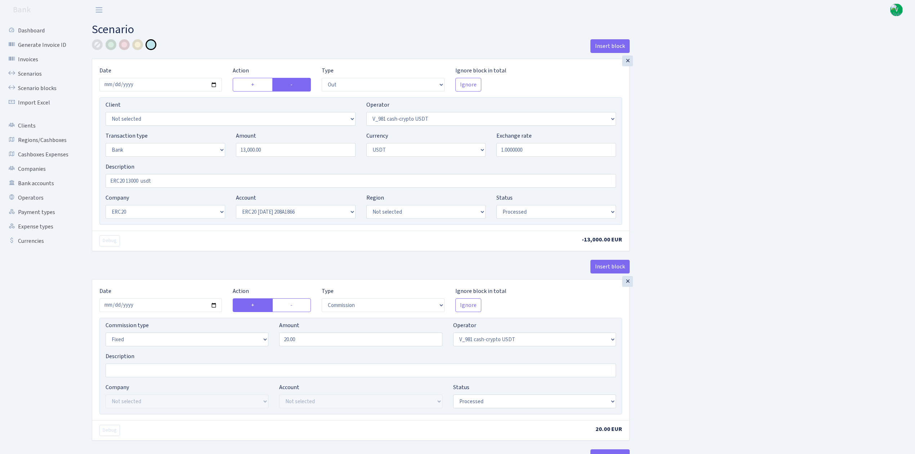
select select "58"
select select "processed"
select select "commission"
select select "fixed"
select select "435"
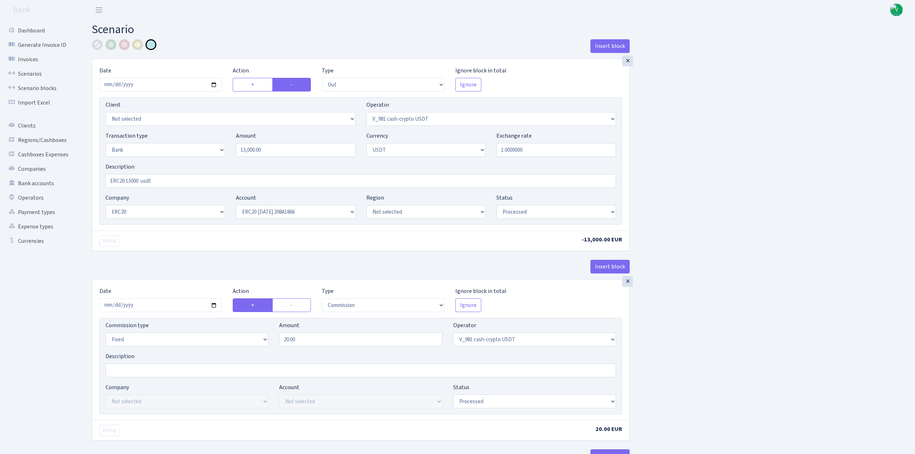
select select "processed"
click at [214, 83] on input "2025-06-20" at bounding box center [160, 85] width 123 height 14
type input "2025-08-26"
drag, startPoint x: 268, startPoint y: 150, endPoint x: 187, endPoint y: 136, distance: 81.9
click at [187, 136] on div "Transaction type Not selected 981 ELF FISH crypto GIRT IVO dekl MM-BALTIC eur U…" at bounding box center [360, 147] width 521 height 31
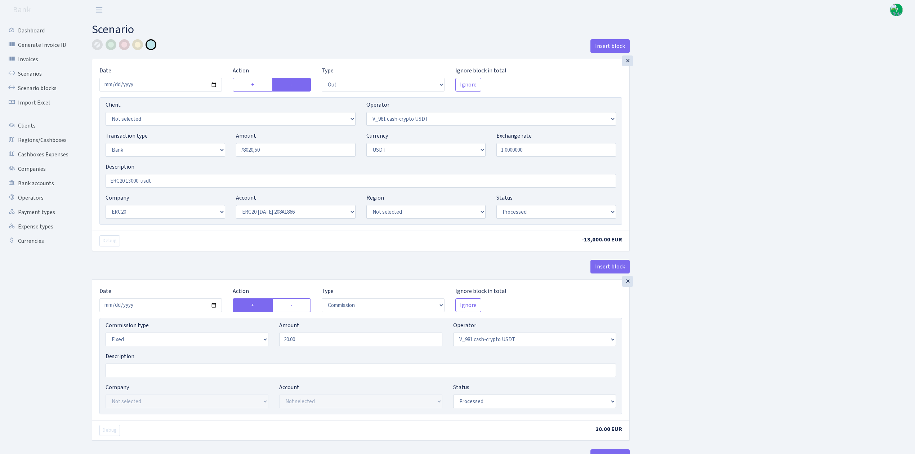
type input "7,802,050.00"
click at [755, 185] on div "Insert block × Date [DATE] Action + - Type --- In Out Commission Field required…" at bounding box center [497, 270] width 823 height 462
drag, startPoint x: 126, startPoint y: 181, endPoint x: 140, endPoint y: 182, distance: 14.1
click at [140, 182] on input "ERC20 13000 usdt" at bounding box center [361, 181] width 511 height 14
type input "ERC20 78020.50 usdt"
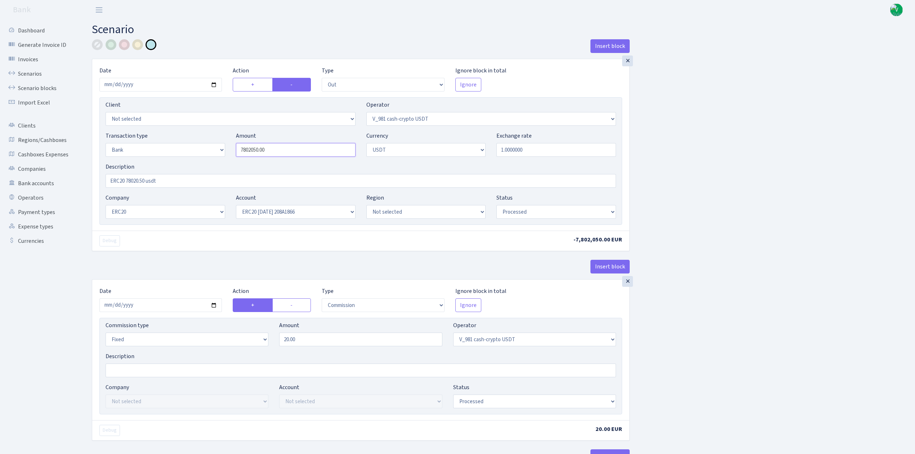
click at [260, 148] on input "7802050.00" at bounding box center [296, 150] width 120 height 14
drag, startPoint x: 223, startPoint y: 148, endPoint x: 193, endPoint y: 149, distance: 29.6
click at [193, 149] on div "Transaction type Not selected 981 ELF FISH crypto GIRT IVO dekl MM-BALTIC eur U…" at bounding box center [360, 147] width 521 height 31
click at [755, 204] on div "Insert block × Date [DATE] Action + - Type --- In Out Commission Field required…" at bounding box center [497, 270] width 823 height 462
type input "78,020.50"
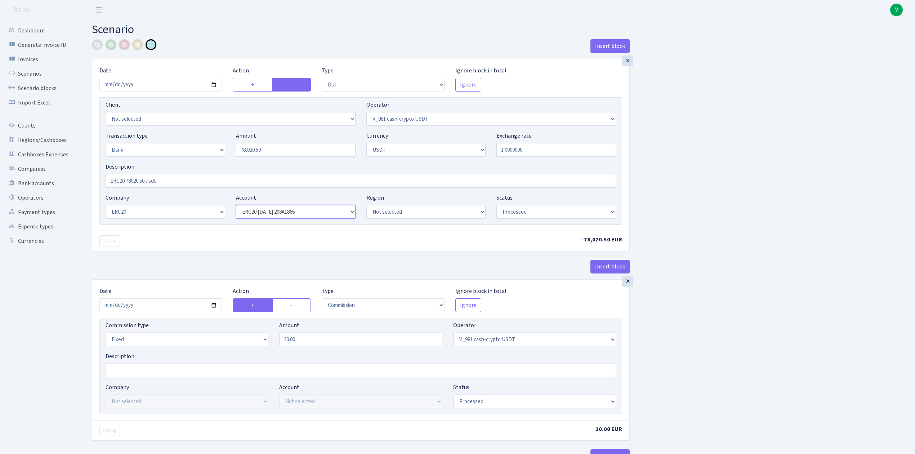
click at [316, 208] on select "Not selected Closed ERC20 2024.08.01-2024.09.15 F83207D Closed ERC20 2024.09.12…" at bounding box center [296, 212] width 120 height 14
select select "62"
click at [236, 206] on select "Not selected Closed ERC20 2024.08.01-2024.09.15 F83207D Closed ERC20 2024.09.12…" at bounding box center [296, 212] width 120 height 14
click at [770, 358] on div "Insert block × Date 2025-08-26 Action + - Type --- In Out Commission Field requ…" at bounding box center [497, 270] width 823 height 462
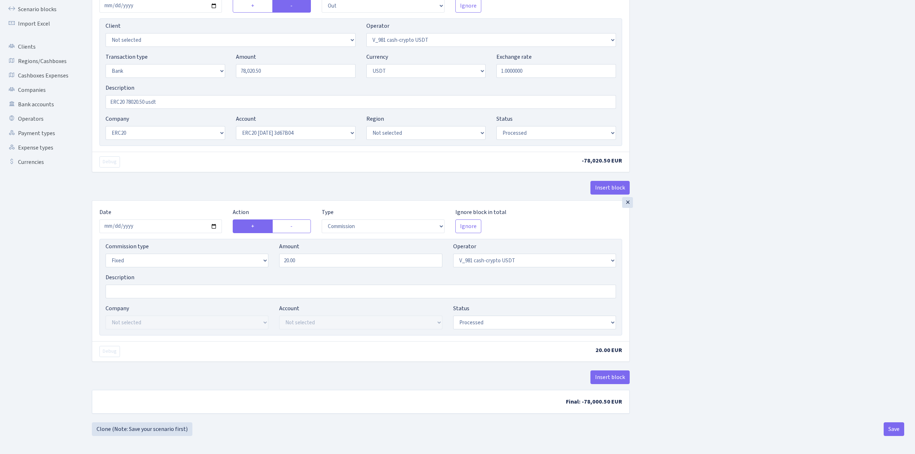
scroll to position [83, 0]
click at [215, 222] on input "2025-06-20" at bounding box center [160, 226] width 123 height 14
type input "[DATE]"
click at [757, 321] on div "Insert block × Date 2025-08-26 Action + - Type --- In Out Commission Field requ…" at bounding box center [497, 191] width 823 height 462
click at [768, 346] on div "Insert block × Date 2025-08-26 Action + - Type --- In Out Commission Field requ…" at bounding box center [497, 191] width 823 height 462
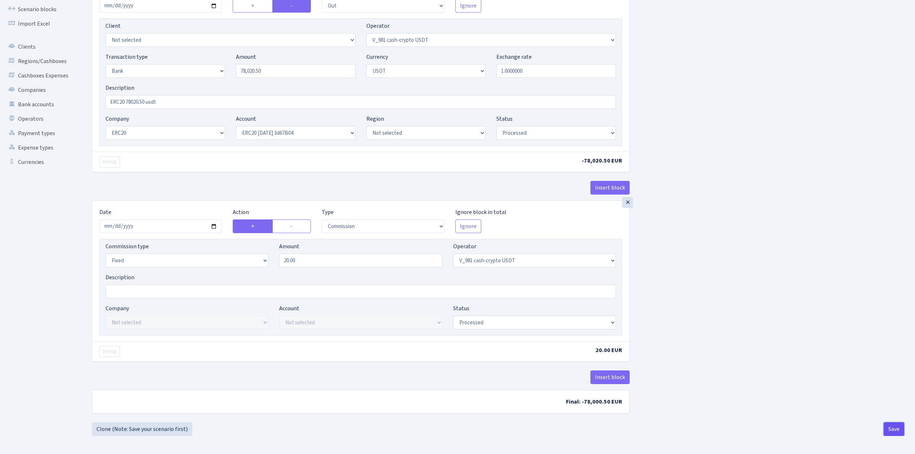
click at [895, 424] on button "Save" at bounding box center [894, 429] width 21 height 14
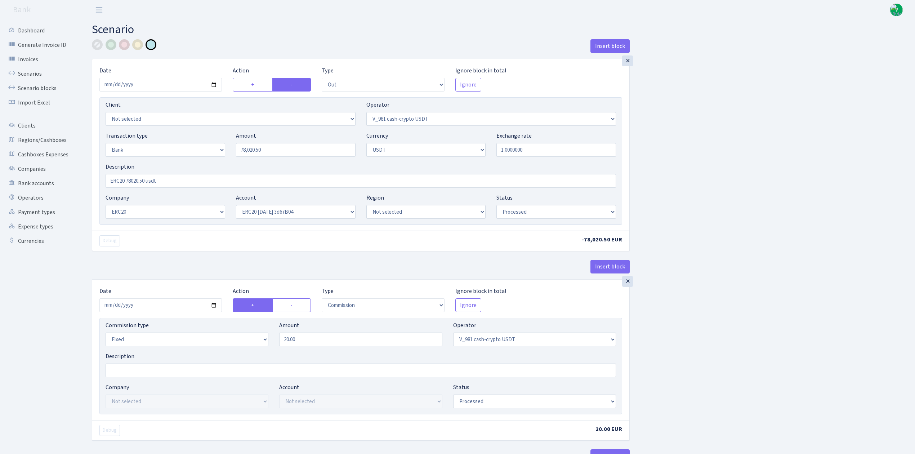
select select "out"
select select "435"
select select "2"
select select "6"
select select "21"
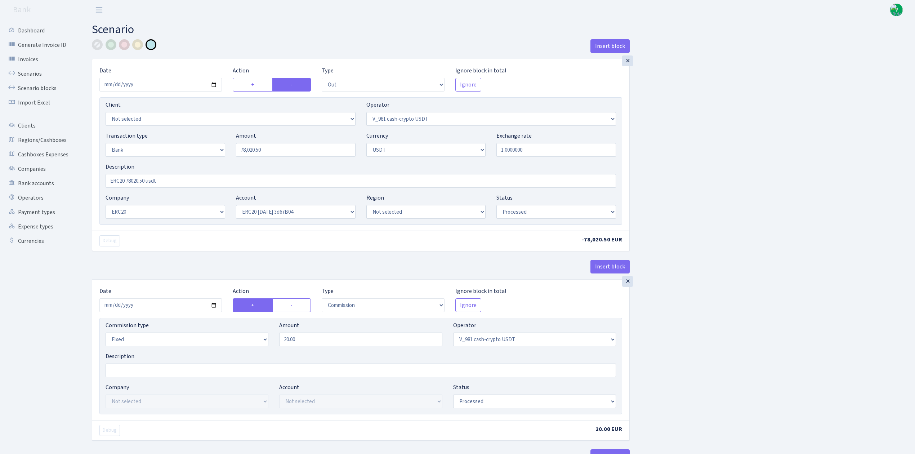
select select "62"
select select "processed"
select select "commission"
select select "fixed"
select select "435"
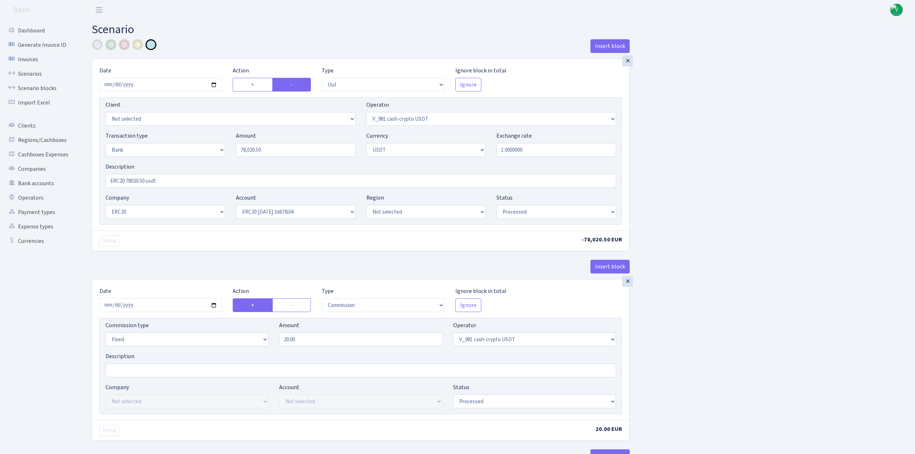
select select "processed"
click at [32, 72] on link "Scenarios" at bounding box center [40, 74] width 72 height 14
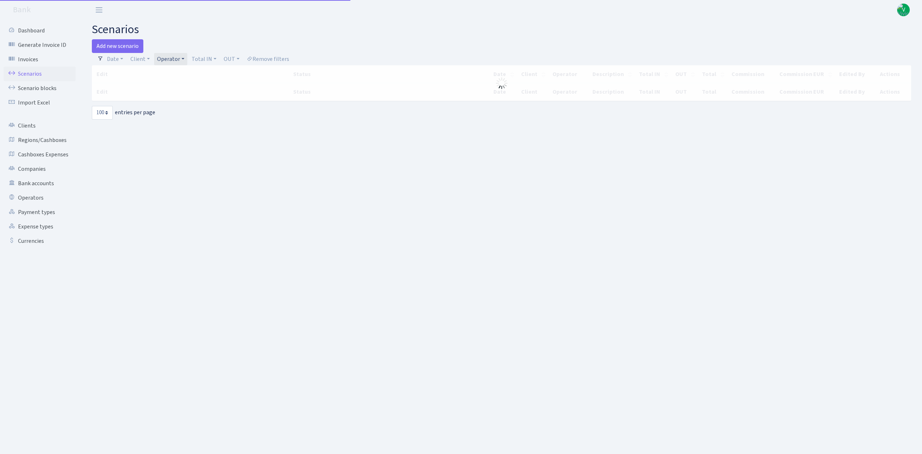
select select "100"
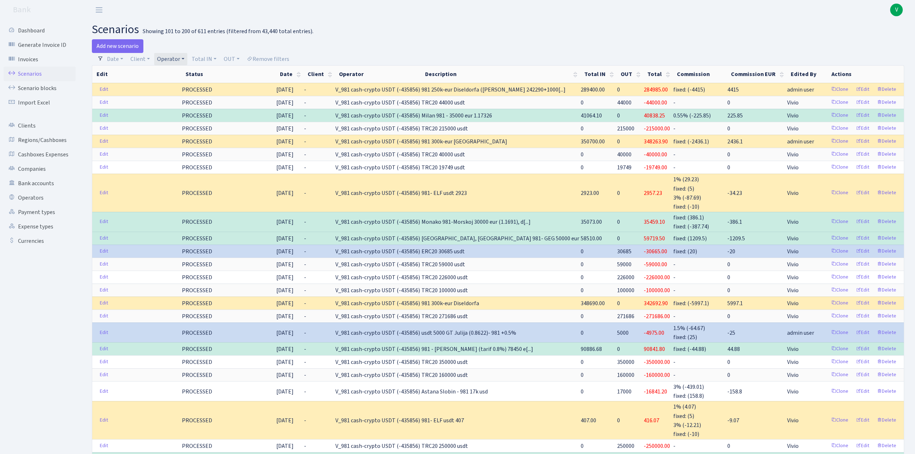
click at [439, 27] on h2 "scenarios Showing 101 to 200 of 611 entries (filtered from 43,440 total entries…" at bounding box center [498, 30] width 813 height 14
click at [172, 57] on link "Operator" at bounding box center [170, 59] width 33 height 12
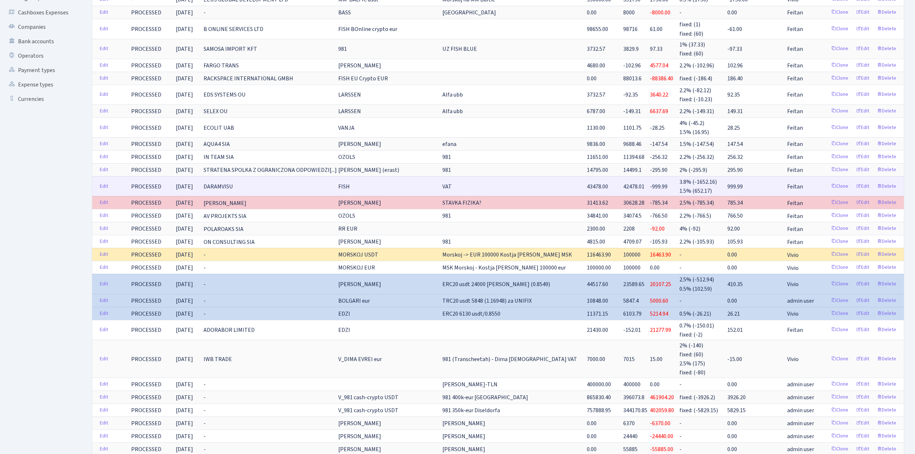
scroll to position [144, 0]
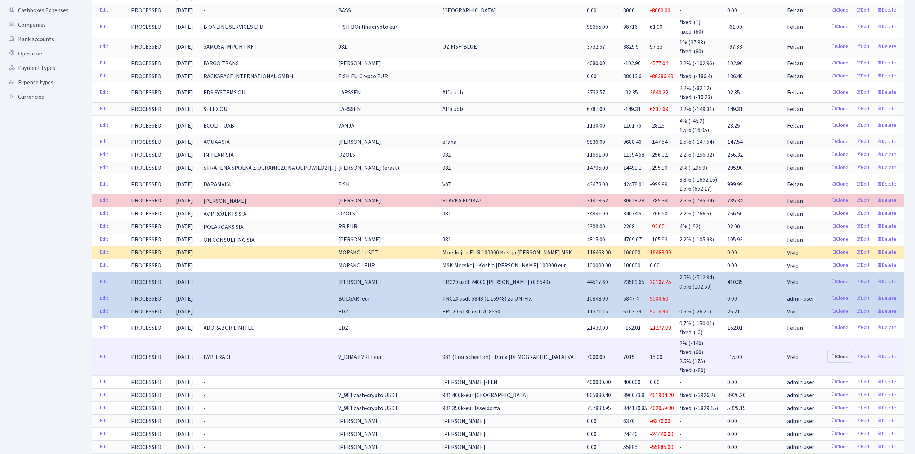
click at [840, 357] on link "Clone" at bounding box center [840, 356] width 24 height 11
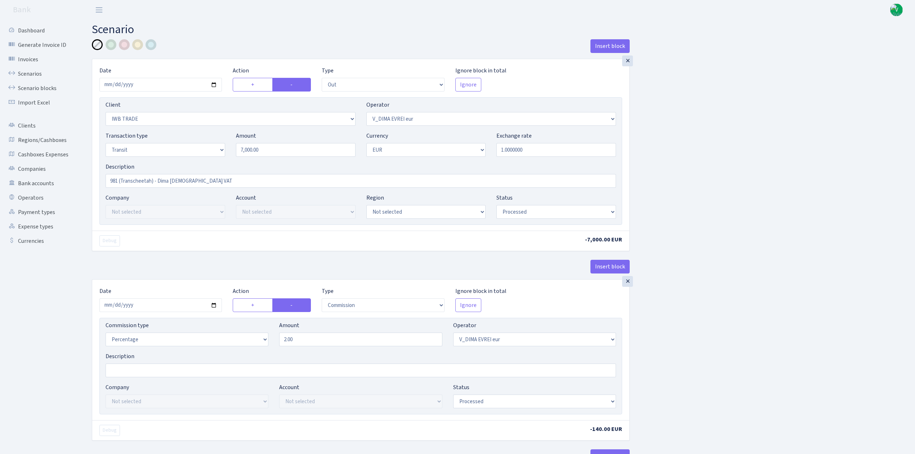
select select "out"
select select "1953"
select select "431"
select select "5"
select select "1"
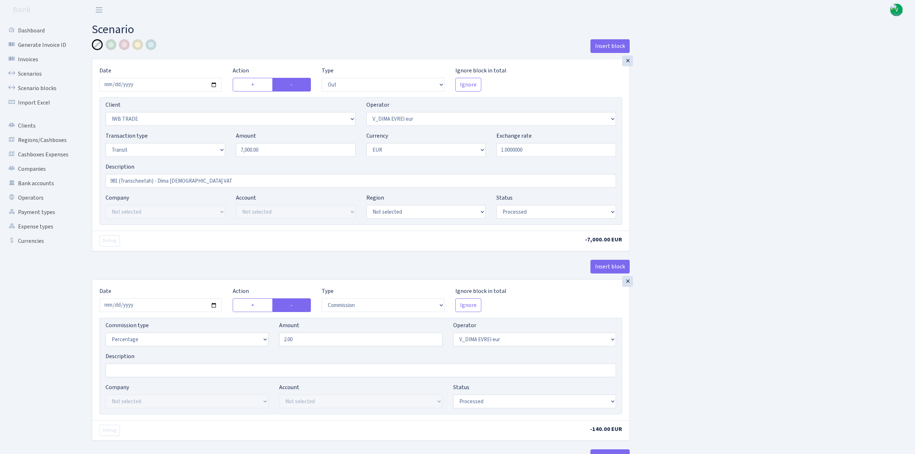
select select "processed"
select select "commission"
select select "431"
select select "processed"
select select "in"
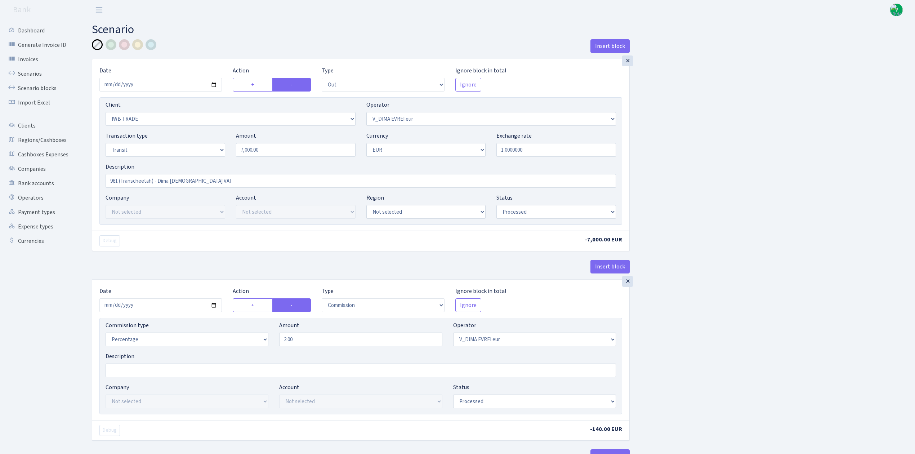
select select "341"
select select "61"
select select "5"
select select "1"
select select "processed"
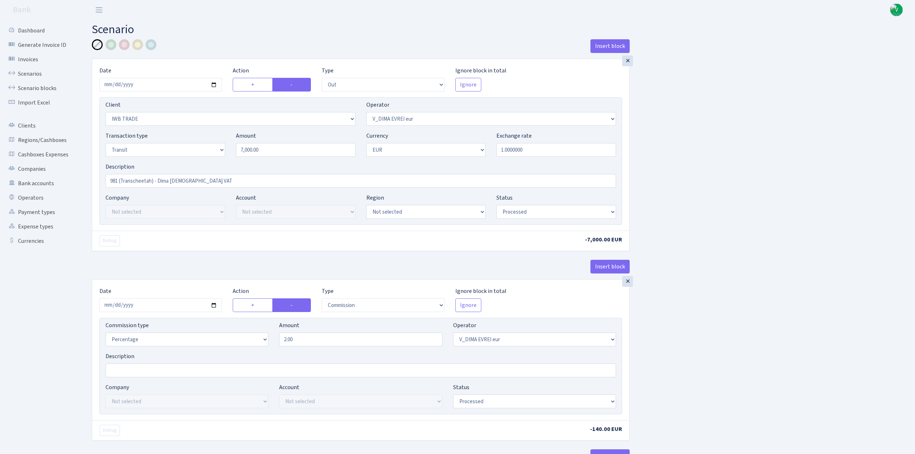
select select "commission"
select select "fixed"
select select "61"
select select "processed"
select select "commission"
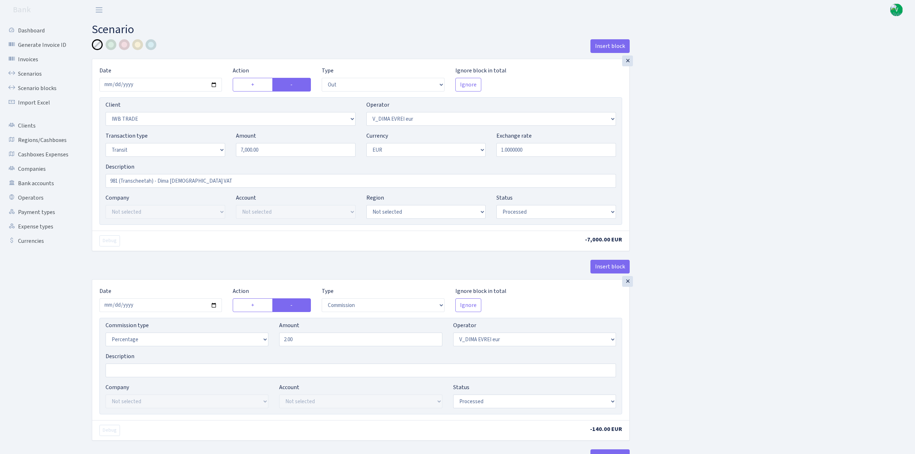
select select "61"
select select "processed"
select select "commission"
select select "fixed"
select select "431"
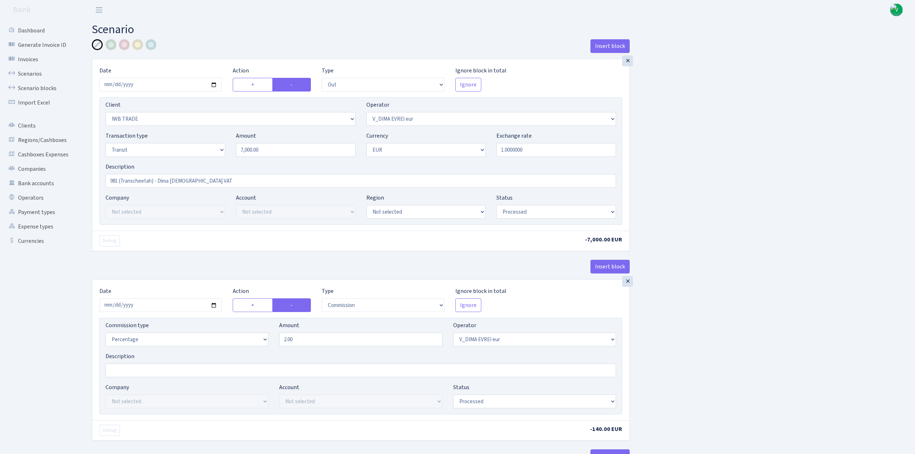
select select "processed"
click at [214, 85] on input "2025-08-25" at bounding box center [160, 85] width 123 height 14
type input "2025-08-26"
click at [146, 118] on select "Not selected 1 KOC GEMICILIK VE TASIMACILIK 1/BALDERE-SILDEDZE SIGNE 1/SCP NERO…" at bounding box center [231, 119] width 250 height 14
select select "2513"
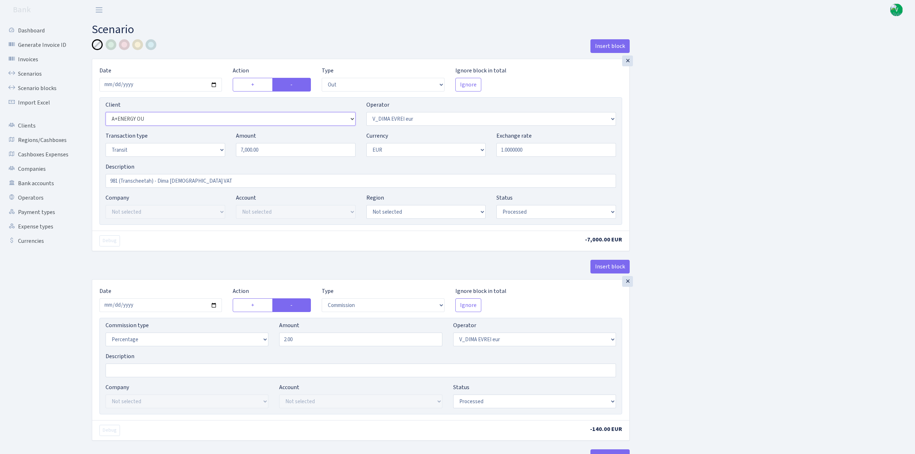
click at [106, 113] on select "Not selected 1 KOC GEMICILIK VE TASIMACILIK 1/BALDERE-SILDEDZE SIGNE 1/SCP NERO…" at bounding box center [231, 119] width 250 height 14
drag, startPoint x: 222, startPoint y: 144, endPoint x: 176, endPoint y: 140, distance: 46.3
click at [176, 140] on div "Transaction type Not selected 981 ELF FISH crypto GIRT IVO dekl MM-BALTIC eur U…" at bounding box center [360, 147] width 521 height 31
type input "20,740.00"
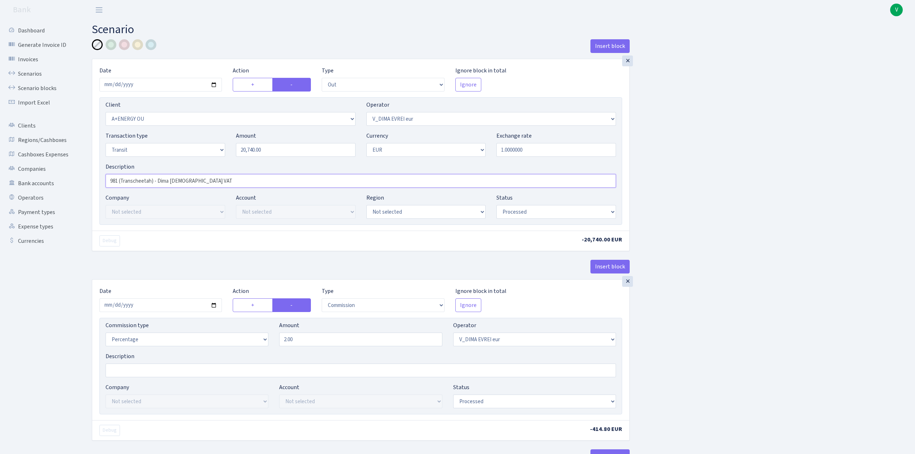
click at [129, 179] on input "981 (Transcheetah) - Dima [DEMOGRAPHIC_DATA] VAT" at bounding box center [361, 181] width 511 height 14
drag, startPoint x: 122, startPoint y: 179, endPoint x: 151, endPoint y: 179, distance: 28.8
click at [151, 179] on input "981 (Transcheetah) - Dima [DEMOGRAPHIC_DATA] VAT" at bounding box center [361, 181] width 511 height 14
type input "981 (April) - Dima [DEMOGRAPHIC_DATA] VAT"
drag, startPoint x: 785, startPoint y: 190, endPoint x: 784, endPoint y: 193, distance: 3.6
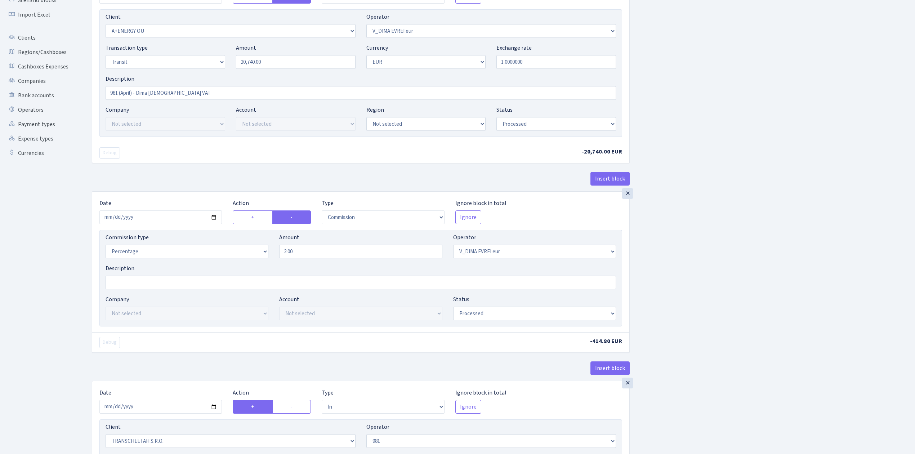
scroll to position [96, 0]
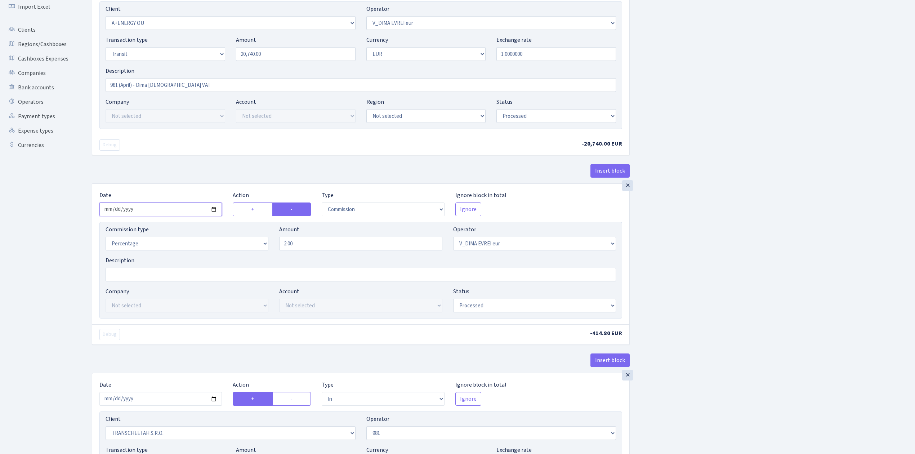
click at [215, 209] on input "2025-08-25" at bounding box center [160, 210] width 123 height 14
type input "2025-08-26"
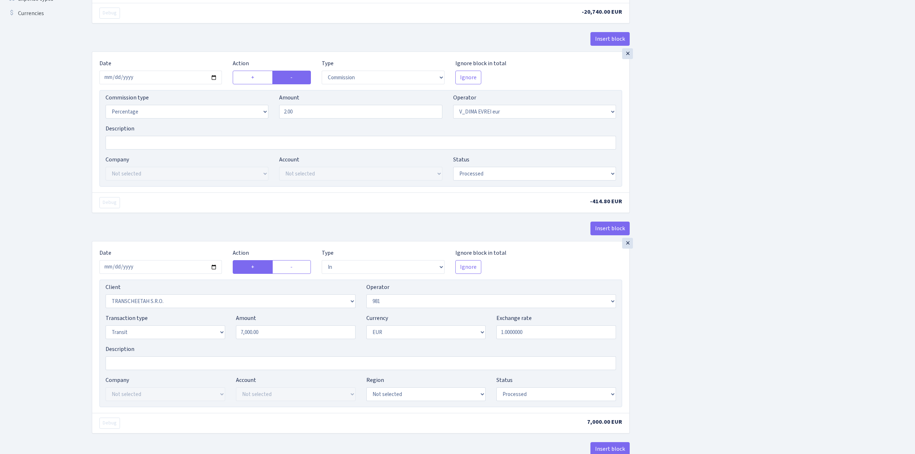
scroll to position [240, 0]
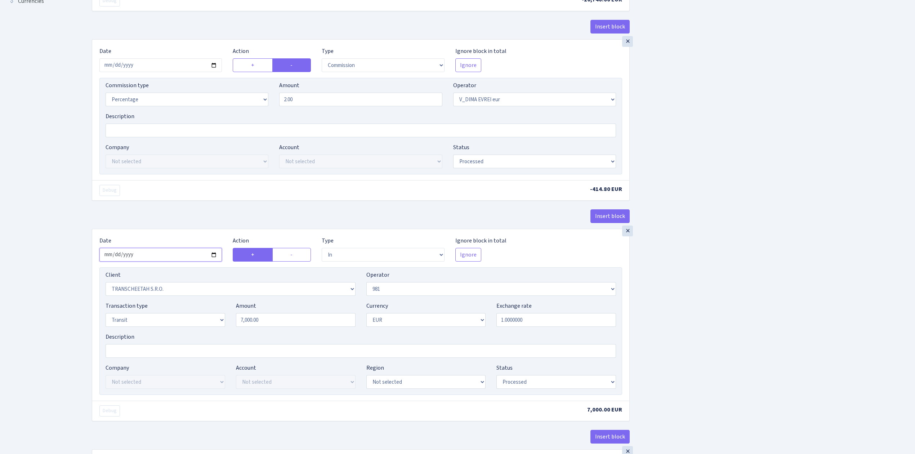
click at [215, 257] on input "2025-08-25" at bounding box center [160, 255] width 123 height 14
type input "2025-08-26"
drag, startPoint x: 299, startPoint y: 323, endPoint x: 215, endPoint y: 314, distance: 84.8
click at [215, 314] on div "Transaction type Not selected 981 ELF FISH crypto GIRT IVO dekl MM-BALTIC eur U…" at bounding box center [360, 317] width 521 height 31
click at [725, 233] on div "Insert block × Date 2025-08-26 Action + - Type --- In Out Commission Field requ…" at bounding box center [497, 424] width 823 height 1251
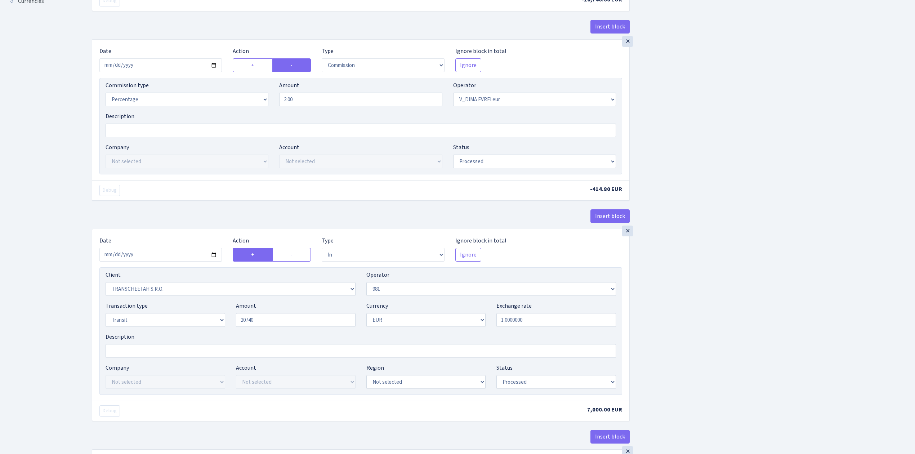
type input "20,740.00"
click at [355, 292] on div "Client Not selected 1 KOC GEMICILIK VE TASIMACILIK 1/BALDERE-SILDEDZE SIGNE 1/S…" at bounding box center [230, 283] width 261 height 25
click at [351, 290] on select "Not selected 1 KOC GEMICILIK VE TASIMACILIK 1/BALDERE-SILDEDZE SIGNE 1/SCP NERO…" at bounding box center [231, 289] width 250 height 14
select select "2448"
click at [106, 285] on select "Not selected 1 KOC GEMICILIK VE TASIMACILIK 1/BALDERE-SILDEDZE SIGNE 1/SCP NERO…" at bounding box center [231, 289] width 250 height 14
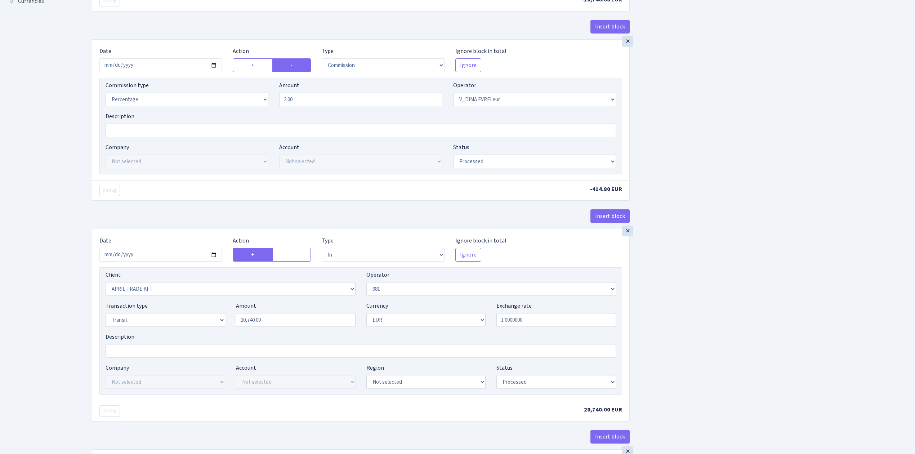
click at [706, 306] on div "Insert block × Date 2025-08-26 Action + - Type --- In Out Commission Field requ…" at bounding box center [497, 424] width 823 height 1251
click at [711, 316] on div "Insert block × Date 2025-08-26 Action + - Type --- In Out Commission Field requ…" at bounding box center [497, 424] width 823 height 1251
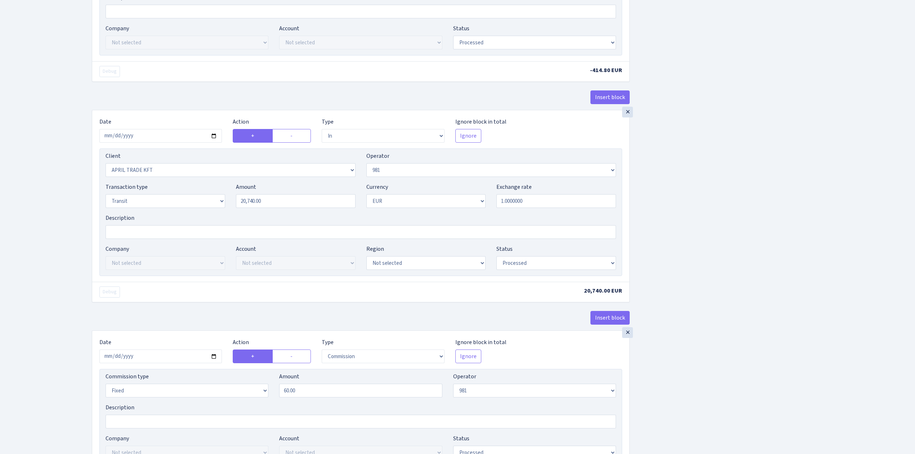
scroll to position [384, 0]
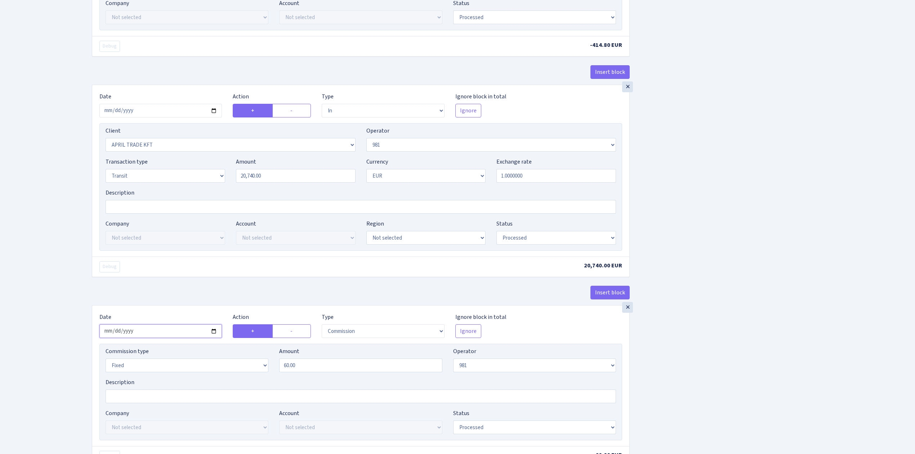
drag, startPoint x: 210, startPoint y: 332, endPoint x: 214, endPoint y: 333, distance: 4.4
click at [210, 331] on input "2025-08-25" at bounding box center [160, 331] width 123 height 14
click at [214, 334] on input "2025-08-25" at bounding box center [160, 331] width 123 height 14
type input "2025-08-26"
click at [736, 356] on div "Insert block × Date 2025-08-26 Action + - Type --- In Out Commission Field requ…" at bounding box center [497, 280] width 823 height 1251
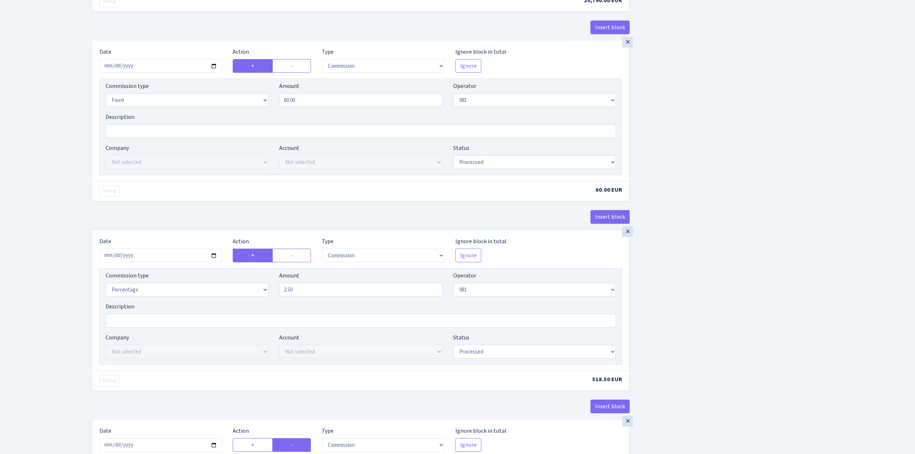
scroll to position [672, 0]
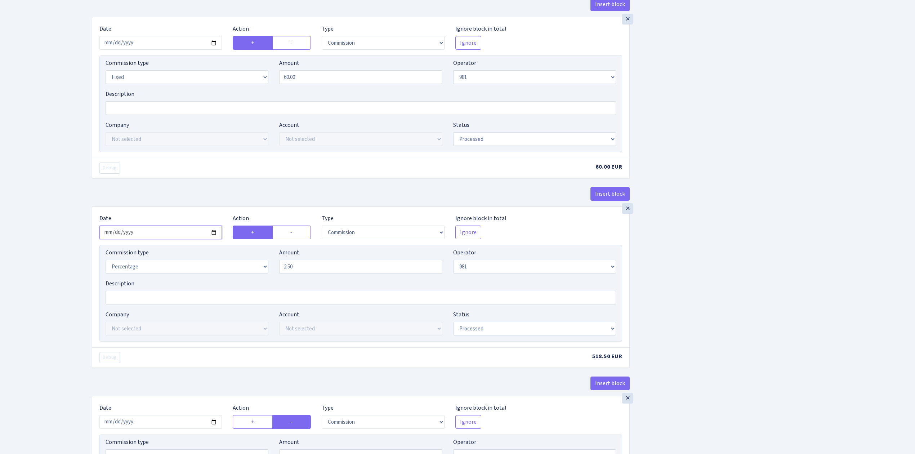
click at [212, 236] on input "2025-08-25" at bounding box center [160, 233] width 123 height 14
type input "2025-08-26"
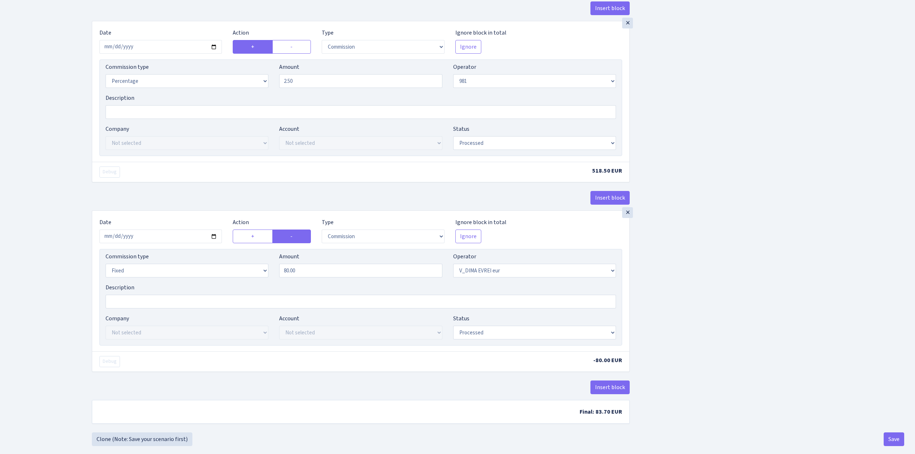
scroll to position [877, 0]
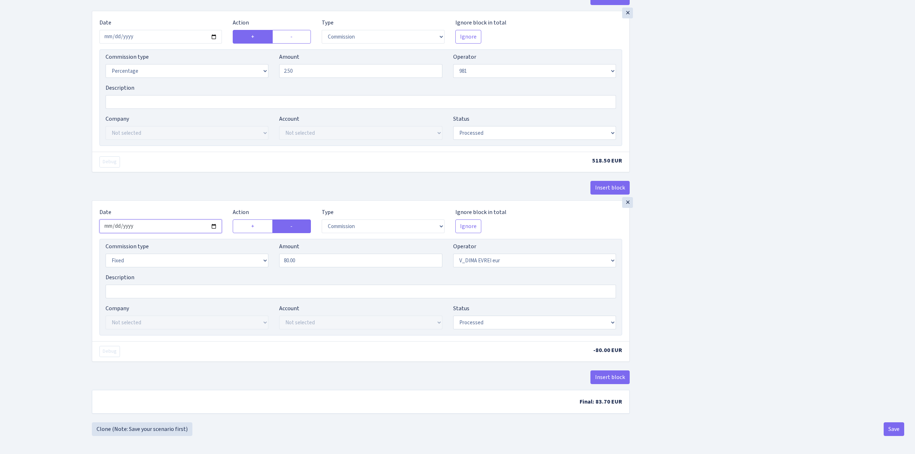
click at [212, 224] on input "2025-08-25" at bounding box center [160, 226] width 123 height 14
type input "2025-08-26"
click at [898, 425] on button "Save" at bounding box center [894, 429] width 21 height 14
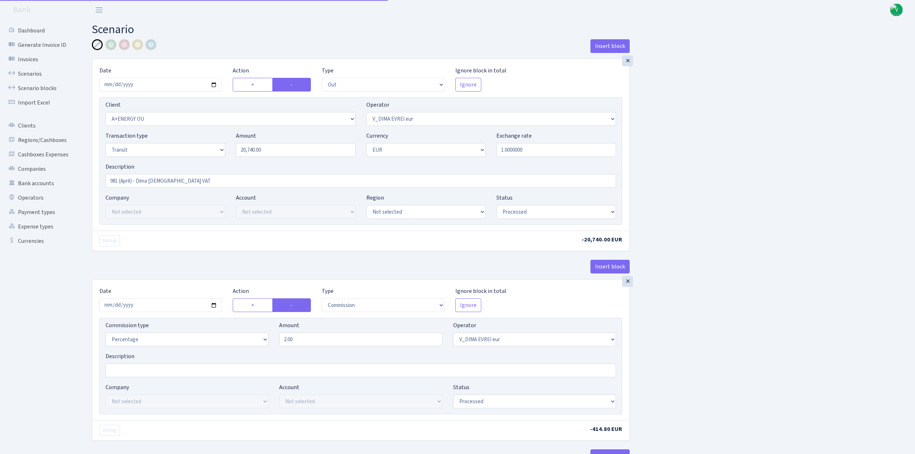
select select "out"
select select "2513"
select select "431"
select select "5"
select select "1"
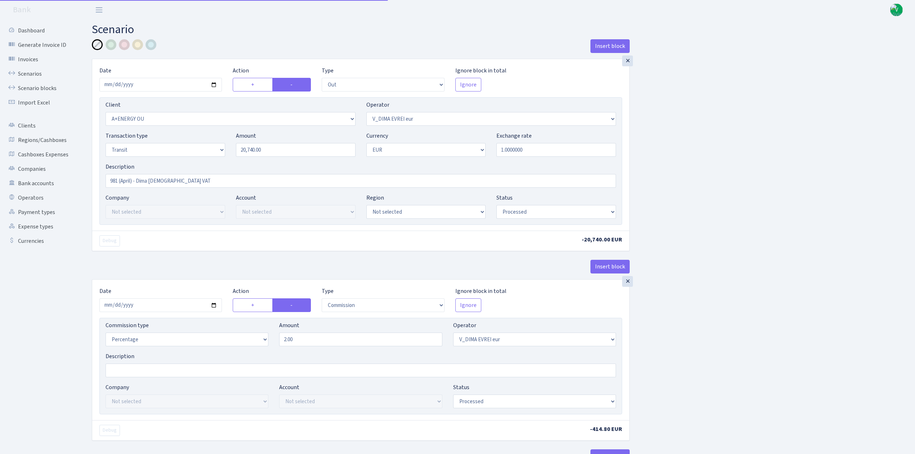
select select "processed"
select select "commission"
select select "431"
select select "processed"
select select "in"
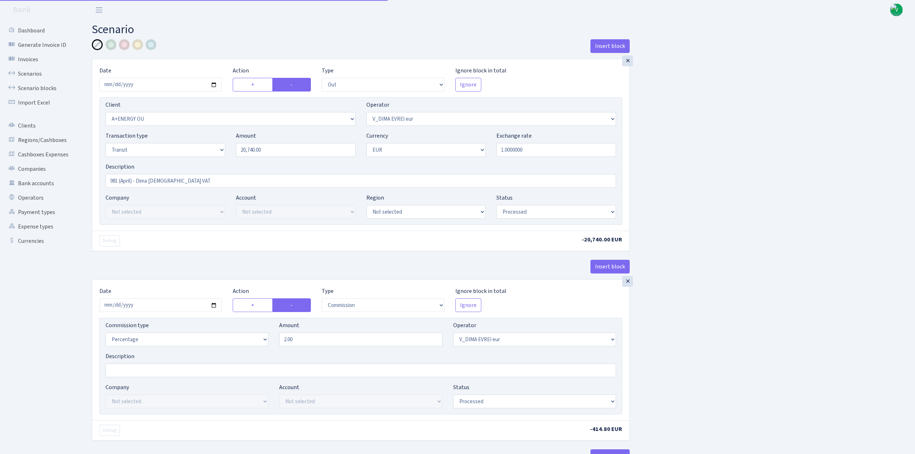
select select "2448"
select select "61"
select select "5"
select select "1"
select select "processed"
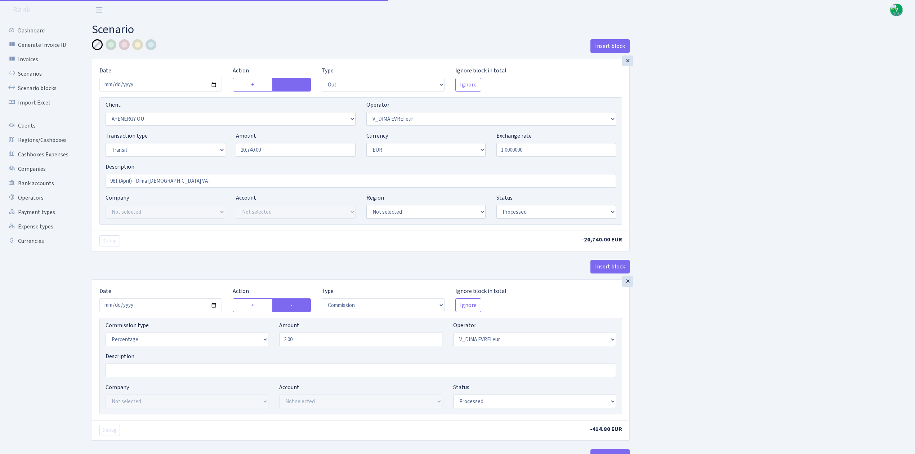
select select "commission"
select select "fixed"
select select "61"
select select "processed"
select select "commission"
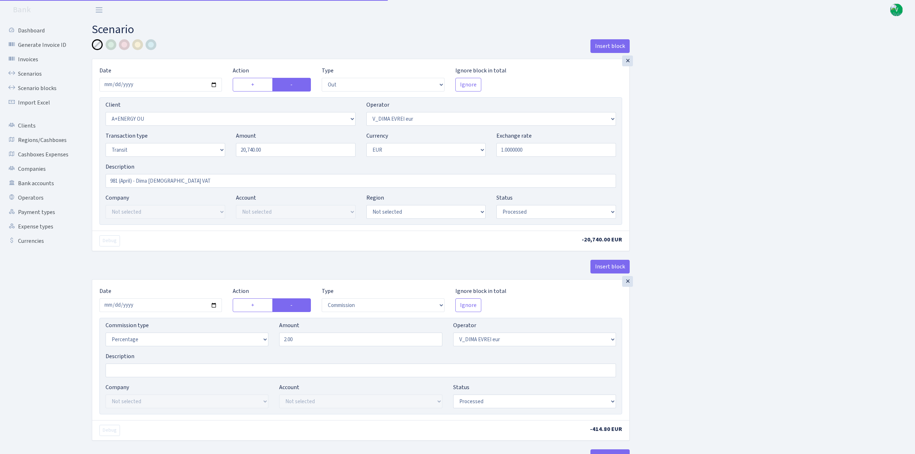
select select "61"
select select "processed"
select select "commission"
select select "fixed"
select select "431"
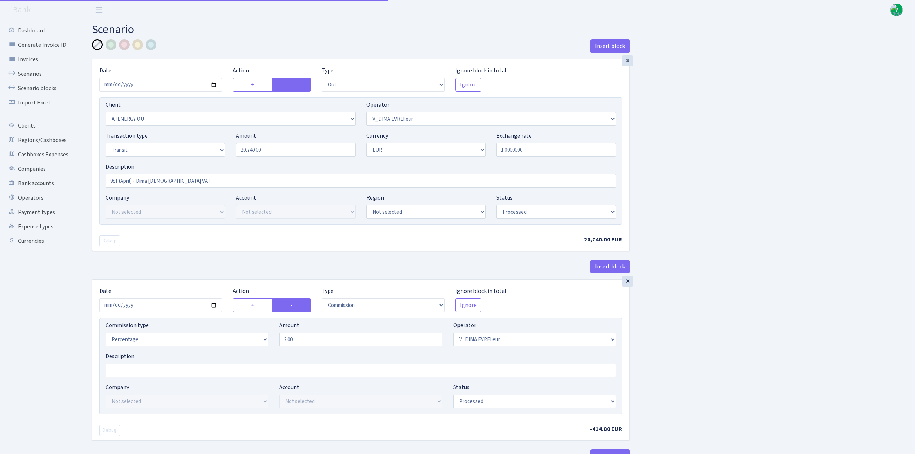
select select "processed"
click at [33, 68] on link "Scenarios" at bounding box center [40, 74] width 72 height 14
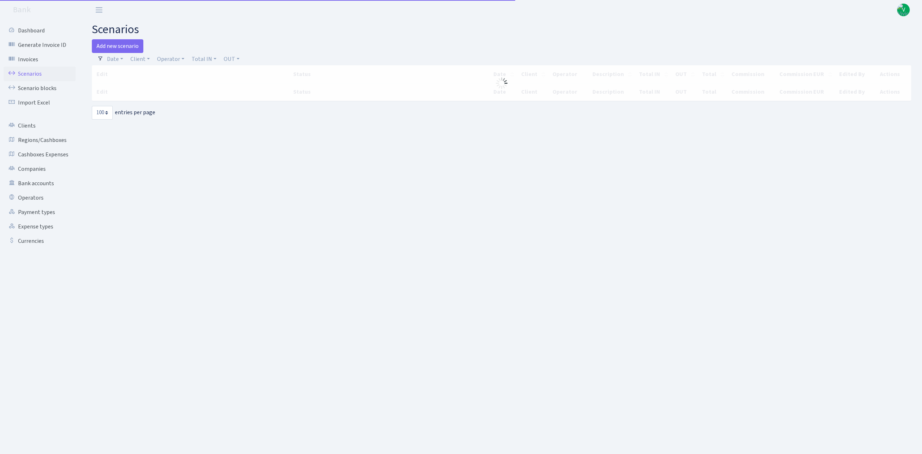
select select "100"
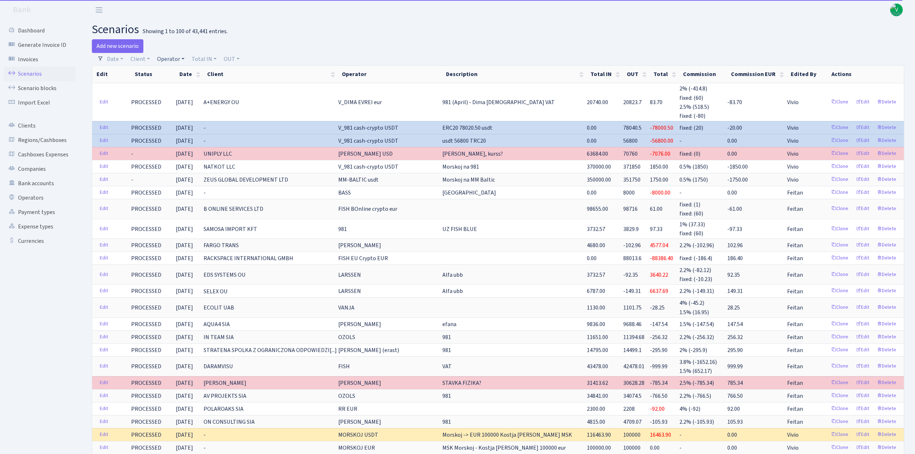
click at [163, 59] on link "Operator" at bounding box center [170, 59] width 33 height 12
click at [174, 84] on input "search" at bounding box center [182, 84] width 53 height 11
type input "dima"
click at [182, 102] on li "V_DIMA EVREI eur" at bounding box center [183, 108] width 54 height 13
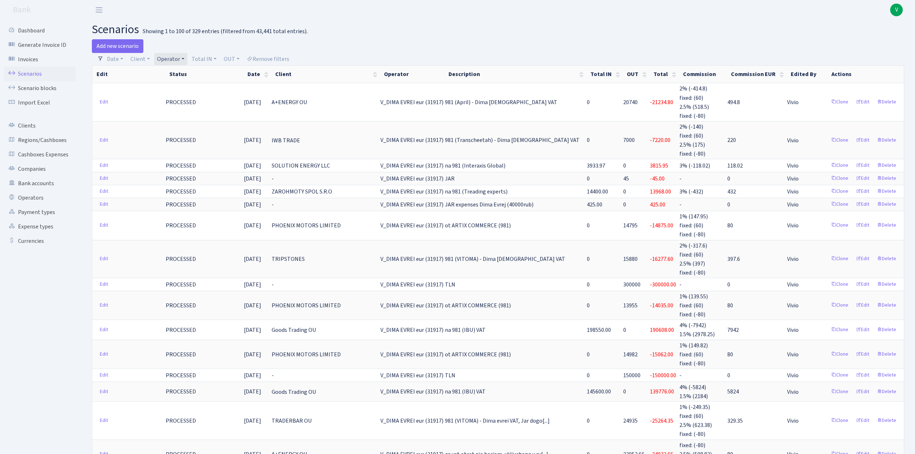
click at [172, 55] on link "Operator" at bounding box center [170, 59] width 33 height 12
